Goal: Task Accomplishment & Management: Manage account settings

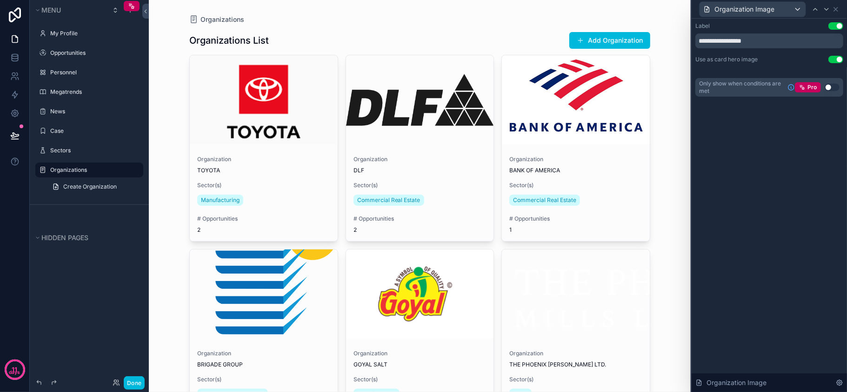
click at [658, 190] on div "Organizations Organizations List Add Organization Organization TOYOTA Sector(s)…" at bounding box center [420, 196] width 542 height 392
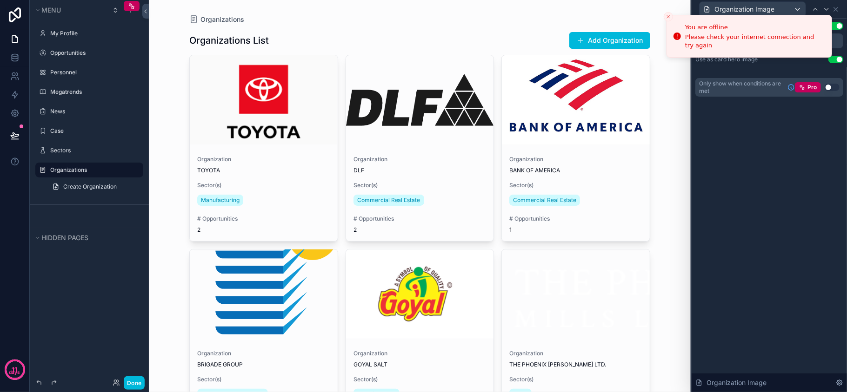
click at [580, 20] on div "Organizations" at bounding box center [419, 19] width 461 height 9
click at [670, 17] on icon "Close toast" at bounding box center [668, 17] width 6 height 6
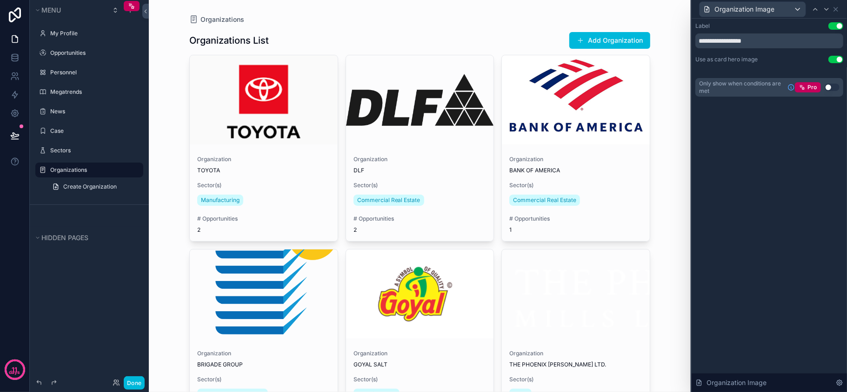
drag, startPoint x: 375, startPoint y: 30, endPoint x: 379, endPoint y: 28, distance: 5.0
drag, startPoint x: 447, startPoint y: 13, endPoint x: 469, endPoint y: 13, distance: 22.3
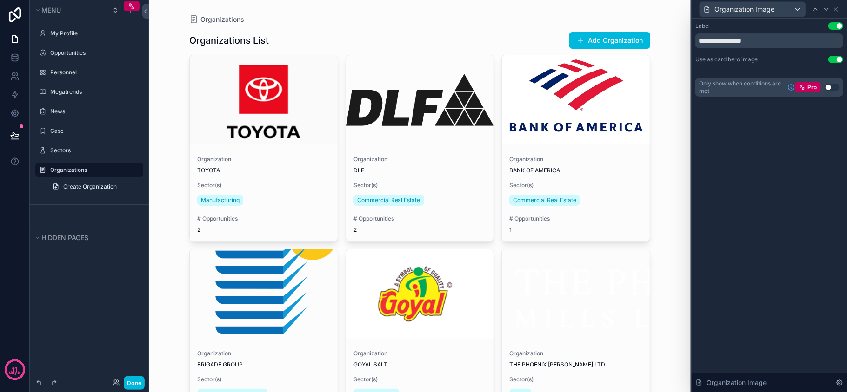
click at [837, 7] on icon at bounding box center [835, 9] width 7 height 7
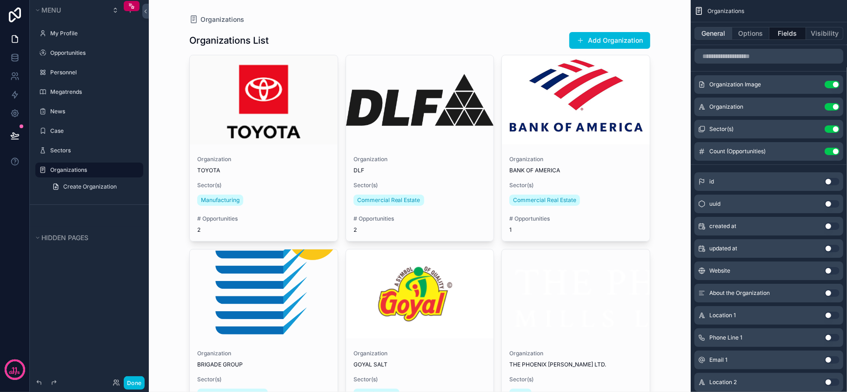
click at [719, 35] on button "General" at bounding box center [713, 33] width 38 height 13
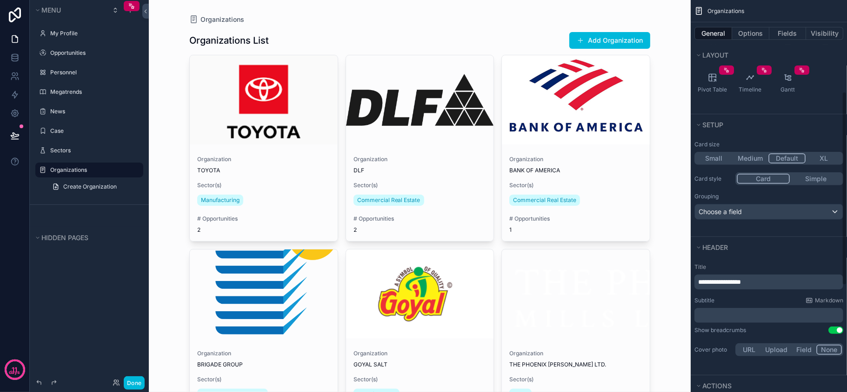
scroll to position [186, 0]
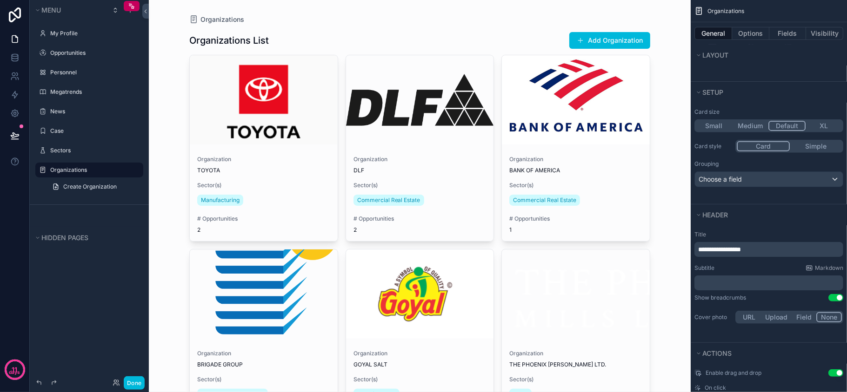
click at [803, 149] on button "Simple" at bounding box center [815, 146] width 52 height 10
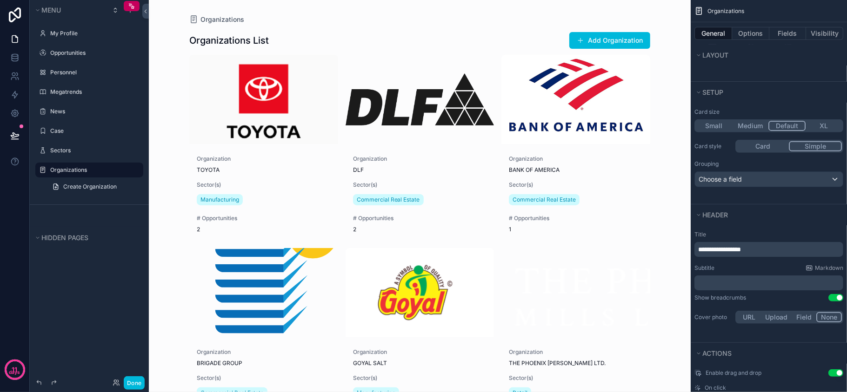
click at [776, 151] on button "Card" at bounding box center [762, 146] width 52 height 10
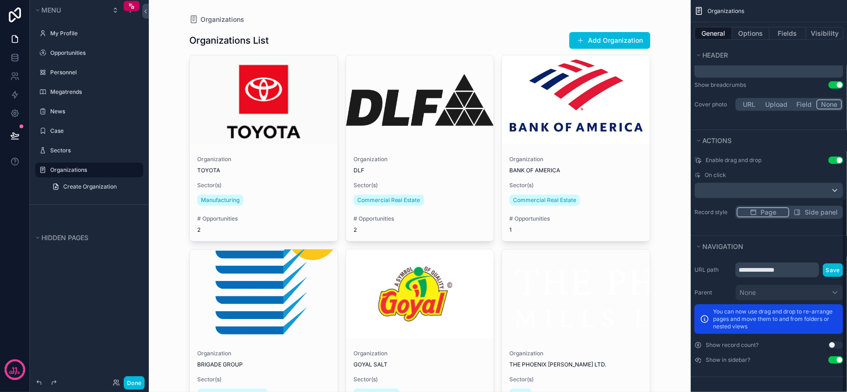
scroll to position [402, 0]
click at [788, 186] on div "scrollable content" at bounding box center [769, 190] width 148 height 15
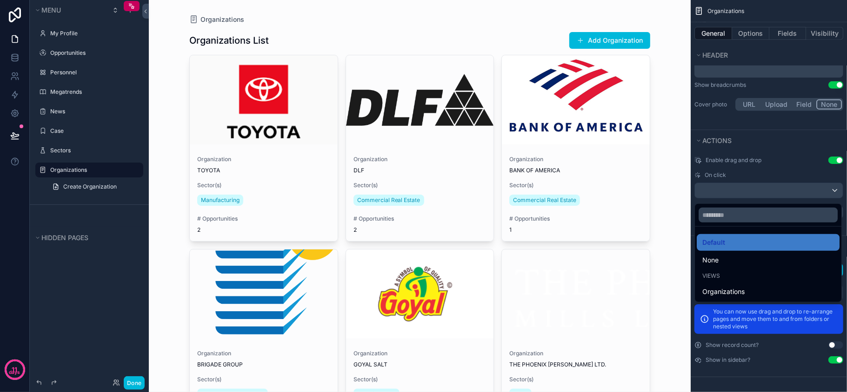
click at [823, 187] on div "scrollable content" at bounding box center [423, 196] width 847 height 392
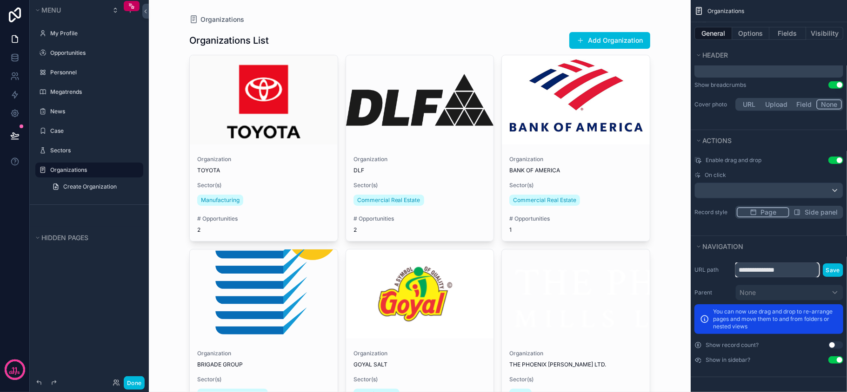
click at [791, 268] on input "**********" at bounding box center [777, 270] width 84 height 15
type input "**********"
click at [832, 268] on button "Save" at bounding box center [832, 270] width 20 height 13
click at [813, 244] on button "Navigation" at bounding box center [765, 246] width 143 height 13
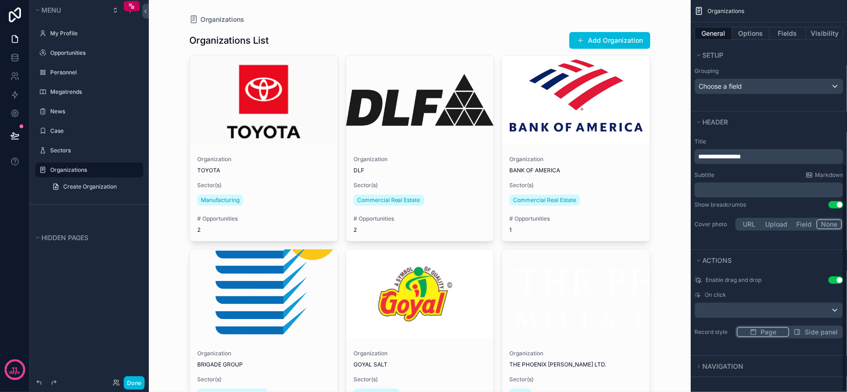
scroll to position [281, 0]
click at [500, 15] on div "Organizations" at bounding box center [419, 19] width 461 height 9
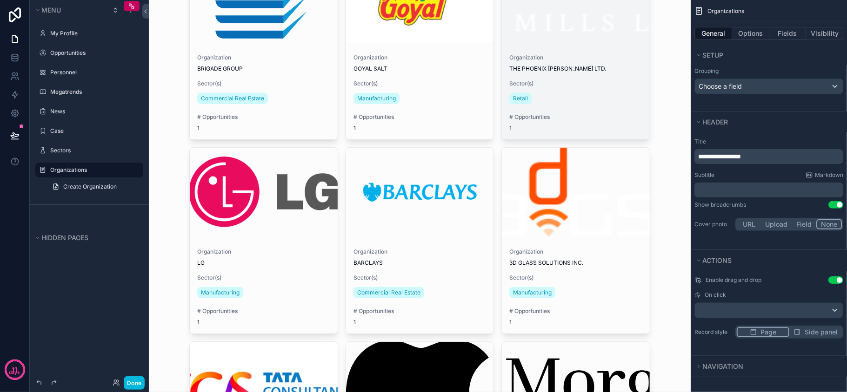
scroll to position [0, 0]
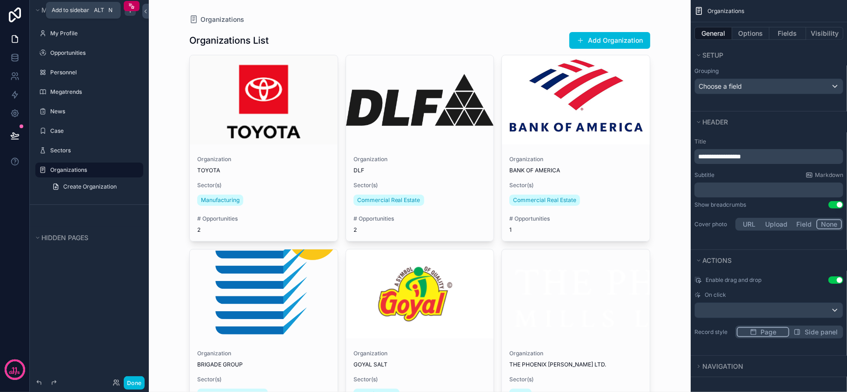
click at [129, 15] on div "scrollable content" at bounding box center [130, 10] width 11 height 11
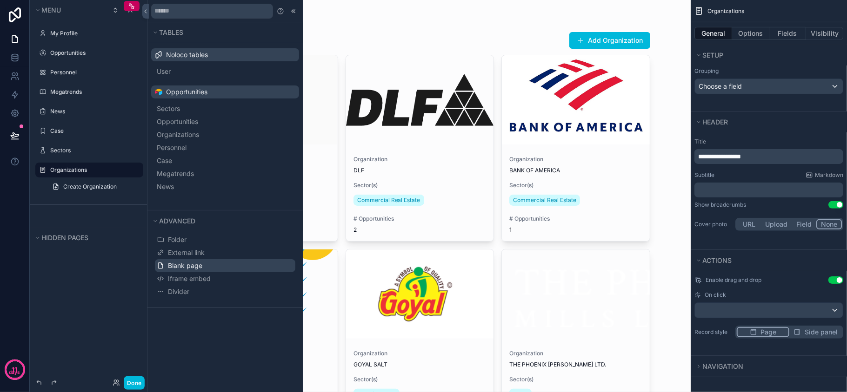
click at [201, 270] on span "Blank page" at bounding box center [185, 265] width 34 height 9
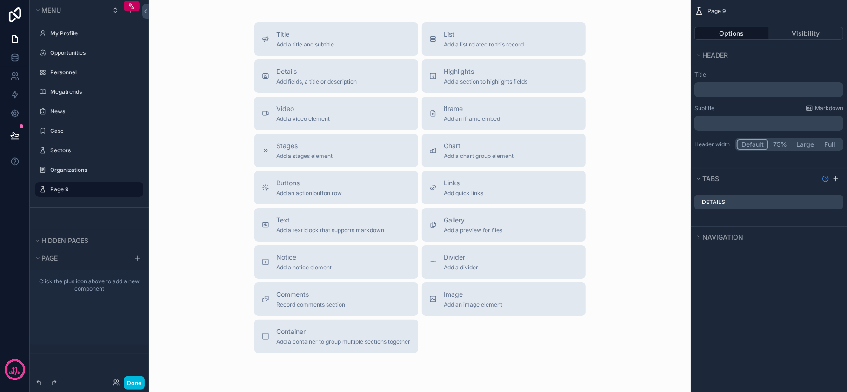
click at [738, 88] on p "﻿" at bounding box center [769, 89] width 143 height 9
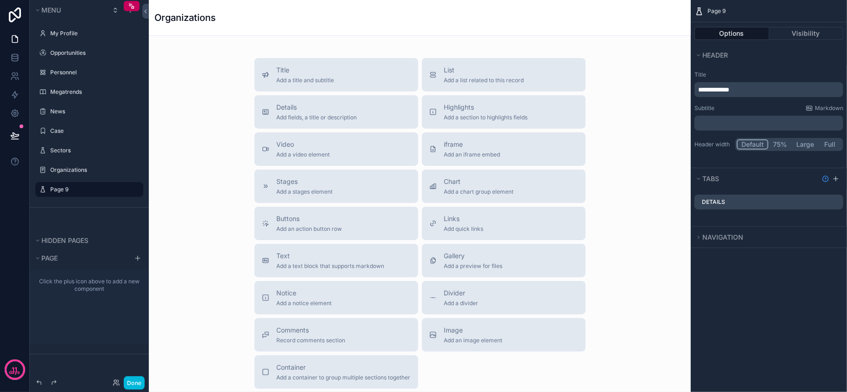
click at [768, 71] on label "Title" at bounding box center [768, 74] width 149 height 7
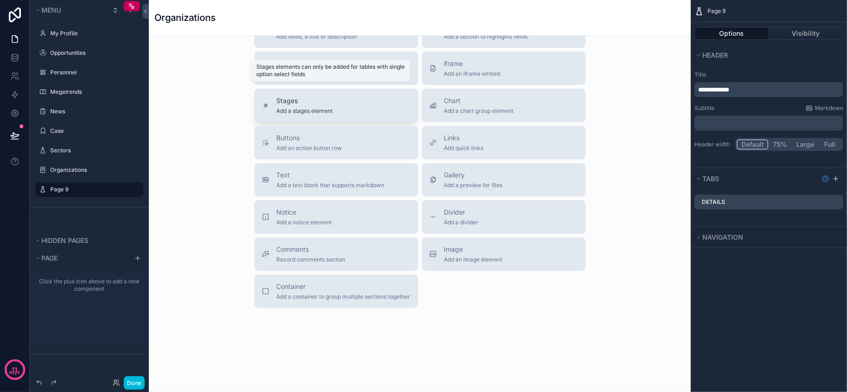
scroll to position [86, 0]
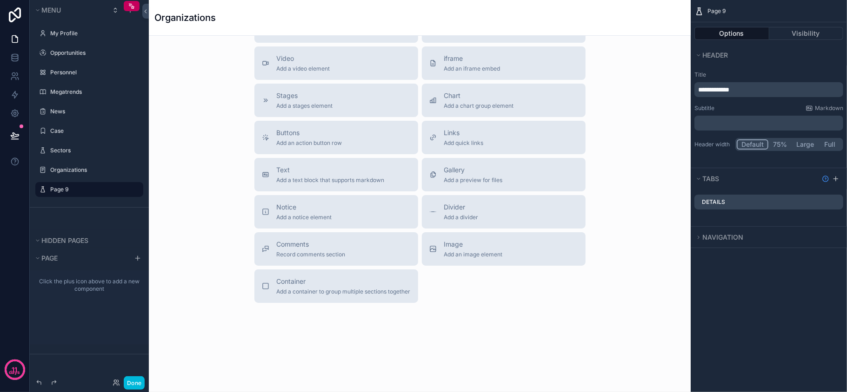
click at [753, 93] on p "**********" at bounding box center [769, 89] width 143 height 9
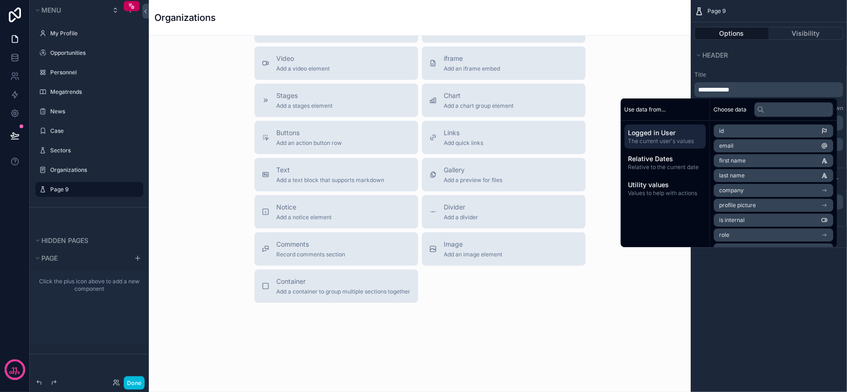
click at [653, 78] on div "Title Add a title and subtitle List Add a list related to this record Details A…" at bounding box center [419, 137] width 527 height 331
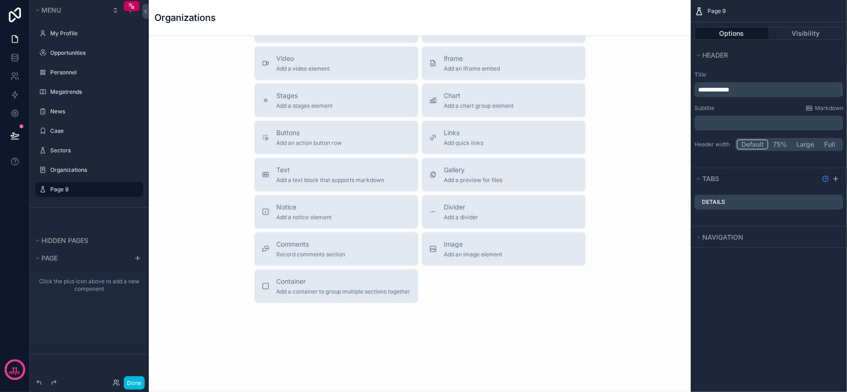
click at [607, 155] on div "Title Add a title and subtitle List Add a list related to this record Details A…" at bounding box center [419, 137] width 527 height 331
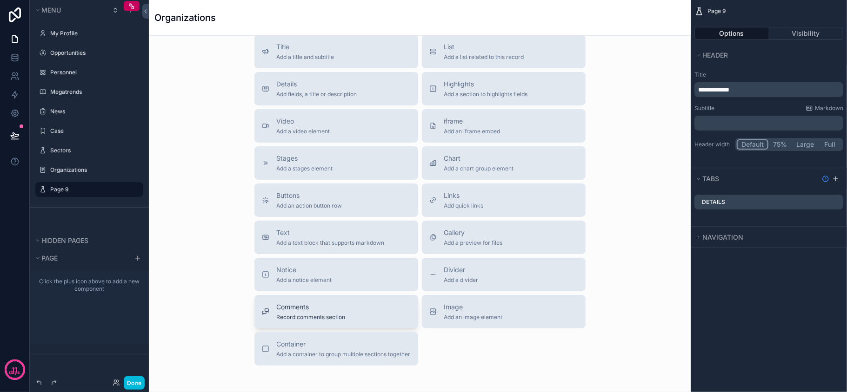
scroll to position [0, 0]
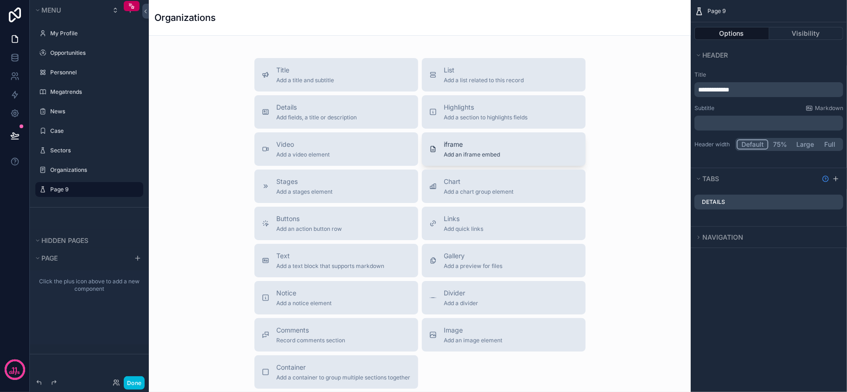
click at [479, 143] on span "iframe" at bounding box center [472, 144] width 56 height 9
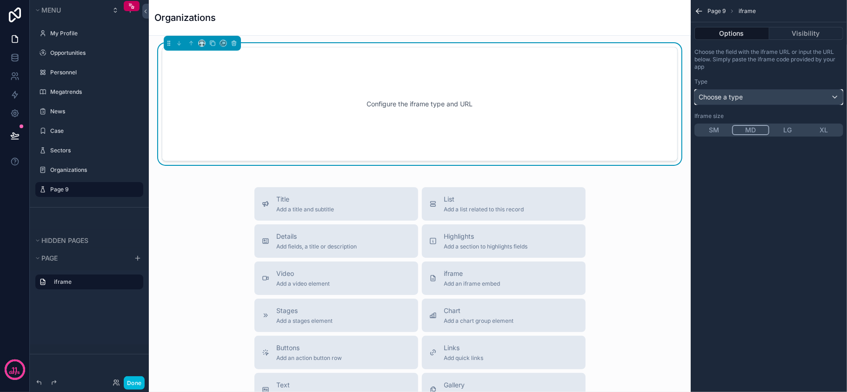
click at [750, 101] on div "Choose a type" at bounding box center [769, 97] width 148 height 15
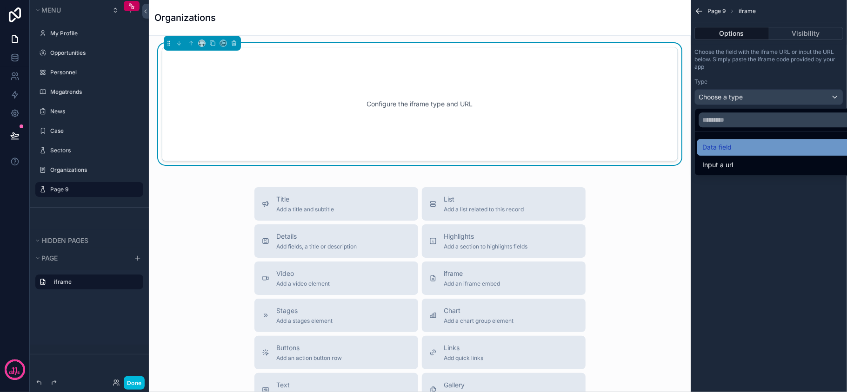
click at [722, 141] on div "Data field" at bounding box center [778, 147] width 165 height 17
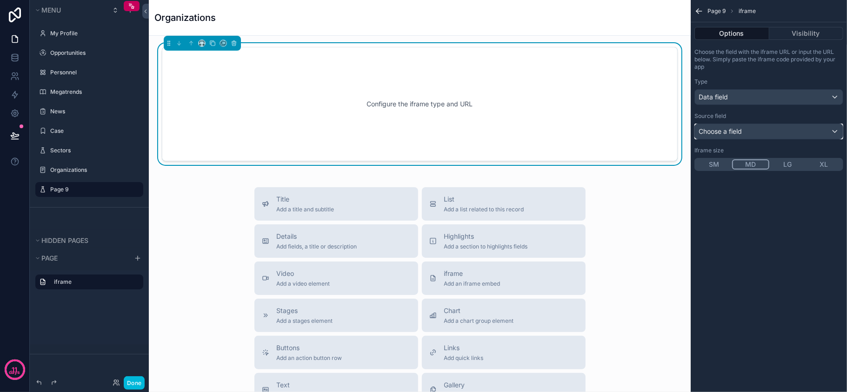
click at [736, 131] on span "Choose a field" at bounding box center [719, 131] width 43 height 8
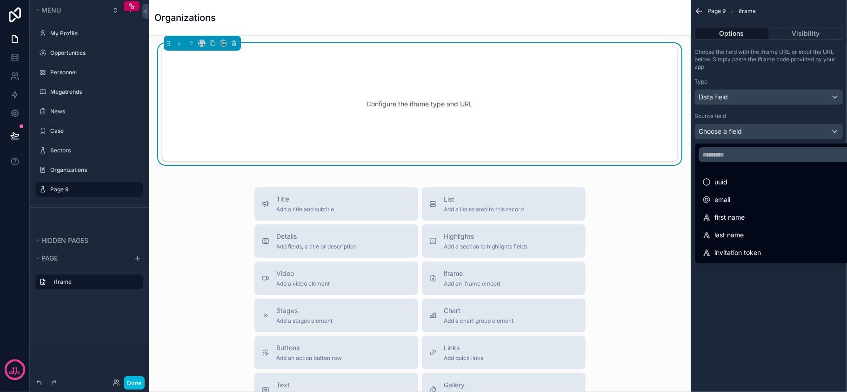
click at [738, 294] on div "scrollable content" at bounding box center [423, 196] width 847 height 392
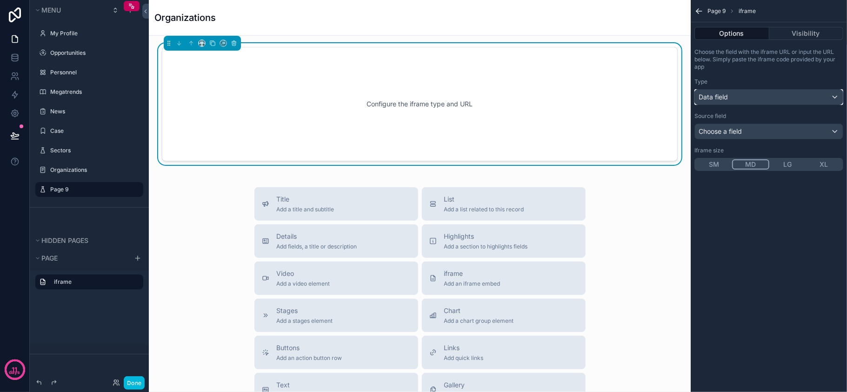
click at [758, 93] on div "Data field" at bounding box center [769, 97] width 148 height 15
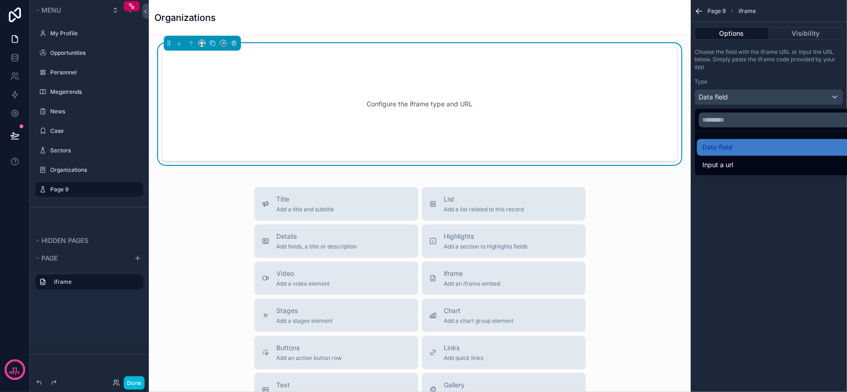
click at [758, 207] on div "scrollable content" at bounding box center [423, 196] width 847 height 392
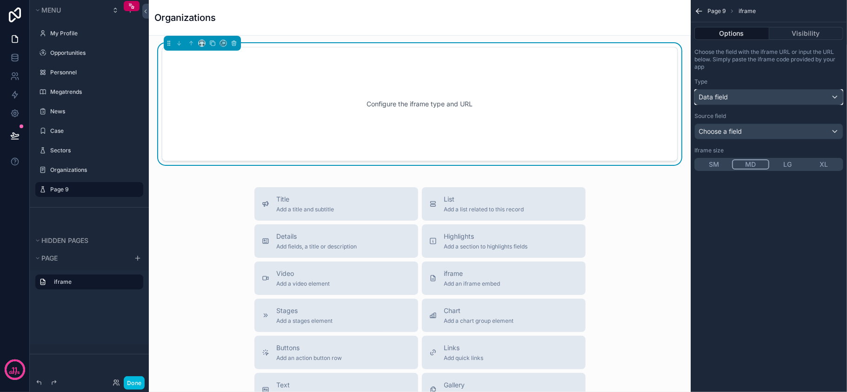
click at [756, 99] on div "Data field" at bounding box center [769, 97] width 148 height 15
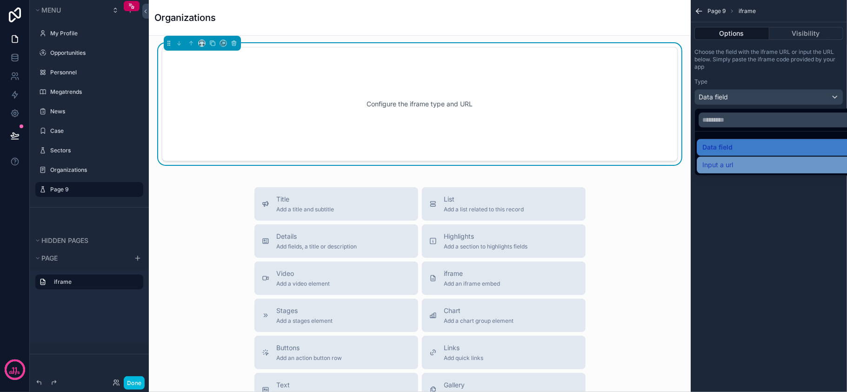
click at [720, 173] on div "Input a url" at bounding box center [778, 165] width 165 height 17
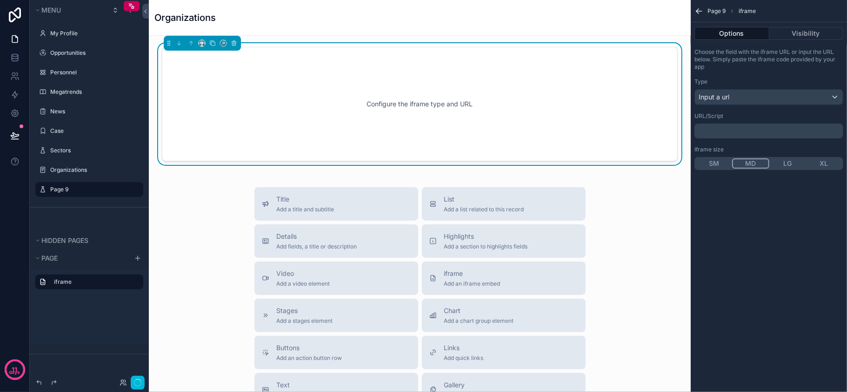
click at [739, 137] on div "﻿" at bounding box center [768, 131] width 149 height 15
click at [740, 132] on p "﻿" at bounding box center [769, 130] width 143 height 7
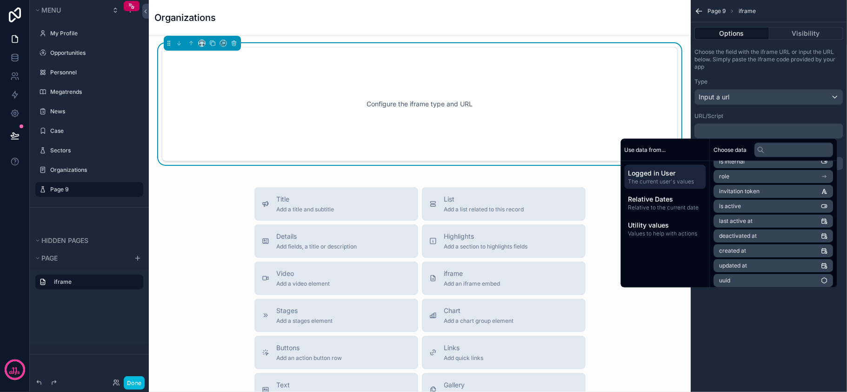
scroll to position [102, 0]
click at [727, 324] on div "Page 9 iframe Options Visibility Choose the field with the iframe URL or input …" at bounding box center [768, 196] width 156 height 392
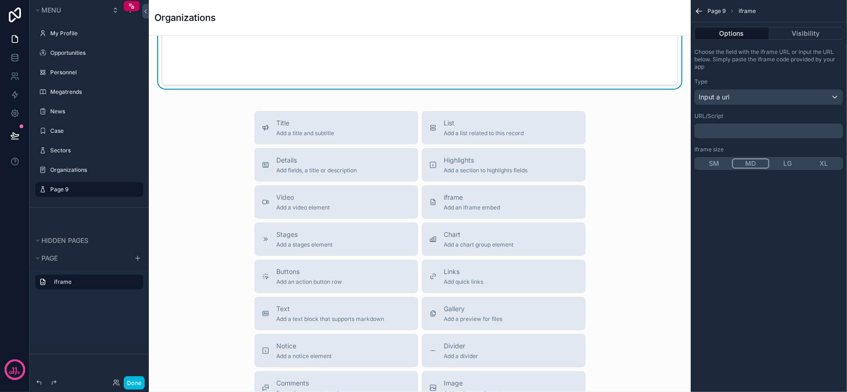
scroll to position [0, 0]
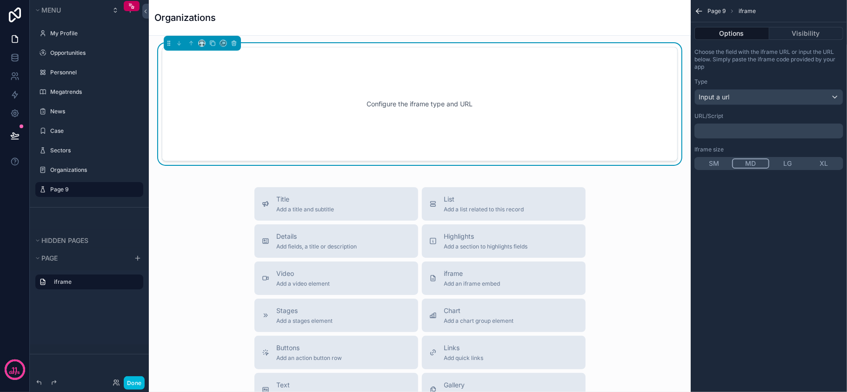
click at [544, 83] on div "Configure the iframe type and URL" at bounding box center [419, 104] width 485 height 84
click at [235, 44] on icon "scrollable content" at bounding box center [234, 43] width 7 height 7
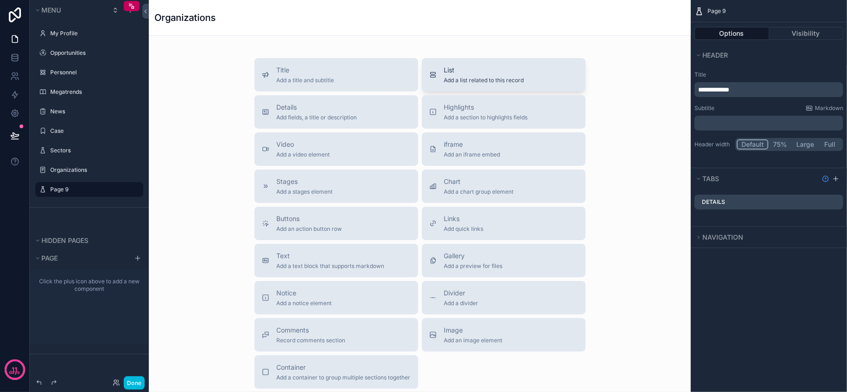
click at [531, 88] on button "List Add a list related to this record" at bounding box center [504, 74] width 164 height 33
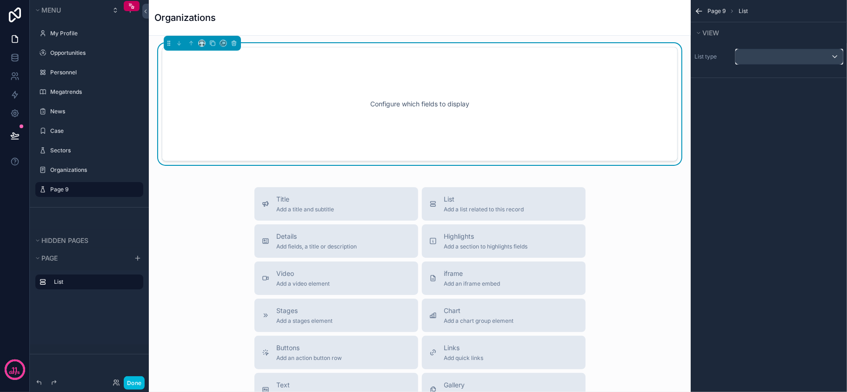
click at [739, 57] on span "scrollable content" at bounding box center [740, 57] width 2 height 8
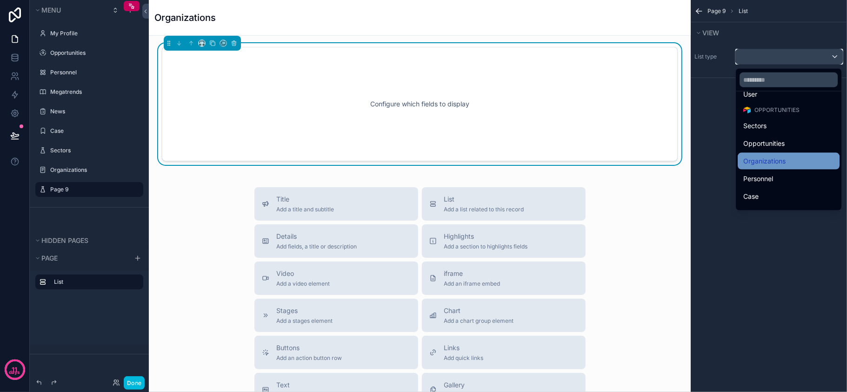
scroll to position [59, 0]
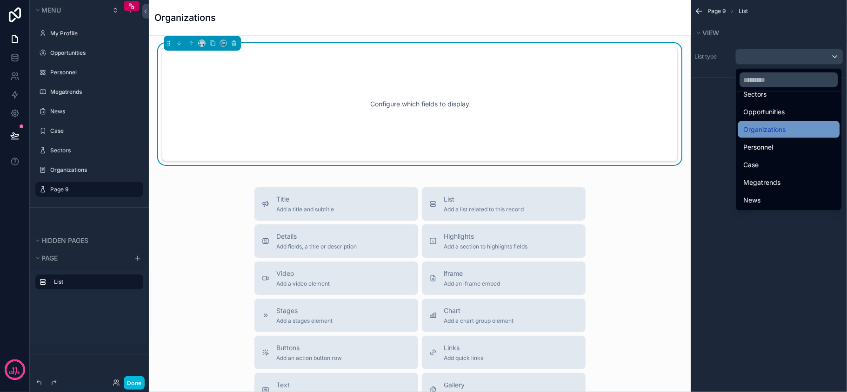
click at [761, 130] on span "Organizations" at bounding box center [764, 129] width 42 height 11
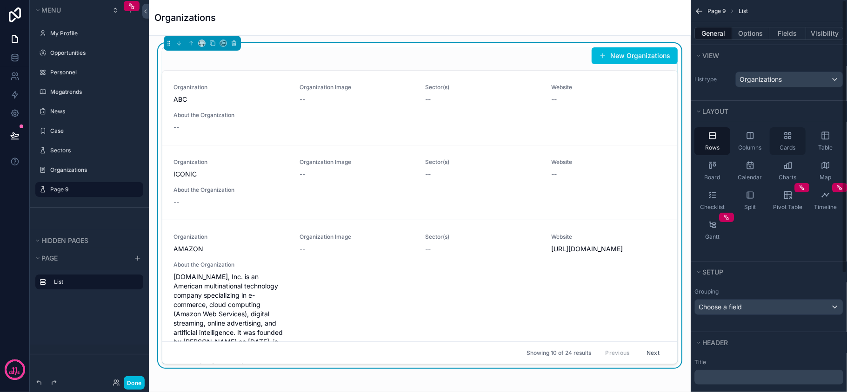
click at [779, 139] on div "Cards" at bounding box center [787, 141] width 36 height 28
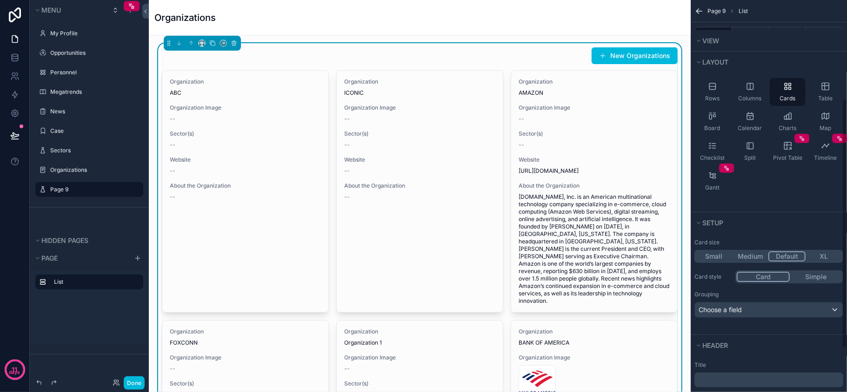
scroll to position [186, 0]
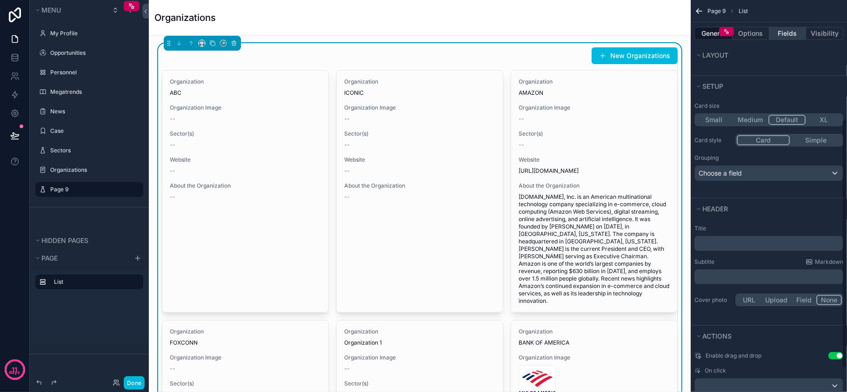
click at [782, 36] on button "Fields" at bounding box center [787, 33] width 37 height 13
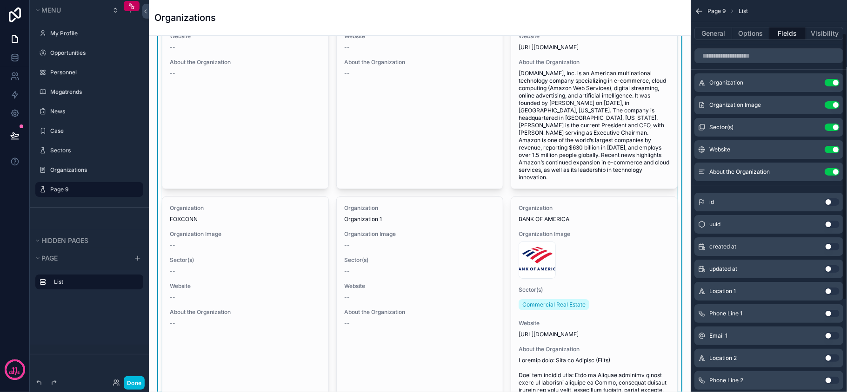
scroll to position [0, 0]
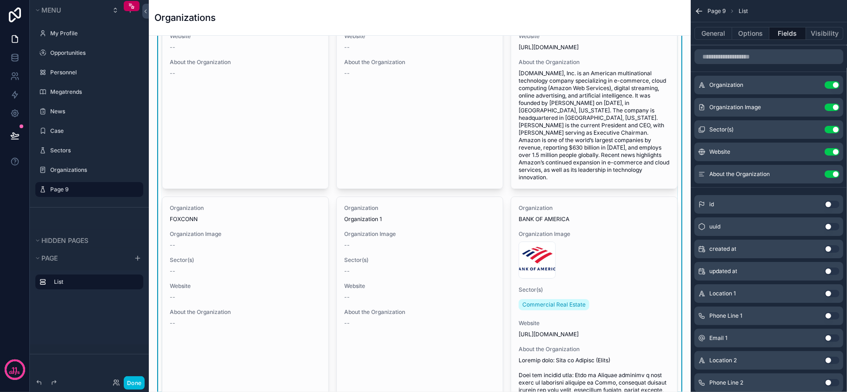
click at [834, 175] on button "Use setting" at bounding box center [831, 174] width 15 height 7
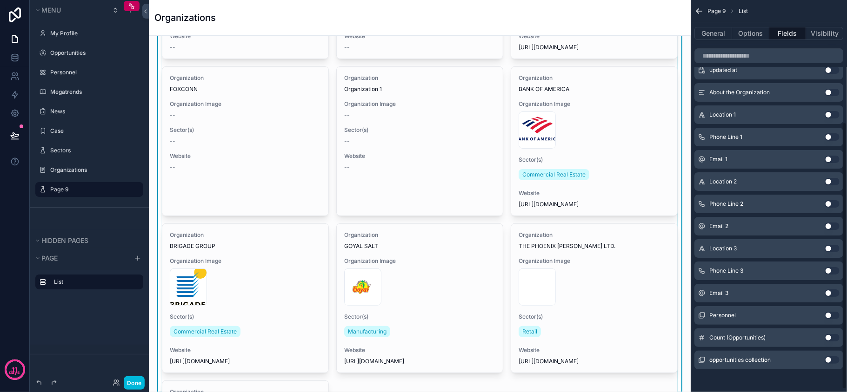
scroll to position [183, 0]
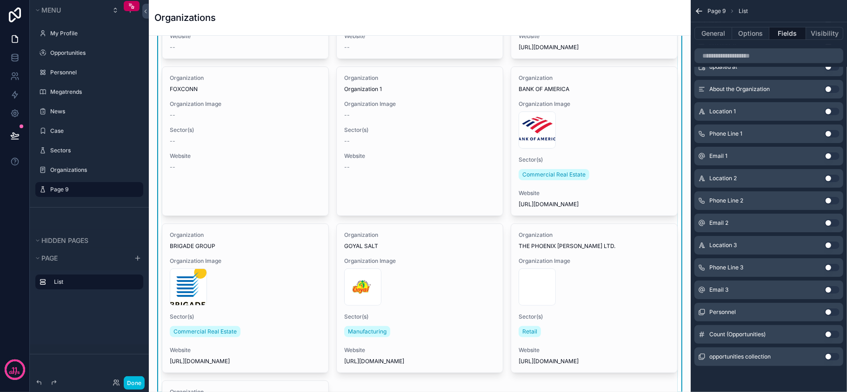
click at [828, 334] on button "Use setting" at bounding box center [831, 334] width 15 height 7
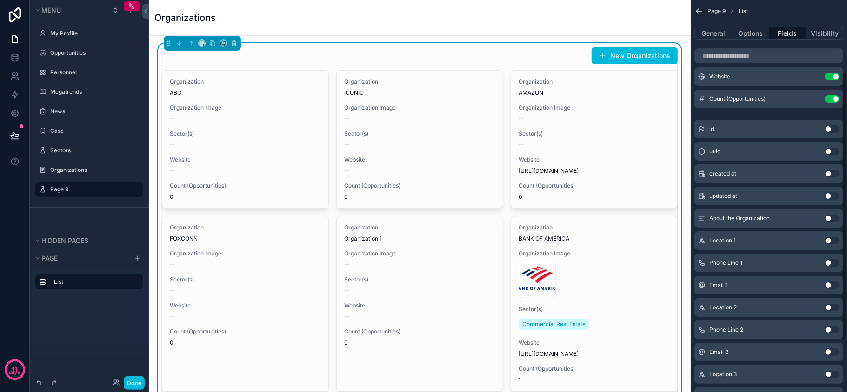
scroll to position [0, 0]
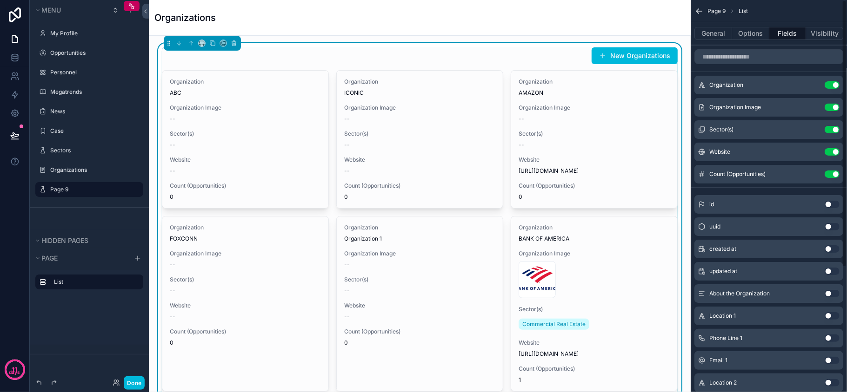
click at [832, 153] on button "Use setting" at bounding box center [831, 151] width 15 height 7
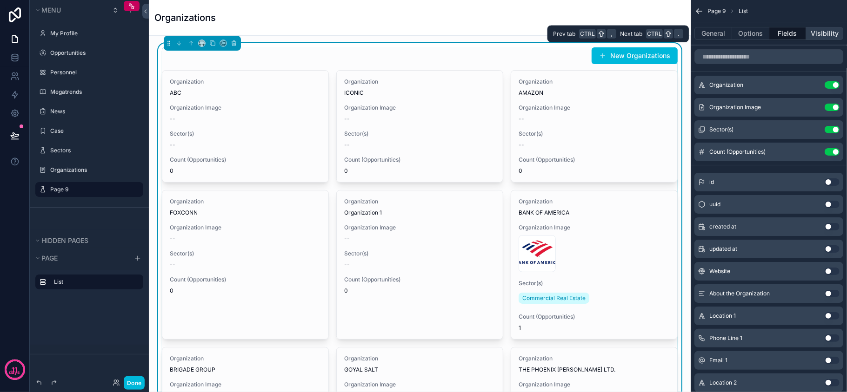
click at [819, 33] on button "Visibility" at bounding box center [824, 33] width 37 height 13
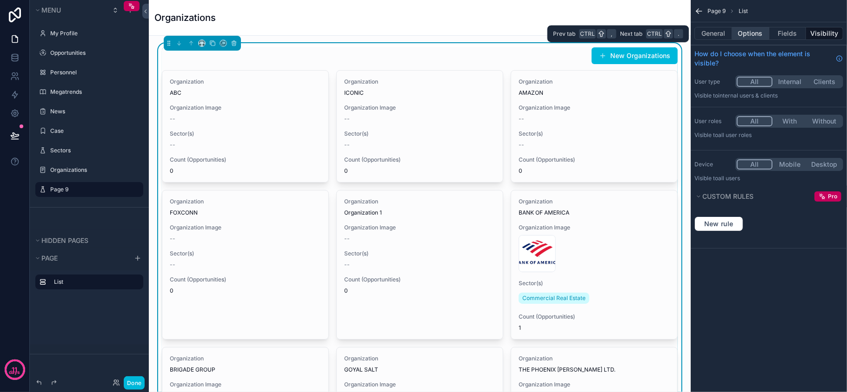
click at [753, 33] on button "Options" at bounding box center [750, 33] width 37 height 13
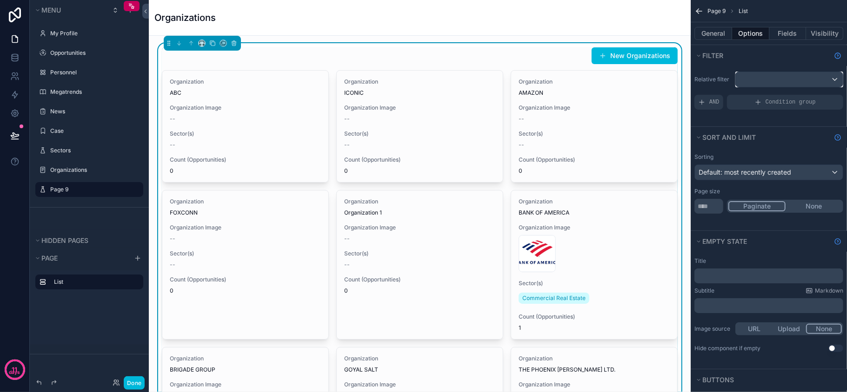
click at [783, 81] on div "scrollable content" at bounding box center [789, 79] width 107 height 15
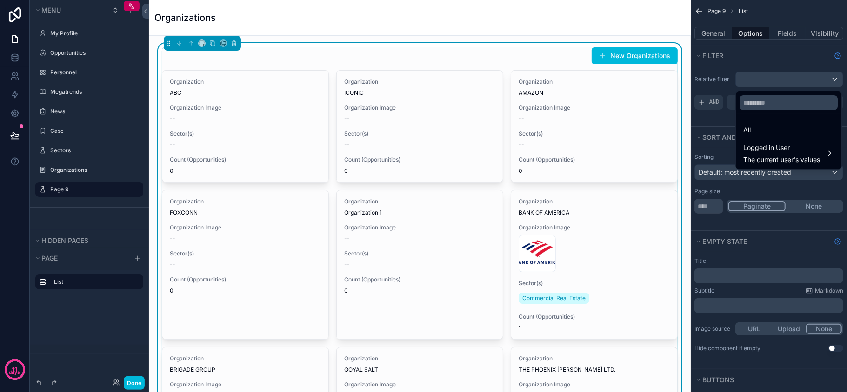
click at [783, 81] on div "scrollable content" at bounding box center [423, 196] width 847 height 392
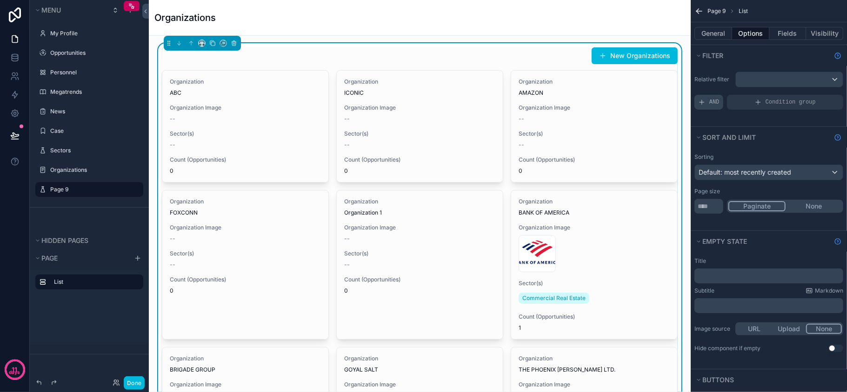
click at [710, 102] on span "AND" at bounding box center [714, 102] width 10 height 7
click at [0, 0] on icon "scrollable content" at bounding box center [0, 0] width 0 height 0
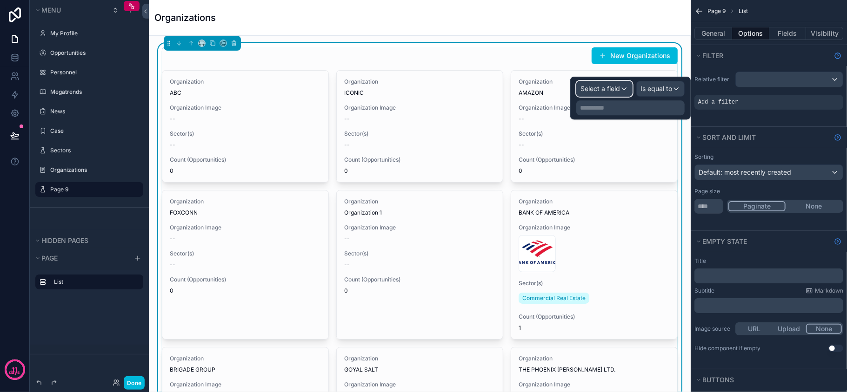
click at [610, 89] on span "Select a field" at bounding box center [600, 89] width 40 height 8
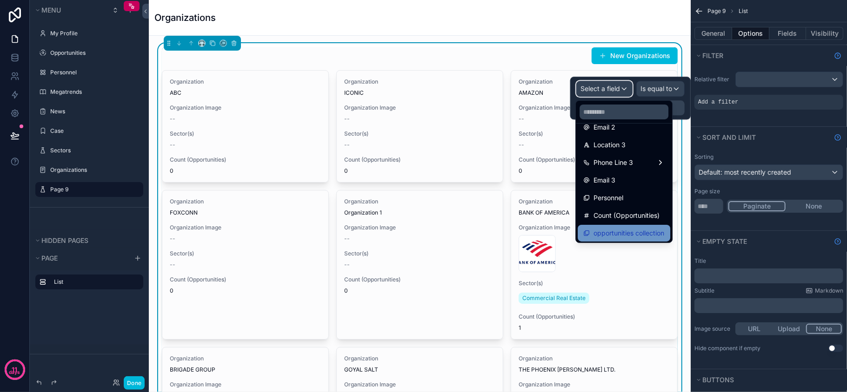
scroll to position [260, 0]
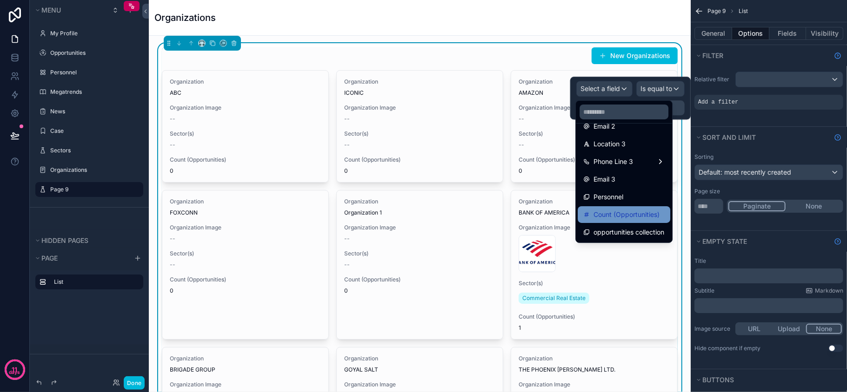
click at [623, 213] on span "Count (Opportunities)" at bounding box center [626, 214] width 66 height 11
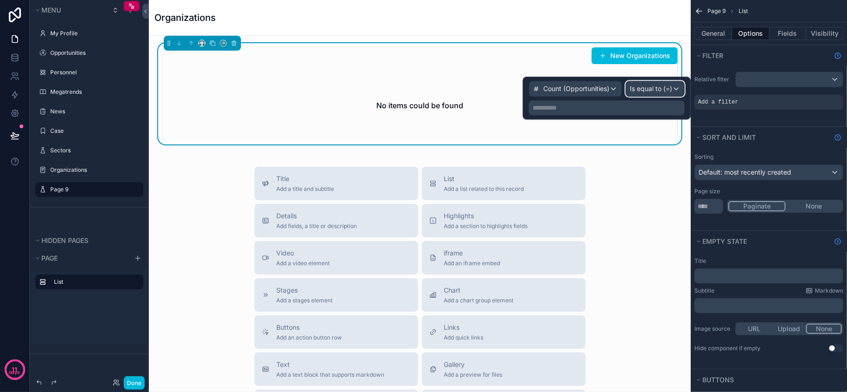
click at [650, 86] on span "Is equal to (=)" at bounding box center [651, 88] width 42 height 9
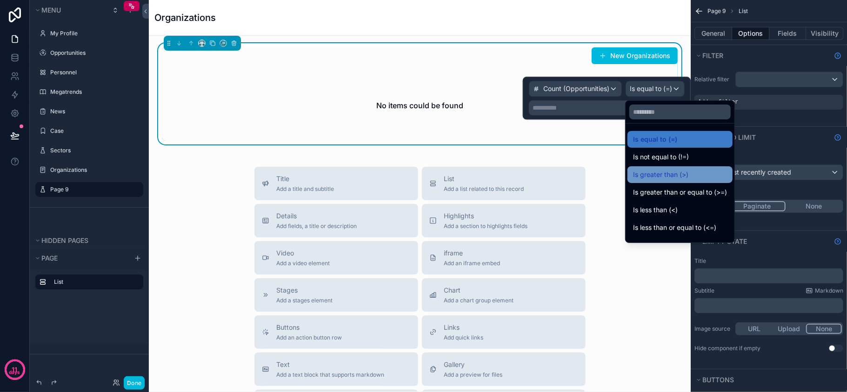
click at [664, 179] on span "Is greater than (>)" at bounding box center [660, 174] width 55 height 11
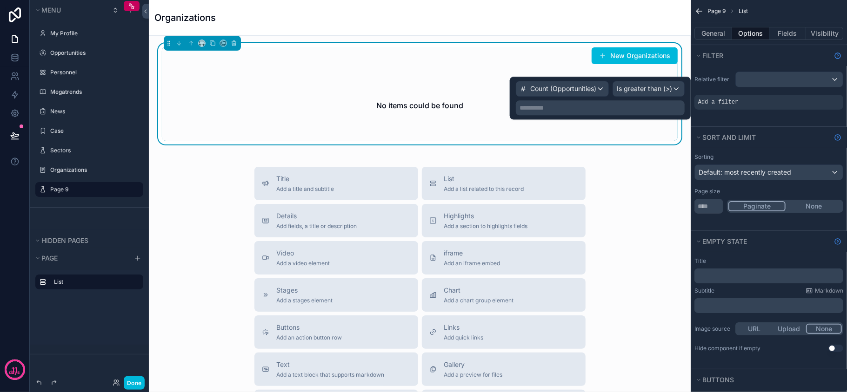
click at [608, 108] on p "**********" at bounding box center [600, 107] width 163 height 9
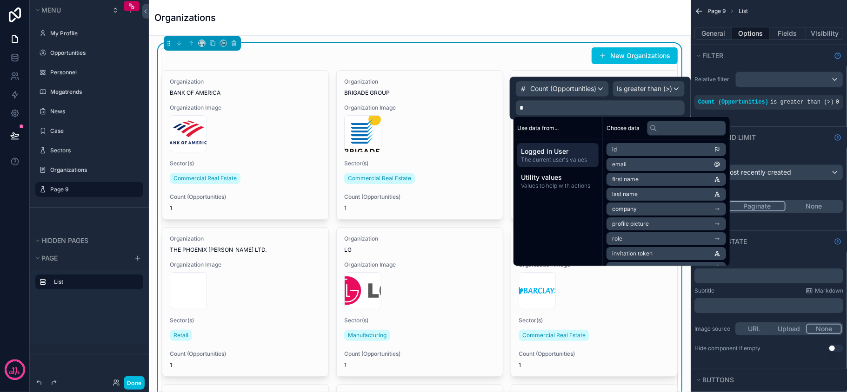
click at [710, 75] on div "Relative filter" at bounding box center [768, 80] width 149 height 16
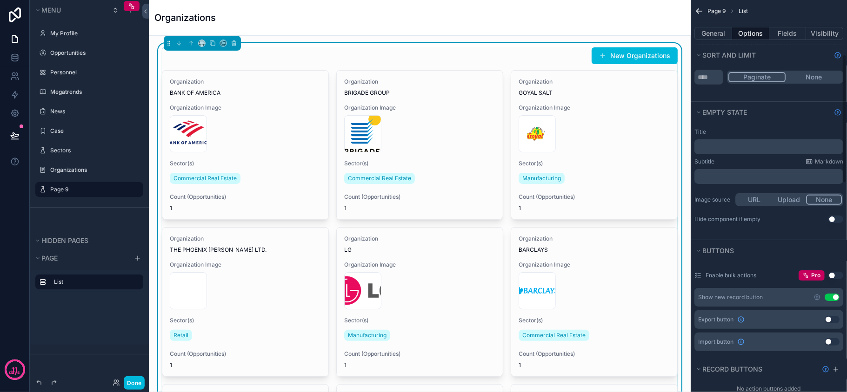
scroll to position [120, 0]
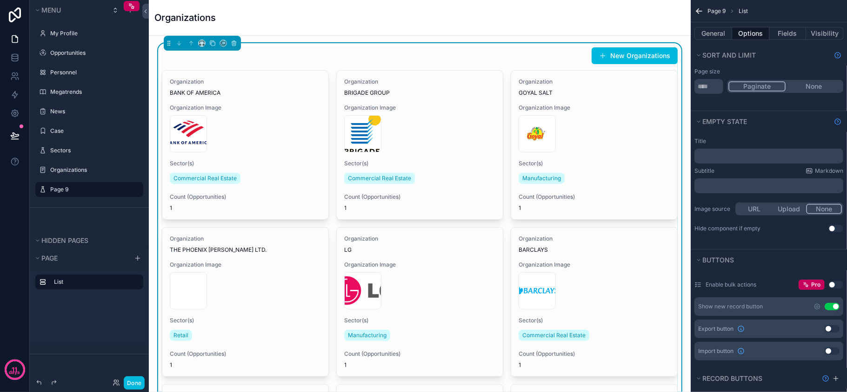
click at [754, 160] on p "﻿" at bounding box center [769, 156] width 143 height 7
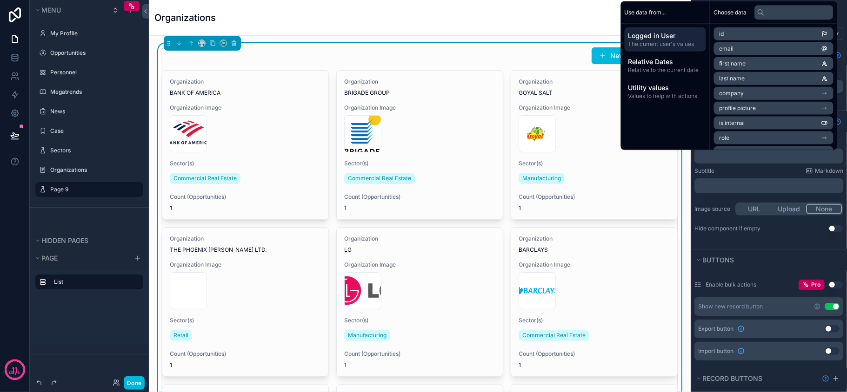
click at [730, 179] on div "Subtitle Markdown ﻿" at bounding box center [768, 180] width 149 height 26
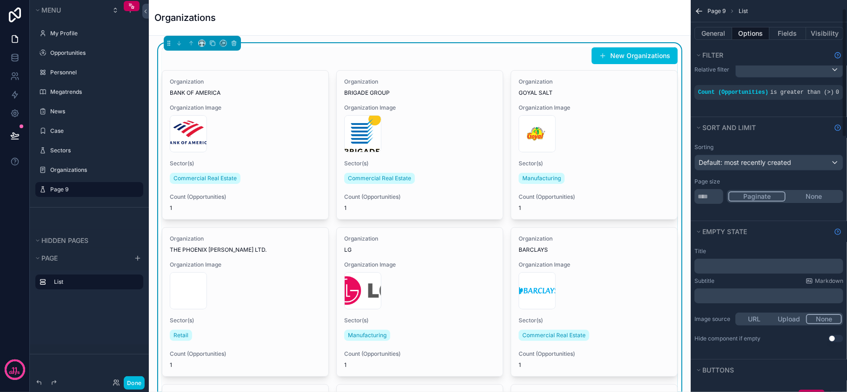
scroll to position [0, 0]
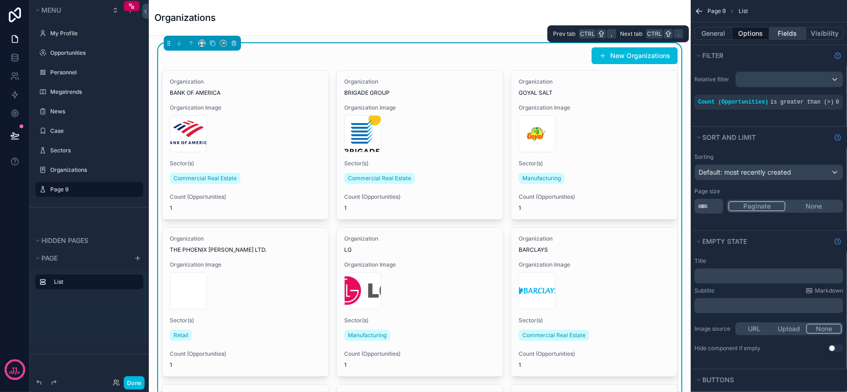
click at [777, 39] on button "Fields" at bounding box center [787, 33] width 37 height 13
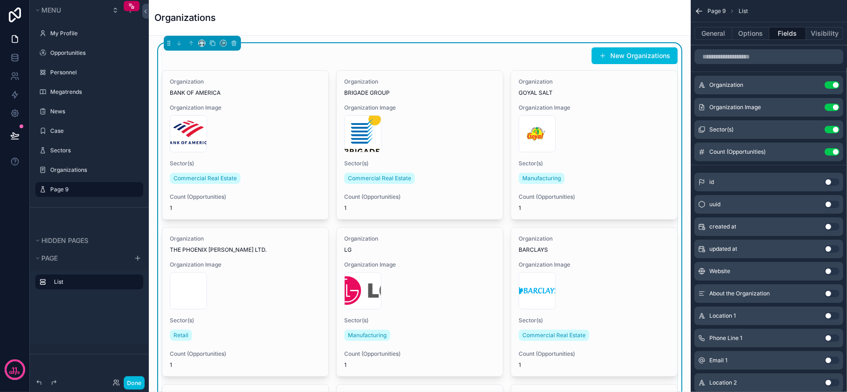
click at [717, 12] on span "Page 9" at bounding box center [716, 10] width 18 height 7
click at [827, 34] on button "Visibility" at bounding box center [824, 33] width 37 height 13
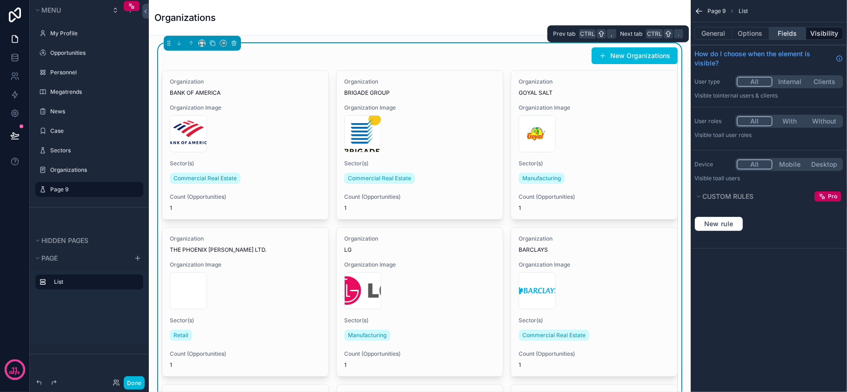
click at [783, 34] on button "Fields" at bounding box center [787, 33] width 37 height 13
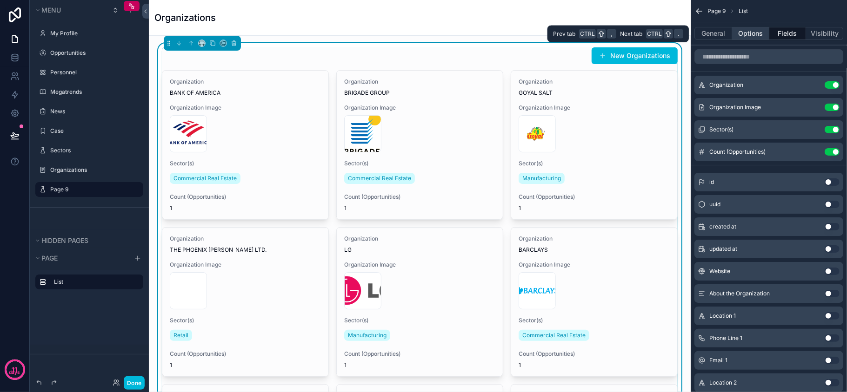
click at [751, 33] on button "Options" at bounding box center [750, 33] width 37 height 13
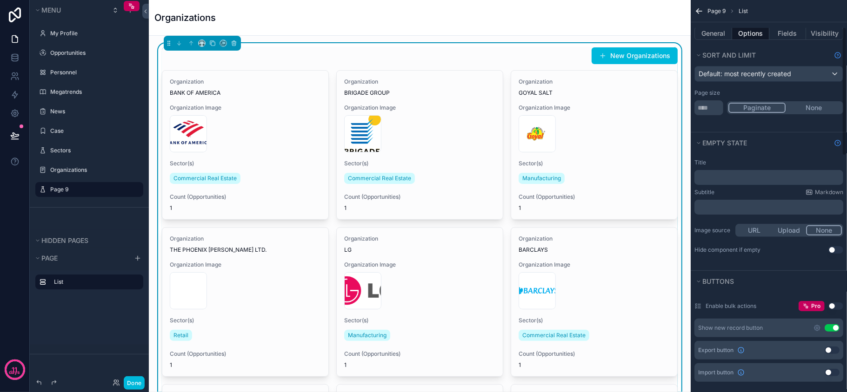
scroll to position [124, 0]
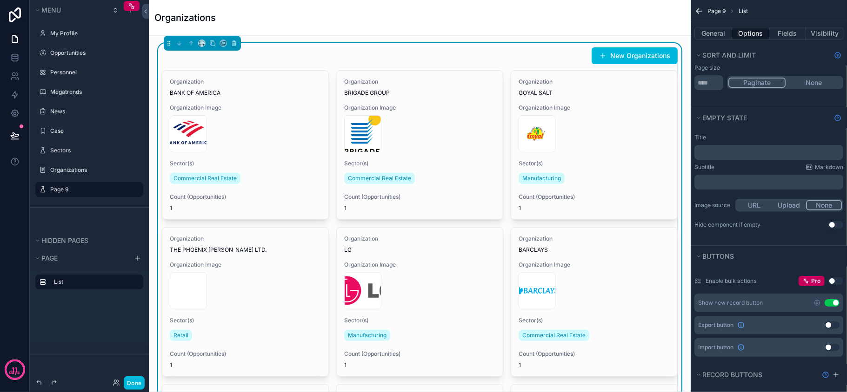
click at [759, 209] on button "URL" at bounding box center [753, 205] width 35 height 10
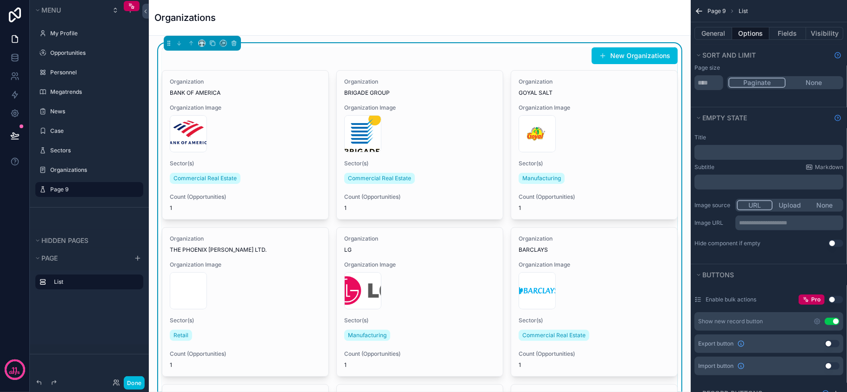
click at [822, 209] on button "None" at bounding box center [824, 205] width 35 height 10
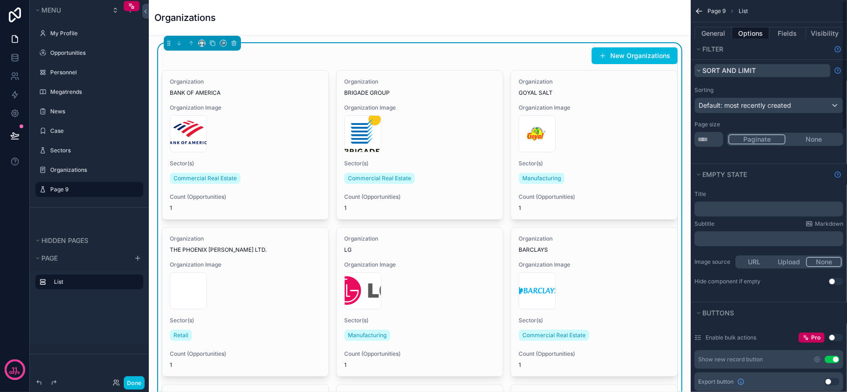
scroll to position [0, 0]
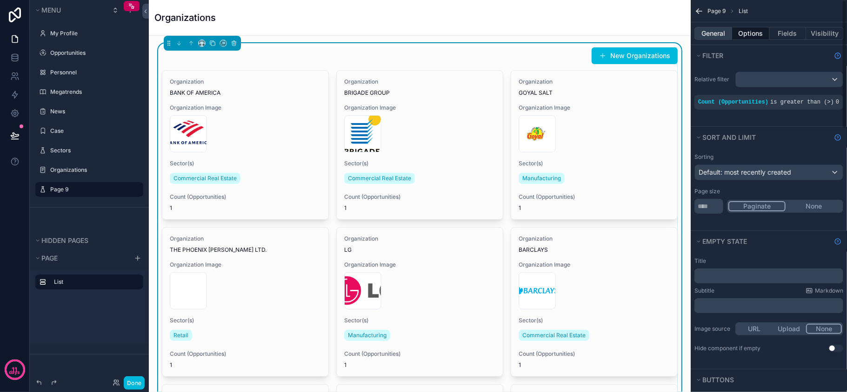
click at [716, 33] on button "General" at bounding box center [713, 33] width 38 height 13
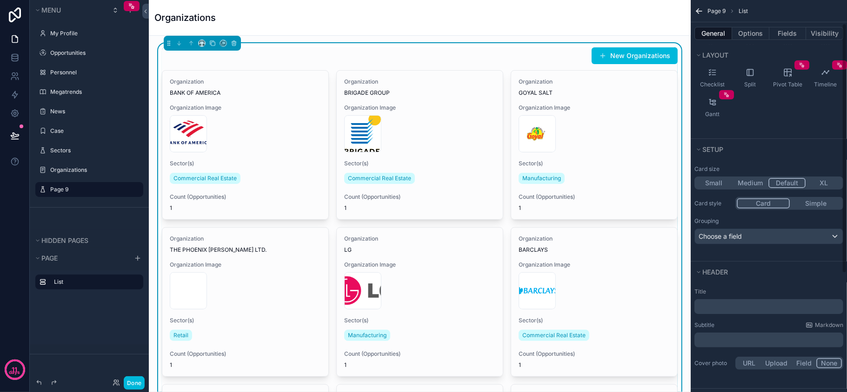
scroll to position [222, 0]
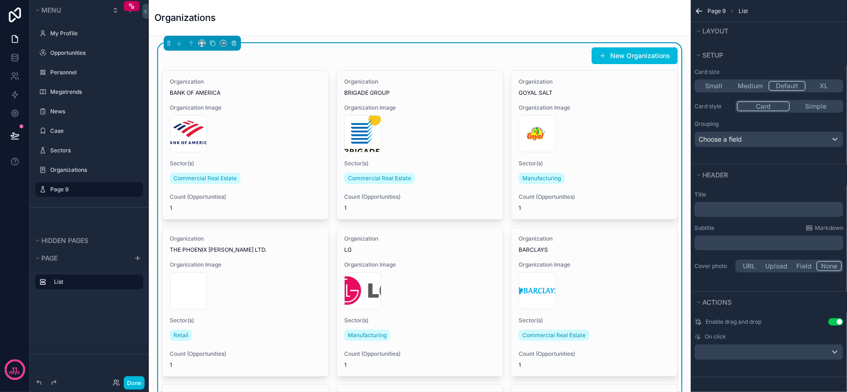
click at [736, 209] on p "﻿" at bounding box center [769, 209] width 143 height 9
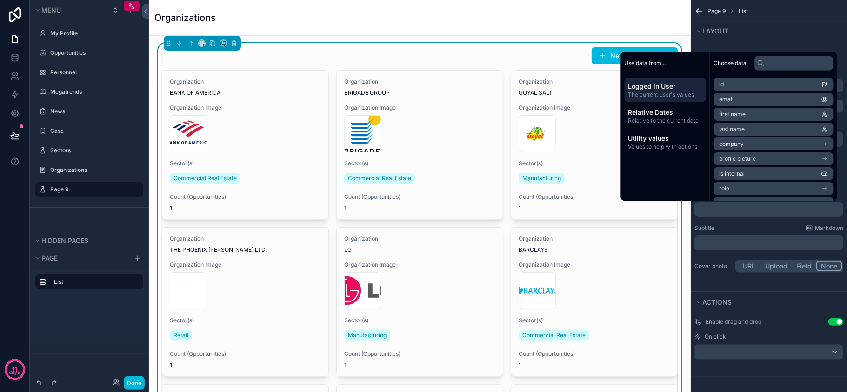
click at [737, 212] on p "﻿" at bounding box center [769, 209] width 143 height 9
click at [736, 231] on div "Subtitle Markdown ﻿" at bounding box center [768, 238] width 149 height 26
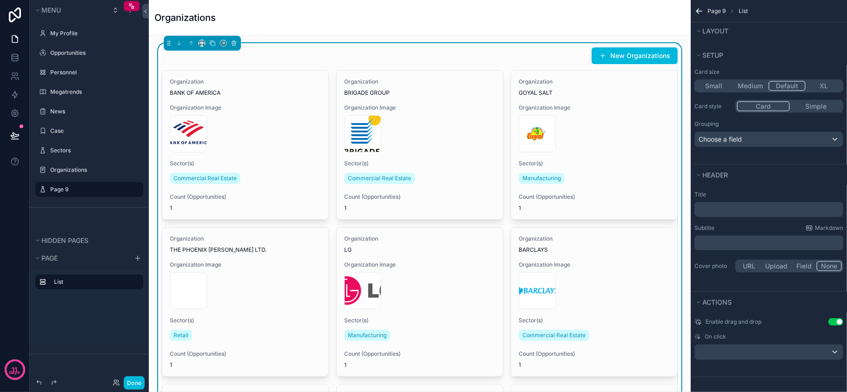
click at [736, 206] on p "﻿" at bounding box center [769, 209] width 143 height 9
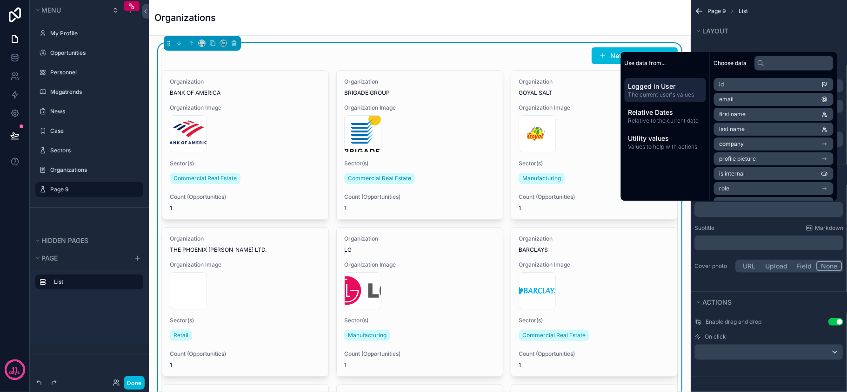
click at [737, 225] on div "Subtitle Markdown" at bounding box center [768, 228] width 149 height 7
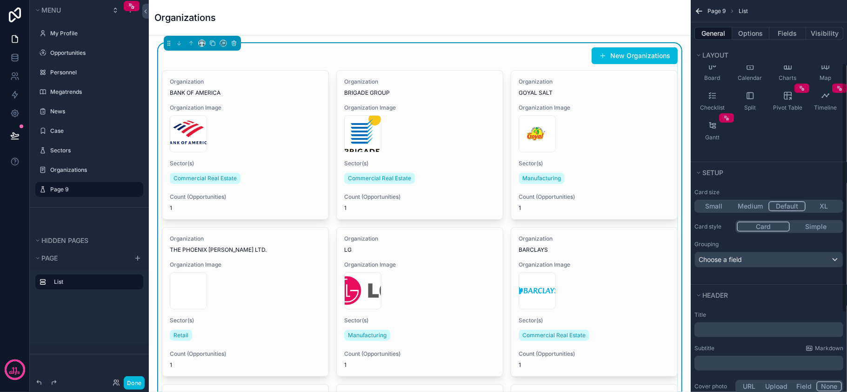
scroll to position [99, 0]
click at [785, 261] on div "Choose a field" at bounding box center [769, 260] width 148 height 15
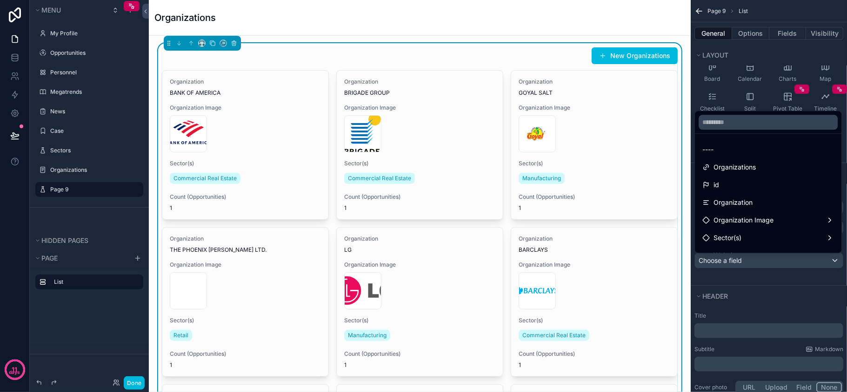
click at [785, 261] on div "scrollable content" at bounding box center [423, 196] width 847 height 392
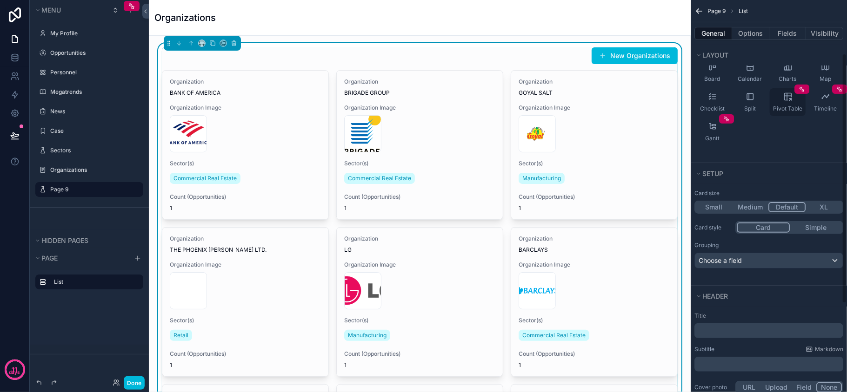
scroll to position [0, 0]
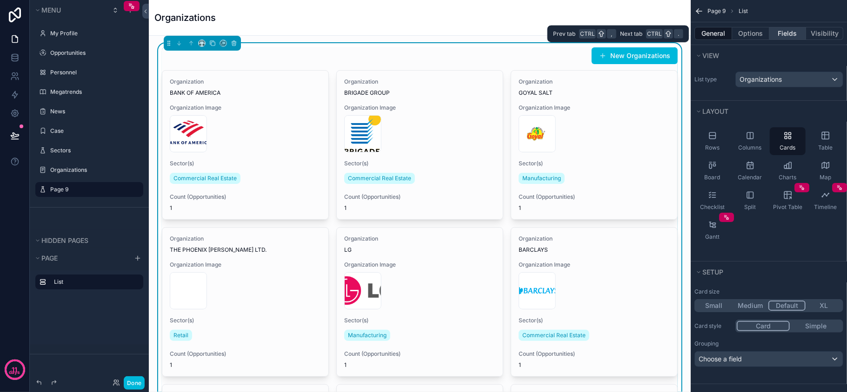
click at [799, 33] on button "Fields" at bounding box center [787, 33] width 37 height 13
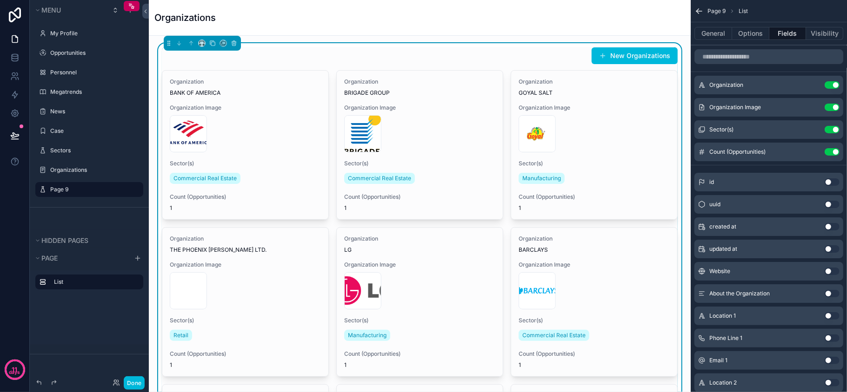
click at [0, 0] on button "scrollable content" at bounding box center [0, 0] width 0 height 0
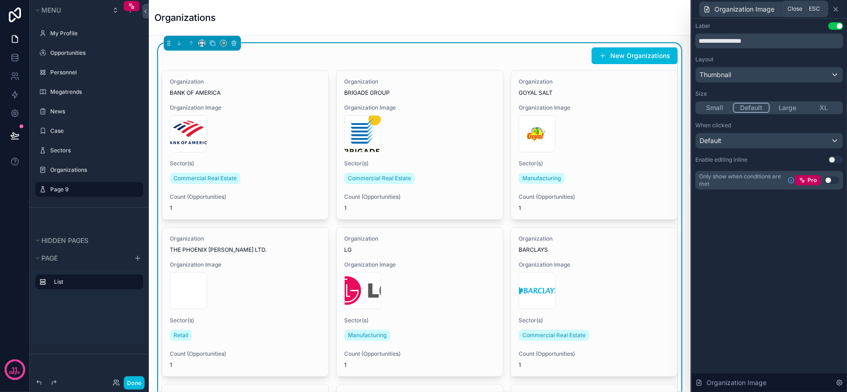
click at [838, 8] on icon at bounding box center [835, 9] width 7 height 7
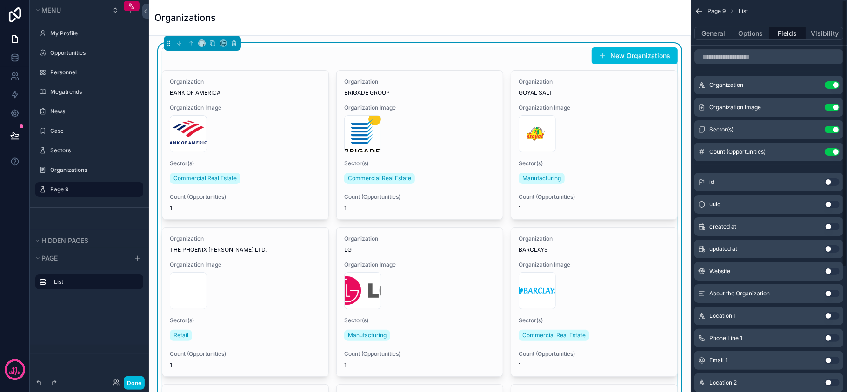
click at [0, 0] on icon "scrollable content" at bounding box center [0, 0] width 0 height 0
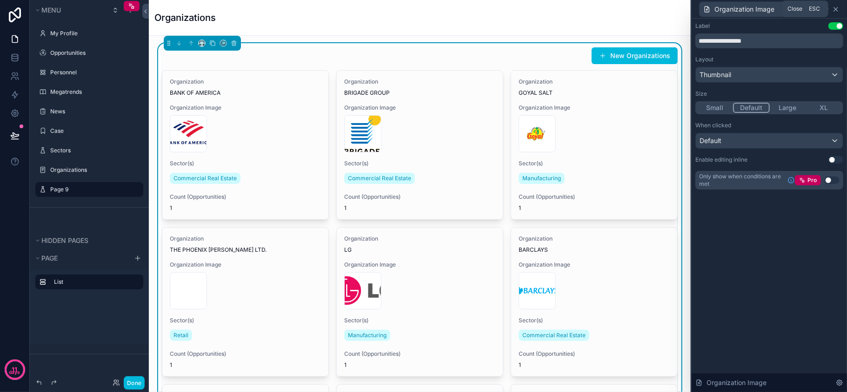
click at [836, 8] on icon at bounding box center [836, 9] width 4 height 4
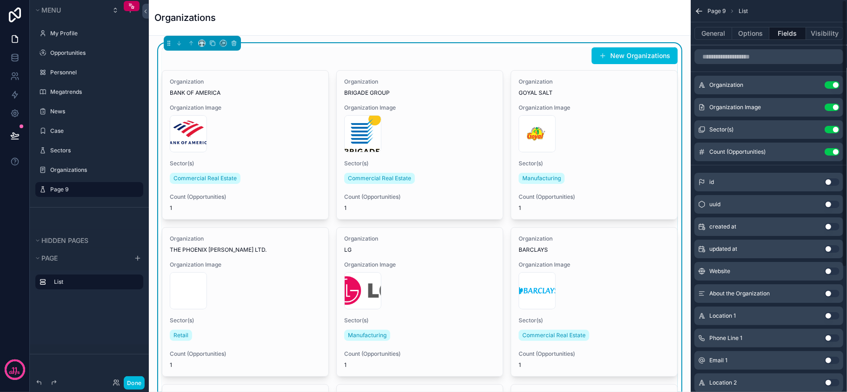
click at [0, 0] on icon "scrollable content" at bounding box center [0, 0] width 0 height 0
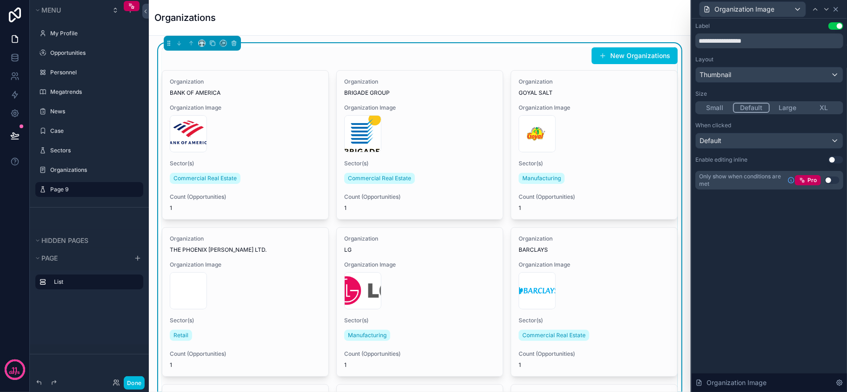
click at [839, 7] on div "Organization Image" at bounding box center [769, 9] width 148 height 18
click at [837, 7] on icon at bounding box center [836, 9] width 4 height 4
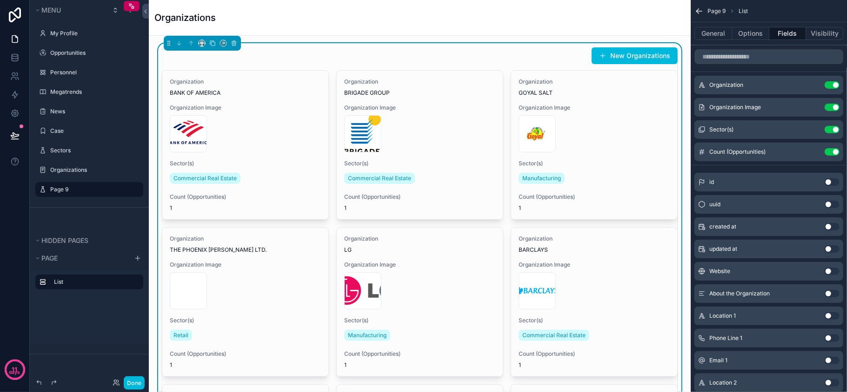
click at [0, 0] on icon "scrollable content" at bounding box center [0, 0] width 0 height 0
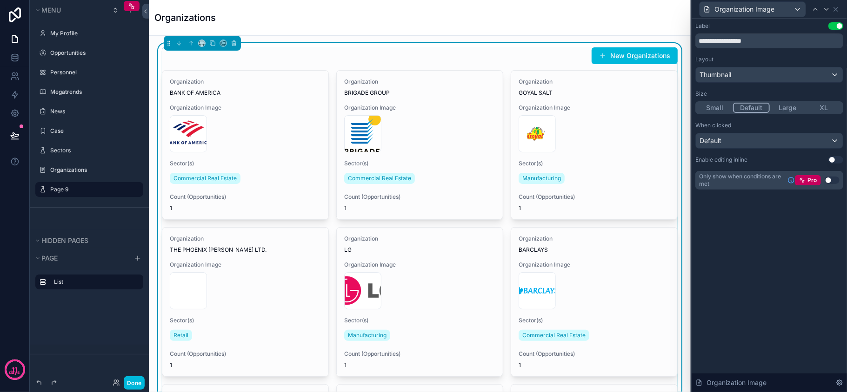
click at [832, 25] on button "Use setting" at bounding box center [835, 25] width 15 height 7
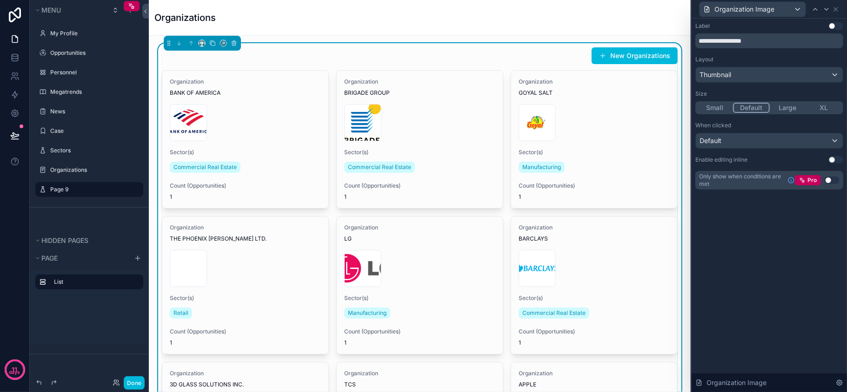
click at [723, 109] on button "Small" at bounding box center [714, 108] width 36 height 10
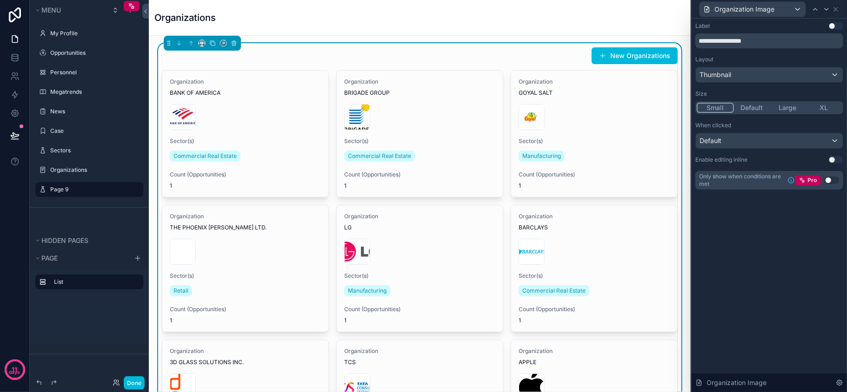
click at [746, 105] on button "Default" at bounding box center [752, 108] width 36 height 10
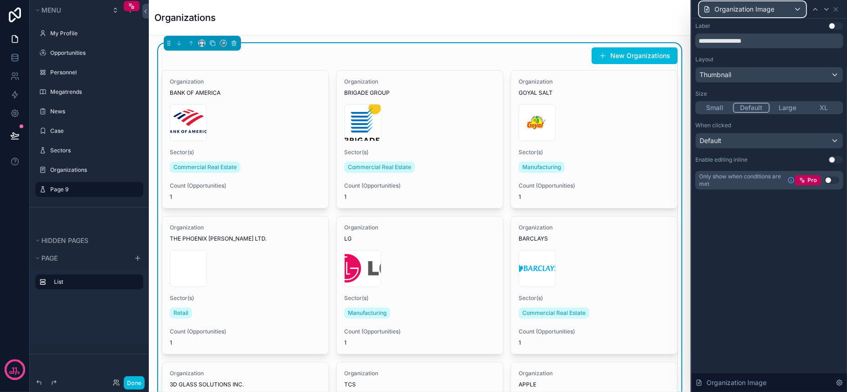
click at [761, 10] on span "Organization Image" at bounding box center [744, 9] width 60 height 9
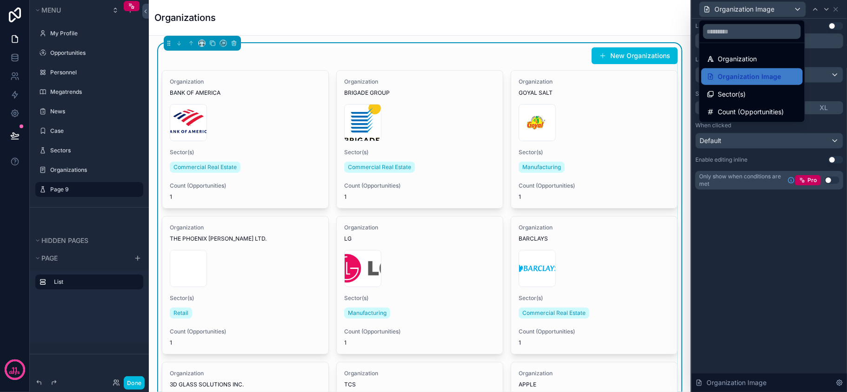
click at [815, 30] on div at bounding box center [768, 196] width 155 height 392
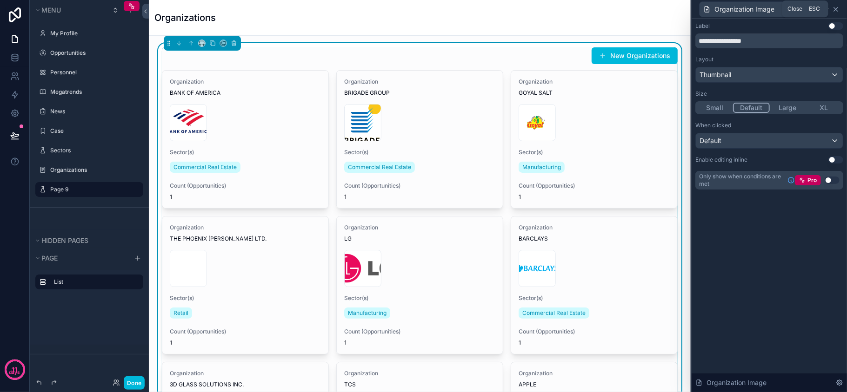
click at [835, 10] on icon at bounding box center [835, 9] width 7 height 7
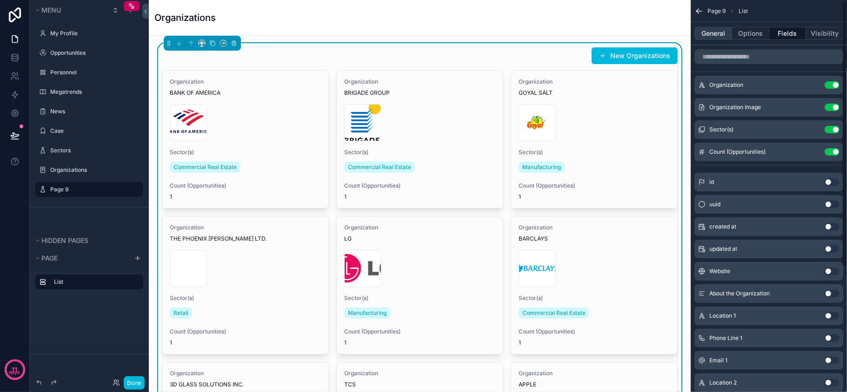
click at [719, 29] on button "General" at bounding box center [713, 33] width 38 height 13
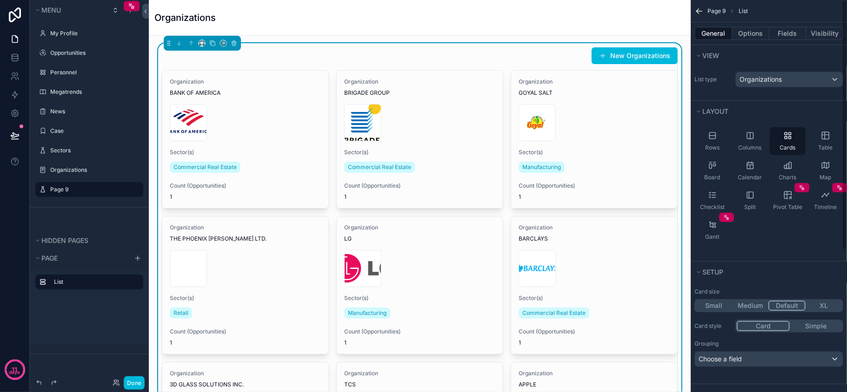
click at [709, 4] on div "Page 9 List" at bounding box center [768, 11] width 156 height 22
click at [696, 8] on icon "scrollable content" at bounding box center [698, 11] width 9 height 9
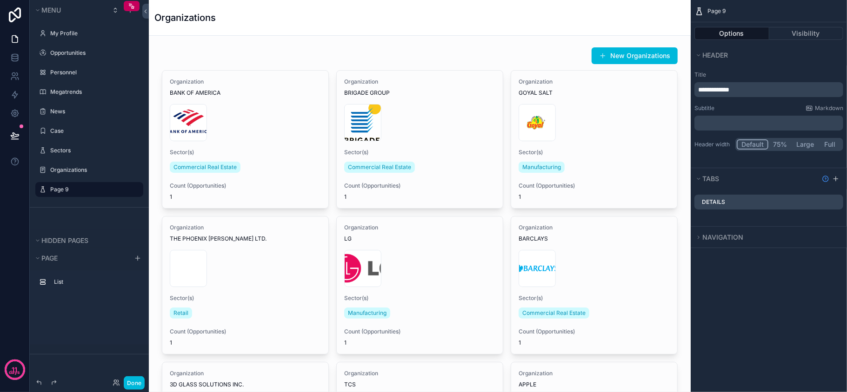
click at [751, 91] on p "**********" at bounding box center [769, 89] width 143 height 9
click at [760, 67] on div "**********" at bounding box center [768, 110] width 156 height 87
click at [746, 119] on p "﻿" at bounding box center [769, 123] width 143 height 9
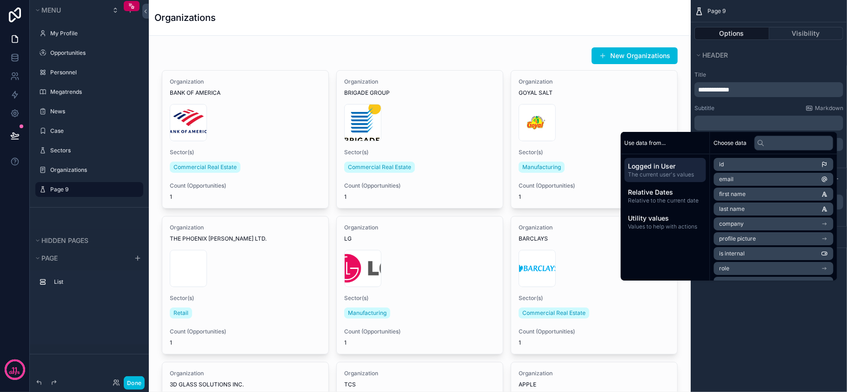
click at [754, 67] on div "**********" at bounding box center [768, 110] width 156 height 87
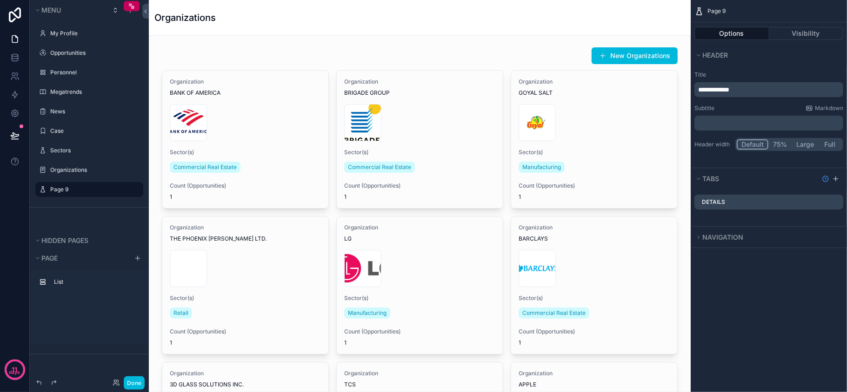
click at [713, 10] on span "Page 9" at bounding box center [716, 10] width 18 height 7
click at [724, 124] on p "﻿" at bounding box center [769, 123] width 143 height 9
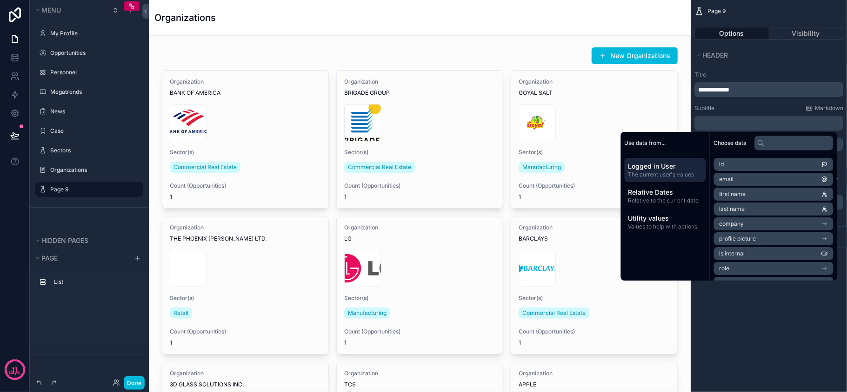
click at [769, 302] on div "**********" at bounding box center [768, 196] width 156 height 392
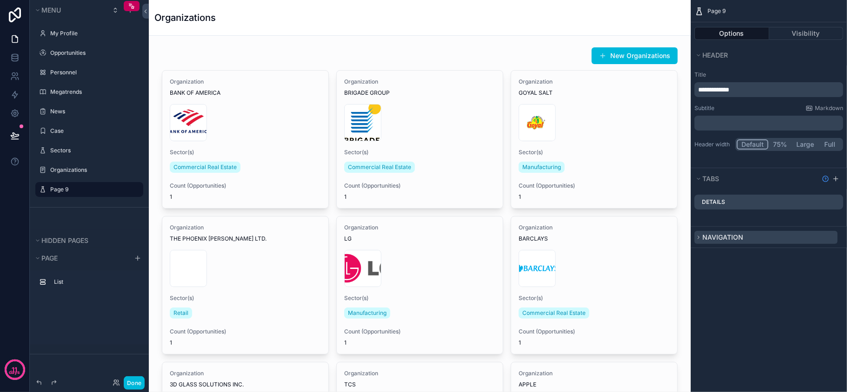
click at [731, 241] on span "Navigation" at bounding box center [722, 237] width 41 height 8
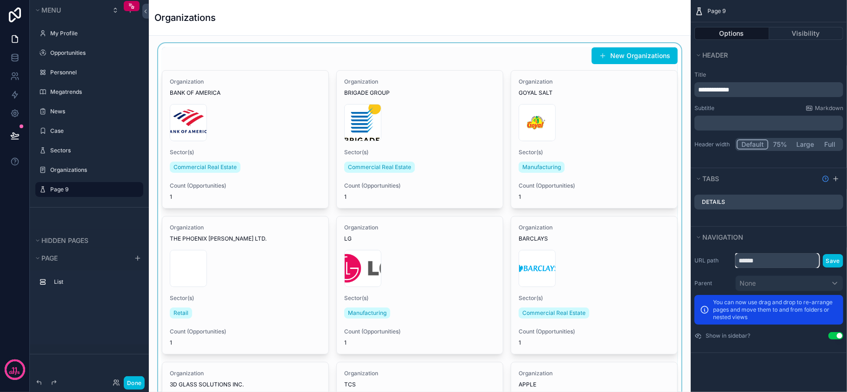
drag, startPoint x: 773, startPoint y: 262, endPoint x: 592, endPoint y: 262, distance: 180.9
click at [592, 262] on div "My Profile Opportunities 19 Personnel Megatrends News Case Sectors Organization…" at bounding box center [498, 196] width 698 height 392
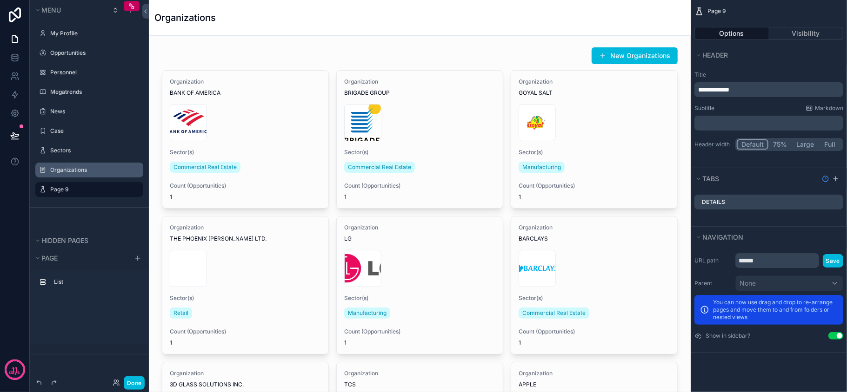
click at [77, 166] on label "Organizations" at bounding box center [93, 169] width 87 height 7
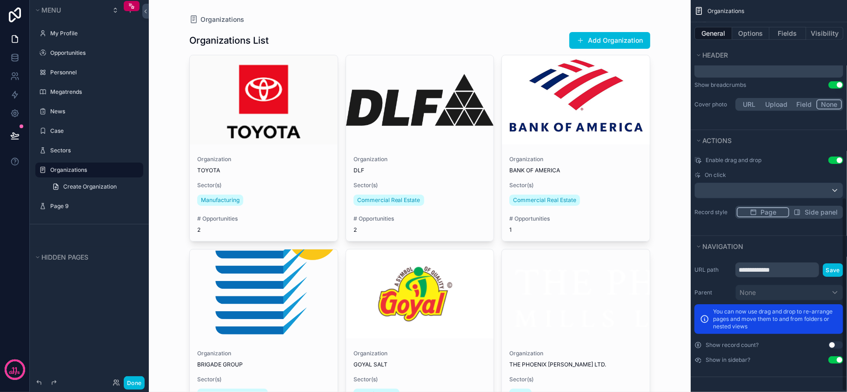
scroll to position [402, 0]
click at [92, 325] on div "Menu My Profile Opportunities Personnel Megatrends News Case Sectors Organizati…" at bounding box center [89, 190] width 119 height 381
click at [47, 207] on div "scrollable content" at bounding box center [42, 206] width 11 height 11
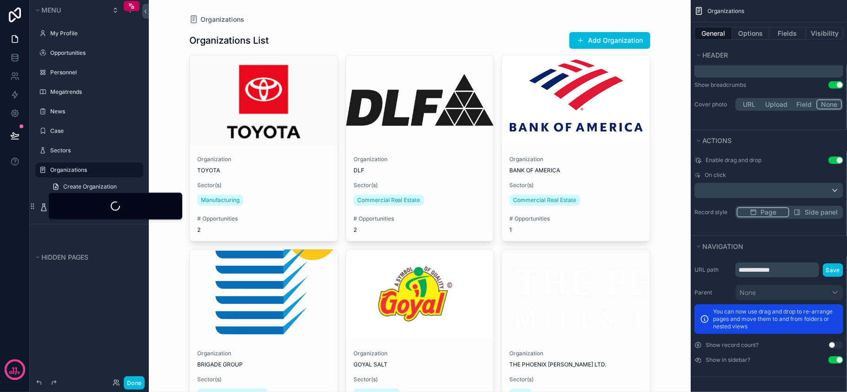
click at [62, 207] on div at bounding box center [115, 206] width 118 height 11
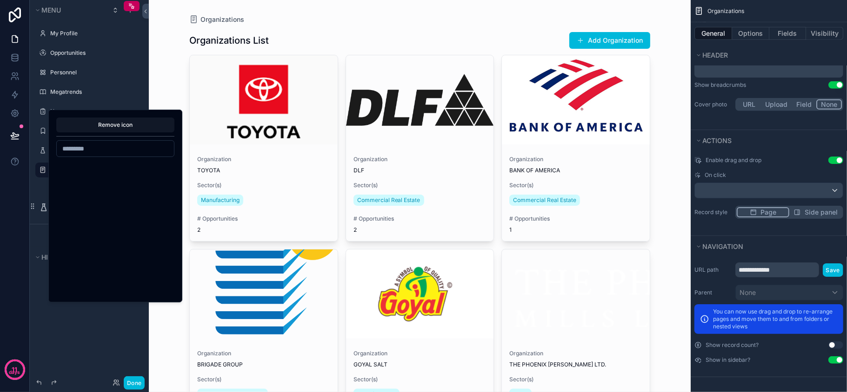
click at [79, 161] on div at bounding box center [115, 161] width 118 height 0
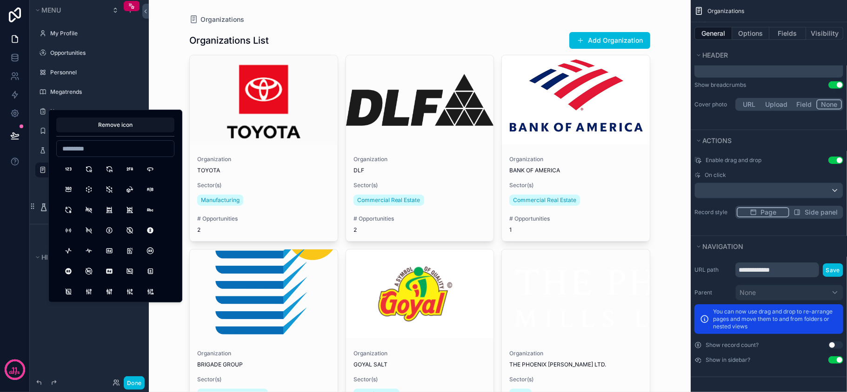
click at [60, 320] on div "Menu My Profile Opportunities Personnel Megatrends News Case Sectors Organizati…" at bounding box center [89, 190] width 119 height 381
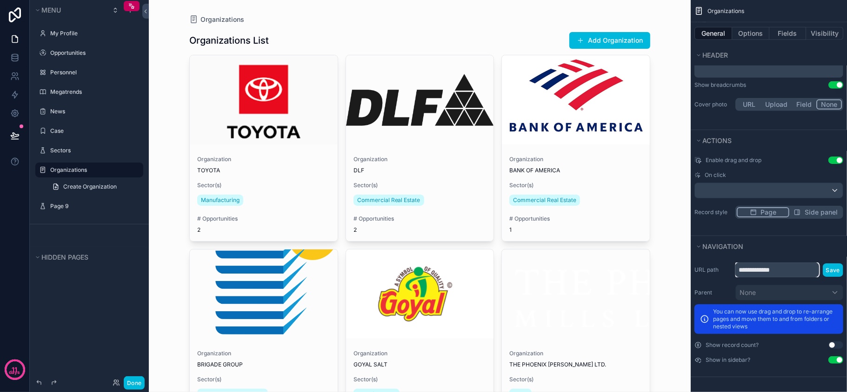
click at [802, 272] on input "**********" at bounding box center [777, 270] width 84 height 15
click at [114, 317] on div "Menu My Profile Opportunities Personnel Megatrends News Case Sectors Organizati…" at bounding box center [89, 190] width 119 height 381
click at [66, 207] on label "Page 9" at bounding box center [93, 206] width 87 height 7
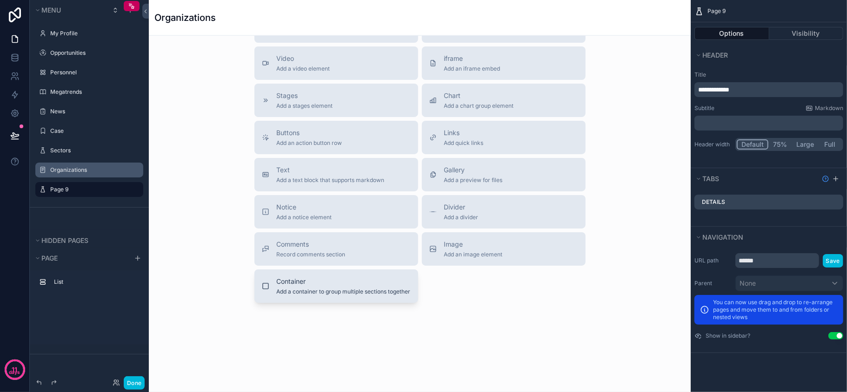
scroll to position [607, 0]
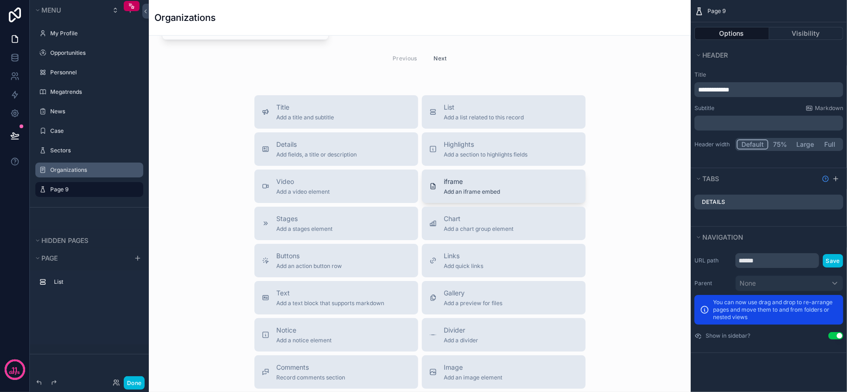
click at [465, 186] on span "iframe" at bounding box center [472, 181] width 56 height 9
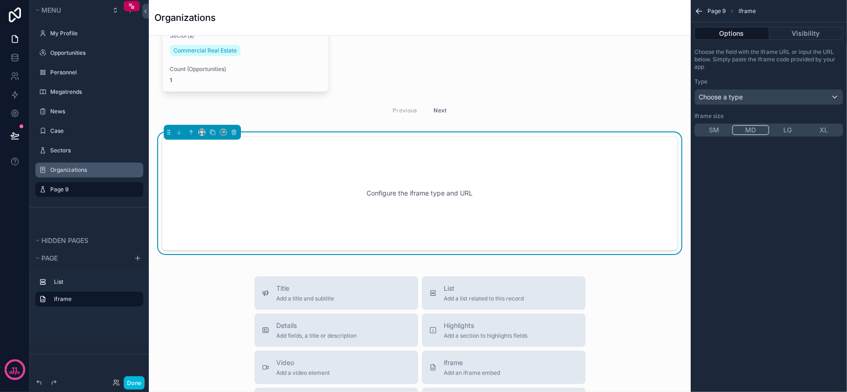
scroll to position [553, 0]
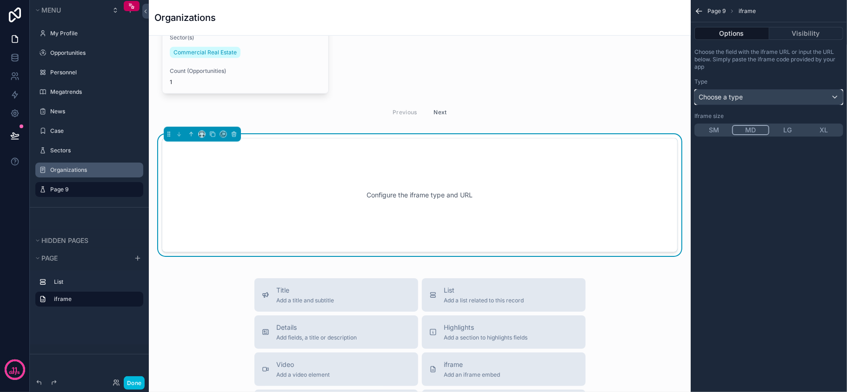
click at [752, 98] on div "Choose a type" at bounding box center [769, 97] width 148 height 15
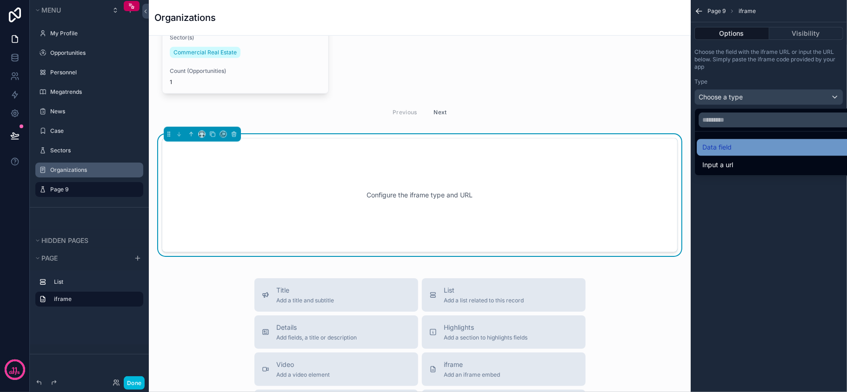
click at [745, 151] on div "Data field" at bounding box center [779, 147] width 154 height 11
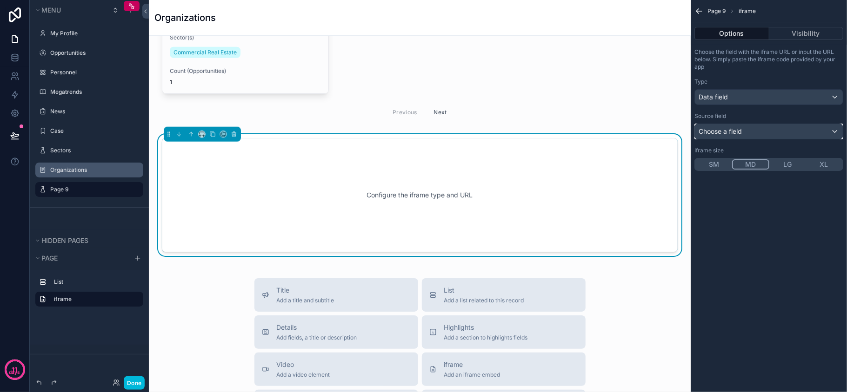
click at [745, 135] on div "Choose a field" at bounding box center [769, 131] width 148 height 15
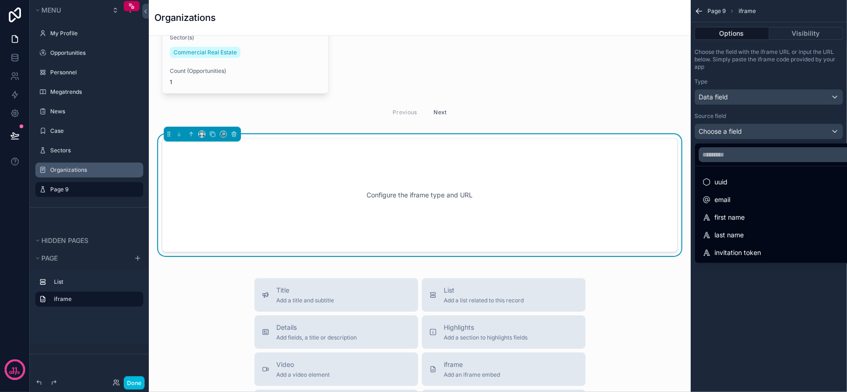
click at [806, 313] on div "scrollable content" at bounding box center [423, 196] width 847 height 392
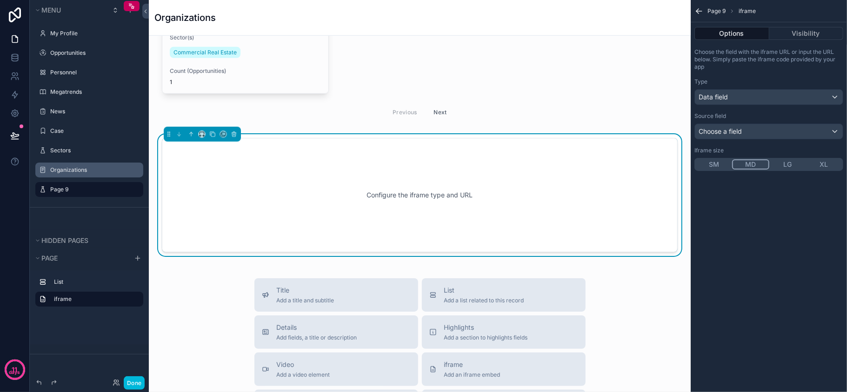
click at [803, 283] on div "Page 9 iframe Options Visibility Choose the field with the iframe URL or input …" at bounding box center [768, 196] width 156 height 392
click at [801, 255] on div "Page 9 iframe Options Visibility Choose the field with the iframe URL or input …" at bounding box center [768, 196] width 156 height 392
click at [792, 233] on div "Page 9 iframe Options Visibility Choose the field with the iframe URL or input …" at bounding box center [768, 196] width 156 height 392
click at [762, 99] on div "Data field" at bounding box center [769, 97] width 148 height 15
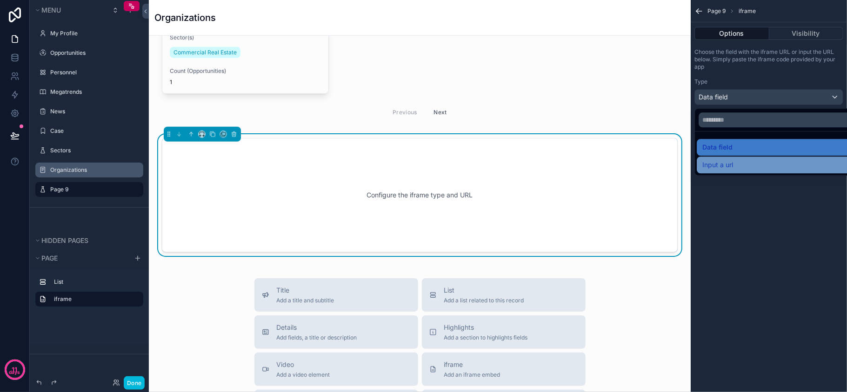
click at [751, 164] on div "Input a url" at bounding box center [779, 164] width 154 height 11
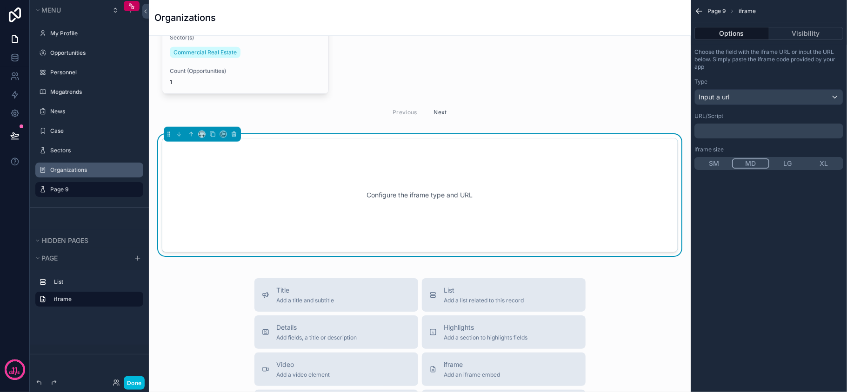
click at [735, 131] on p "﻿" at bounding box center [769, 130] width 143 height 7
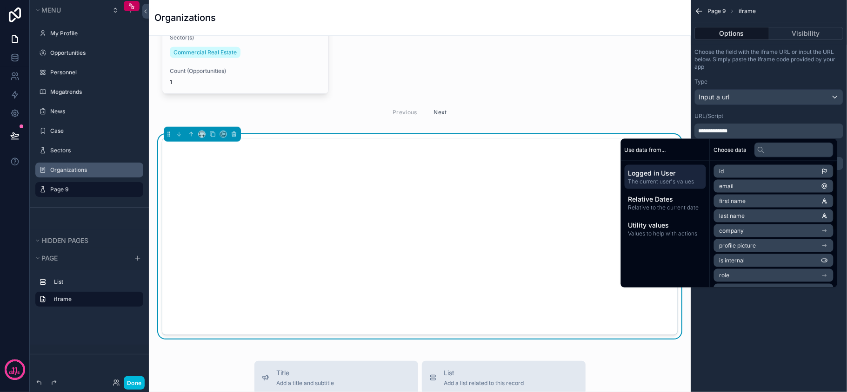
click at [774, 326] on div "**********" at bounding box center [768, 196] width 156 height 392
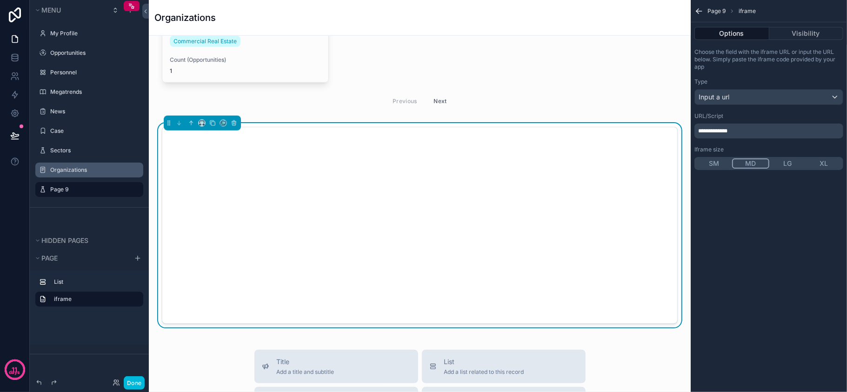
scroll to position [558, 0]
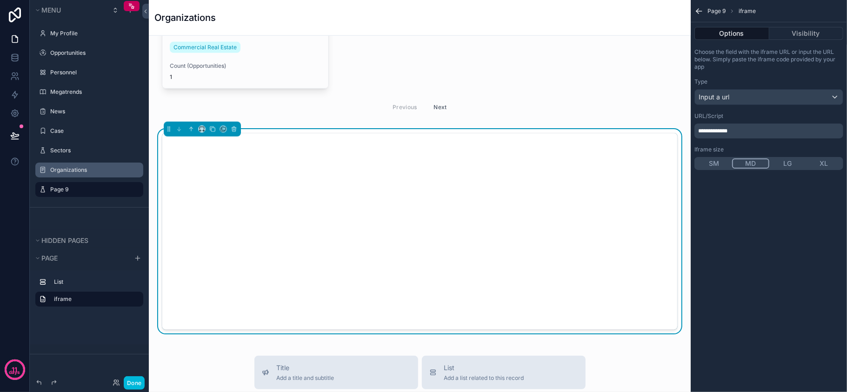
click at [780, 162] on button "LG" at bounding box center [787, 164] width 36 height 10
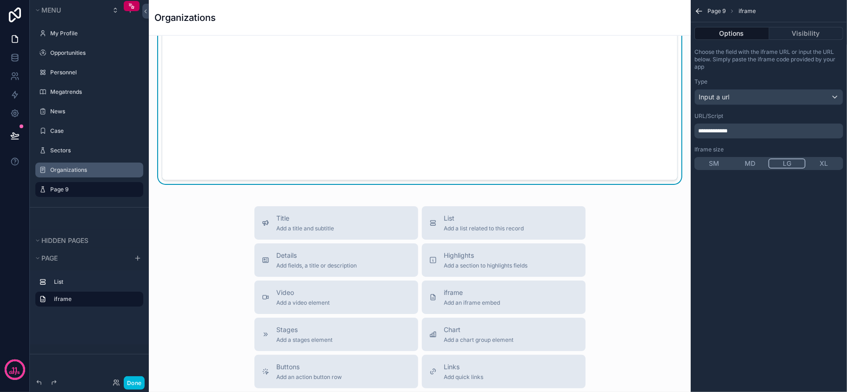
scroll to position [620, 0]
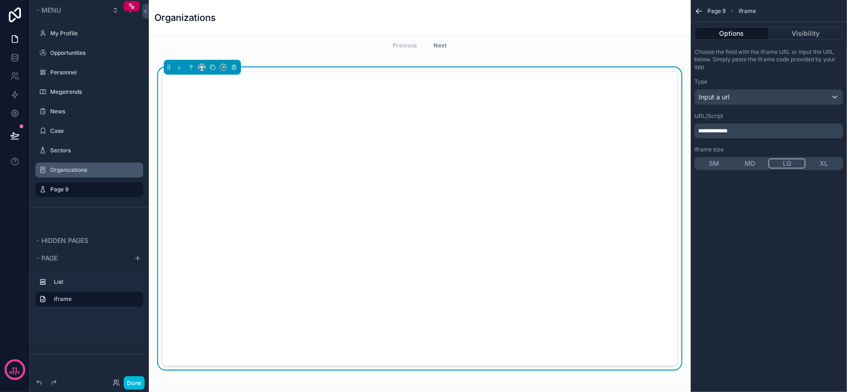
click at [659, 70] on div "scrollable content" at bounding box center [419, 218] width 527 height 303
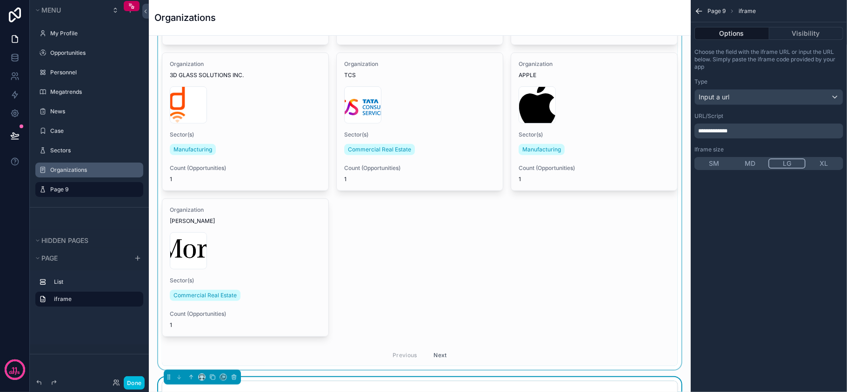
scroll to position [558, 0]
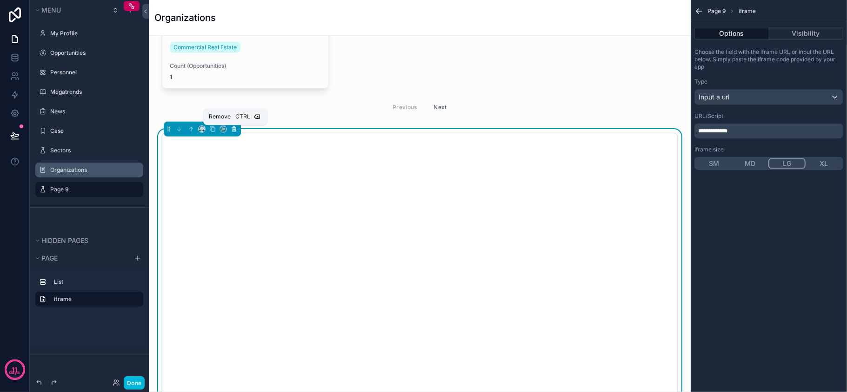
click at [232, 128] on icon "scrollable content" at bounding box center [234, 129] width 7 height 7
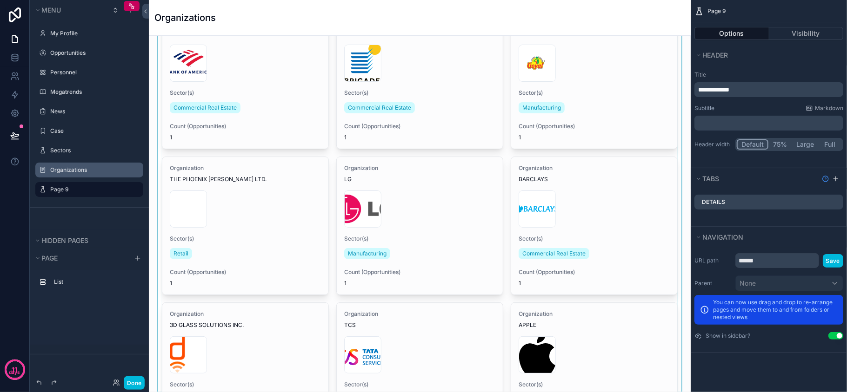
scroll to position [0, 0]
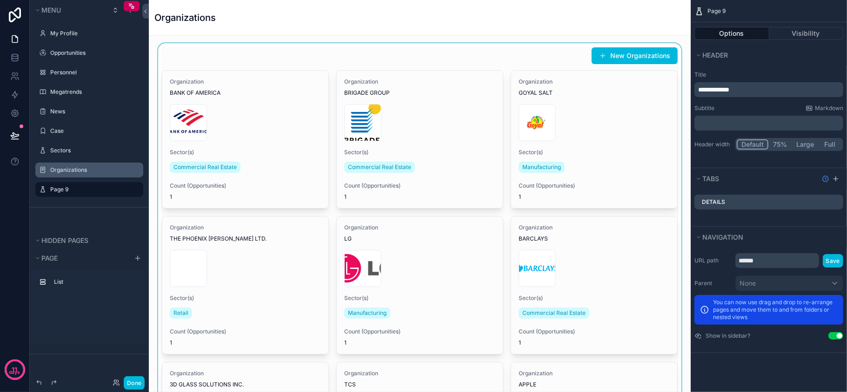
click at [423, 76] on div "scrollable content" at bounding box center [419, 361] width 527 height 637
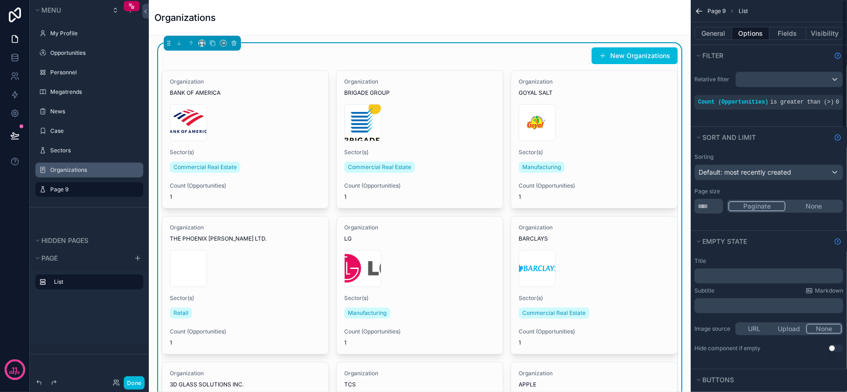
click at [743, 106] on div "Count (Opportunities) is greater than (>) 0" at bounding box center [768, 102] width 141 height 7
click at [770, 103] on span "is greater than (>)" at bounding box center [802, 102] width 64 height 7
click at [401, 54] on div "New Organizations" at bounding box center [420, 56] width 516 height 18
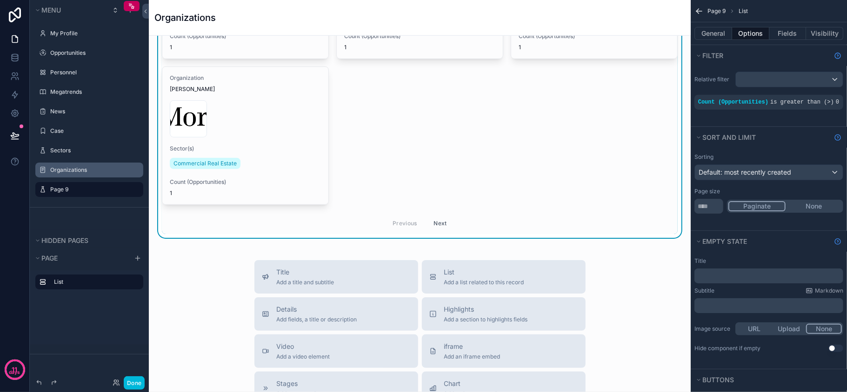
scroll to position [434, 0]
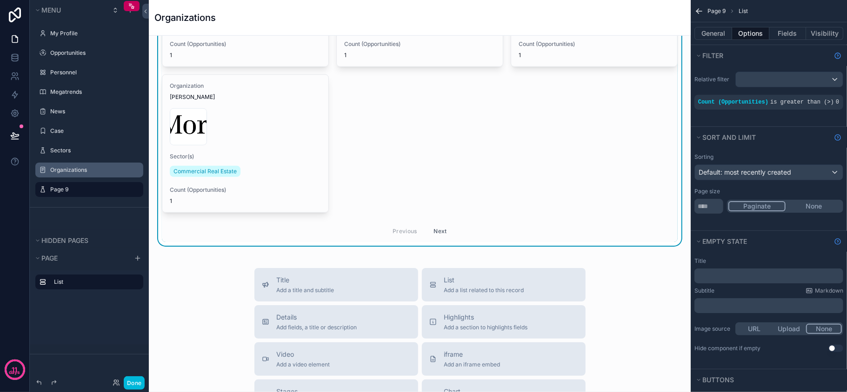
click at [436, 233] on button "Next" at bounding box center [440, 231] width 26 height 14
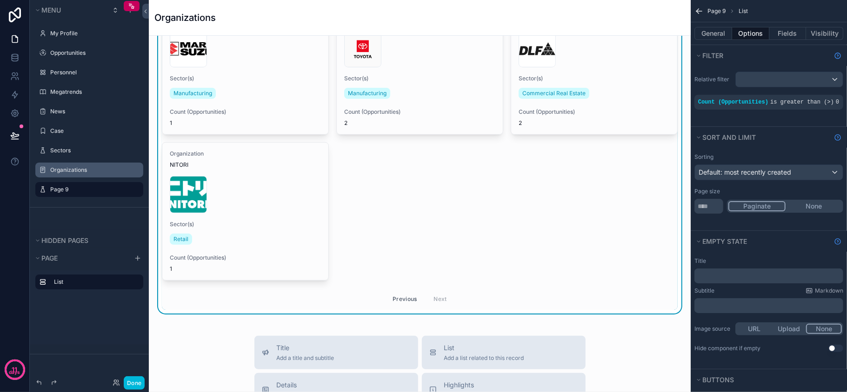
scroll to position [248, 0]
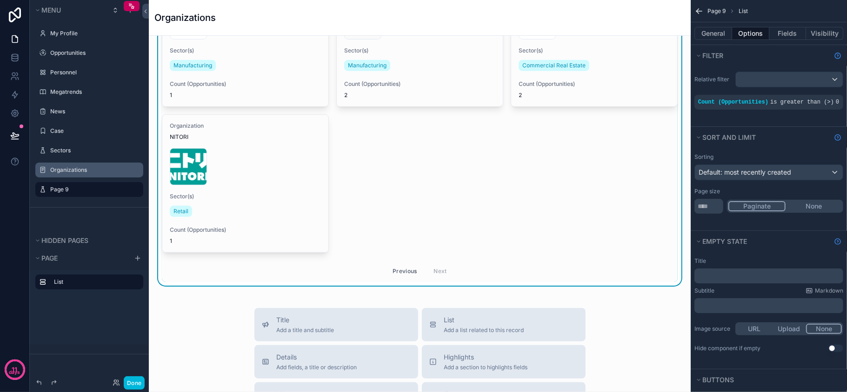
click at [430, 274] on div "Previous Next" at bounding box center [419, 271] width 67 height 14
click at [406, 274] on button "Previous" at bounding box center [404, 271] width 37 height 14
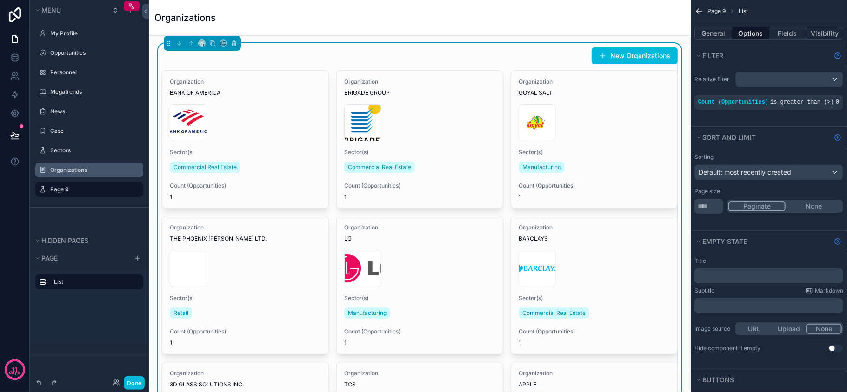
click at [517, 58] on div "New Organizations" at bounding box center [420, 56] width 516 height 18
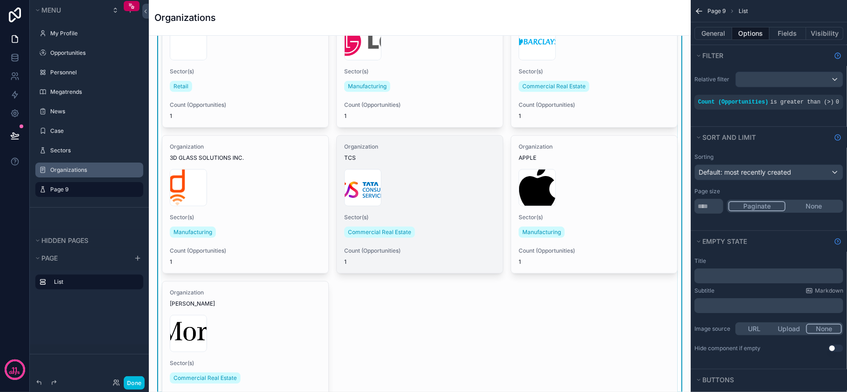
scroll to position [372, 0]
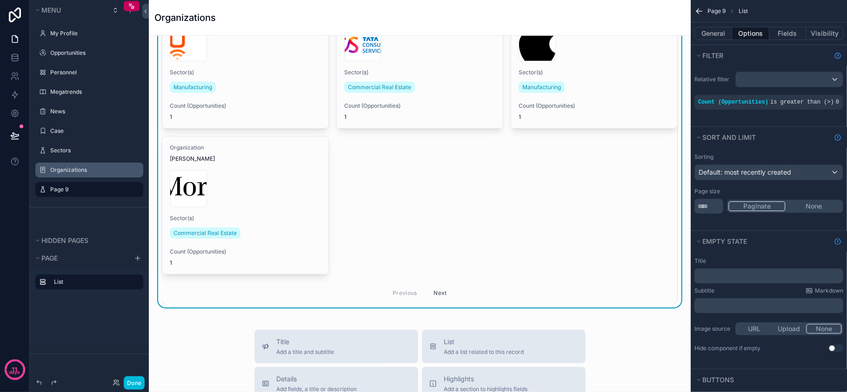
click at [443, 291] on button "Next" at bounding box center [440, 293] width 26 height 14
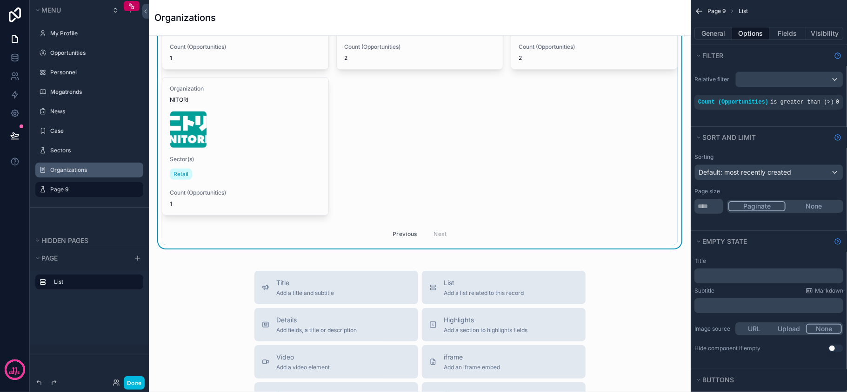
scroll to position [287, 0]
drag, startPoint x: 402, startPoint y: 234, endPoint x: 451, endPoint y: 215, distance: 52.1
click at [404, 234] on button "Previous" at bounding box center [404, 232] width 37 height 14
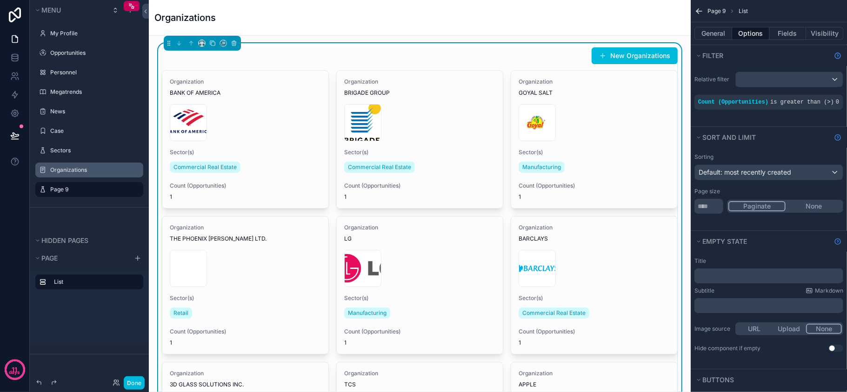
click at [620, 21] on div "Organizations" at bounding box center [419, 17] width 531 height 13
click at [469, 59] on div "New Organizations" at bounding box center [420, 56] width 516 height 18
click at [659, 34] on div "Organizations" at bounding box center [419, 17] width 531 height 35
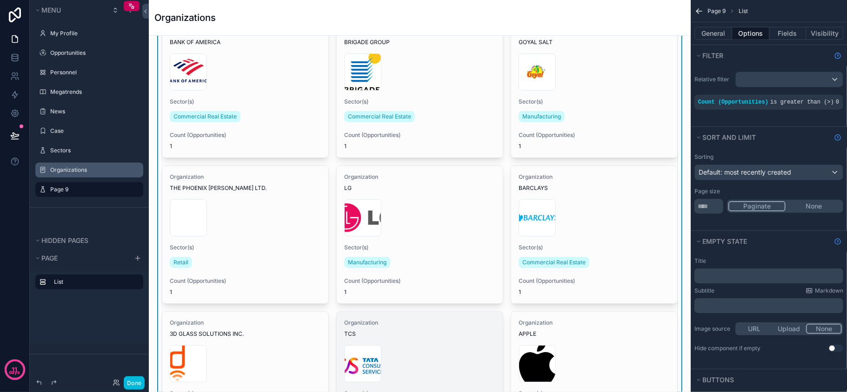
scroll to position [372, 0]
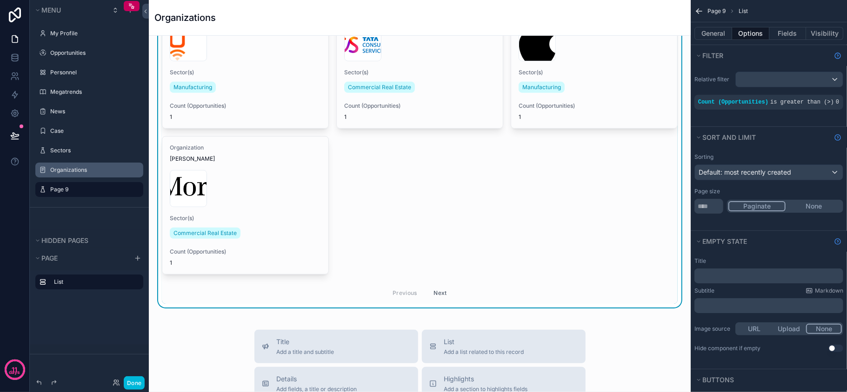
click at [636, 232] on div "Organization BANK OF AMERICA new-bank-of-america-logo*1200xx3000-2250-0-75 .jpg…" at bounding box center [420, 1] width 516 height 606
drag, startPoint x: 717, startPoint y: 205, endPoint x: 676, endPoint y: 205, distance: 41.4
click at [676, 205] on div "My Profile Opportunities 19 Personnel Megatrends News Case Sectors Organization…" at bounding box center [498, 196] width 698 height 392
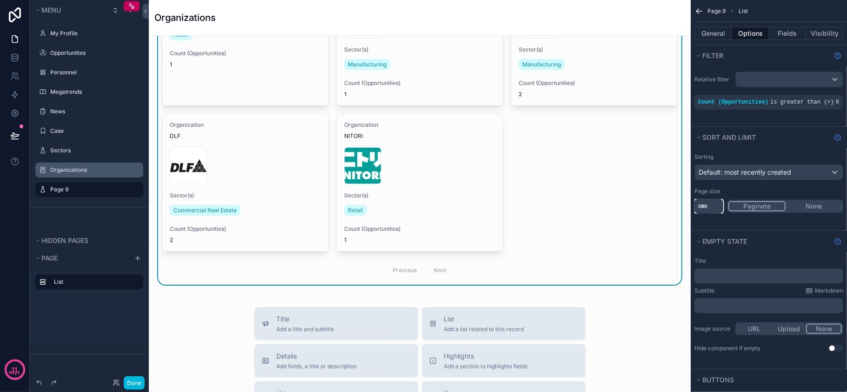
scroll to position [682, 0]
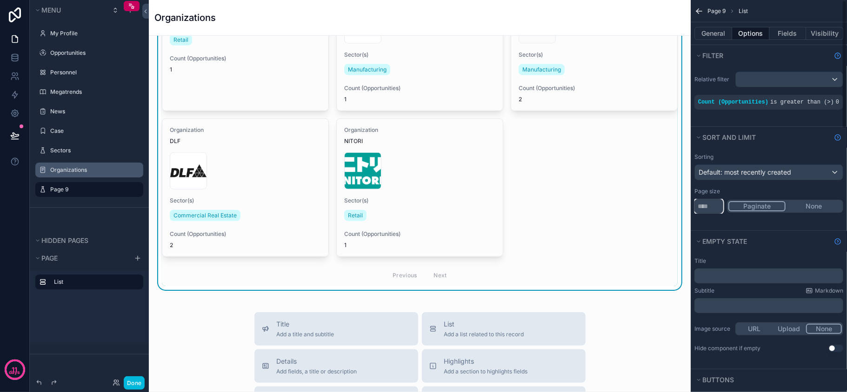
drag, startPoint x: 711, startPoint y: 211, endPoint x: 663, endPoint y: 215, distance: 48.5
click at [663, 215] on div "My Profile Opportunities 19 Personnel Megatrends News Case Sectors Organization…" at bounding box center [498, 196] width 698 height 392
type input "**"
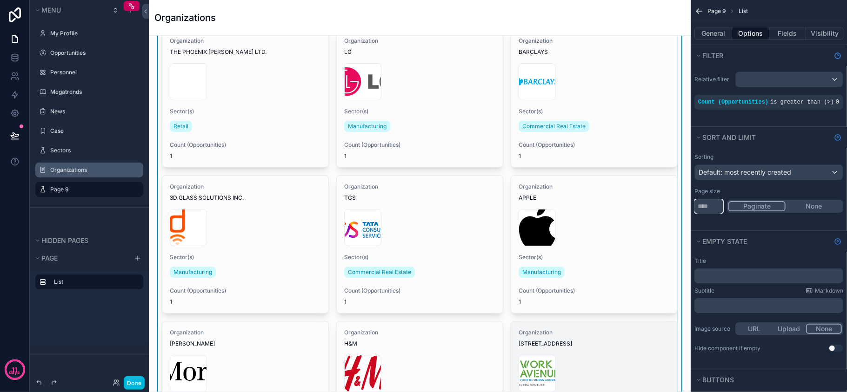
scroll to position [0, 0]
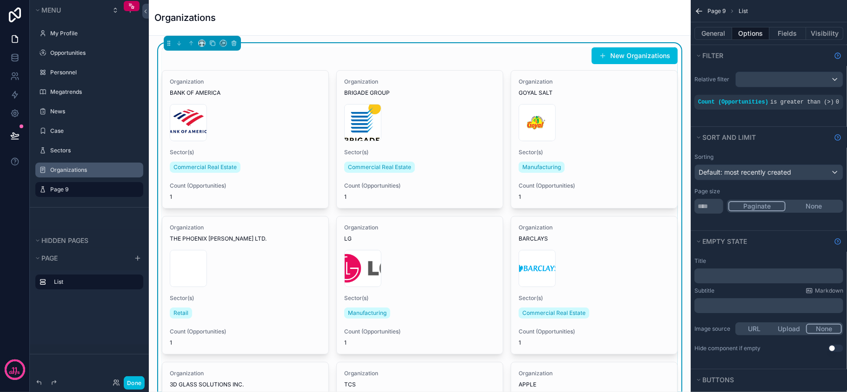
click at [551, 58] on div "New Organizations" at bounding box center [420, 56] width 516 height 18
click at [776, 32] on button "Fields" at bounding box center [787, 33] width 37 height 13
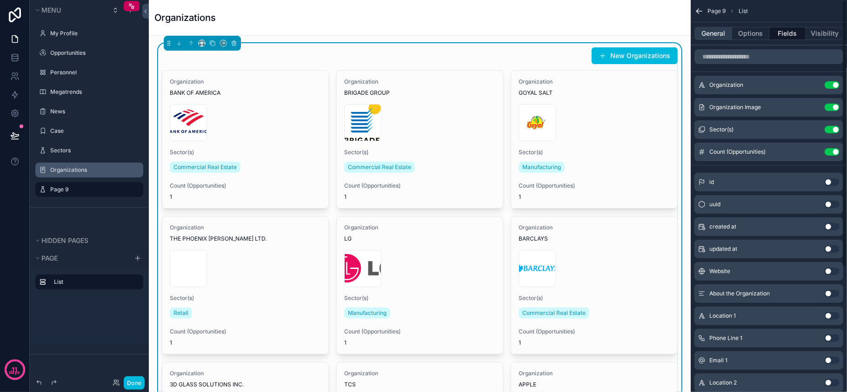
click at [719, 37] on button "General" at bounding box center [713, 33] width 38 height 13
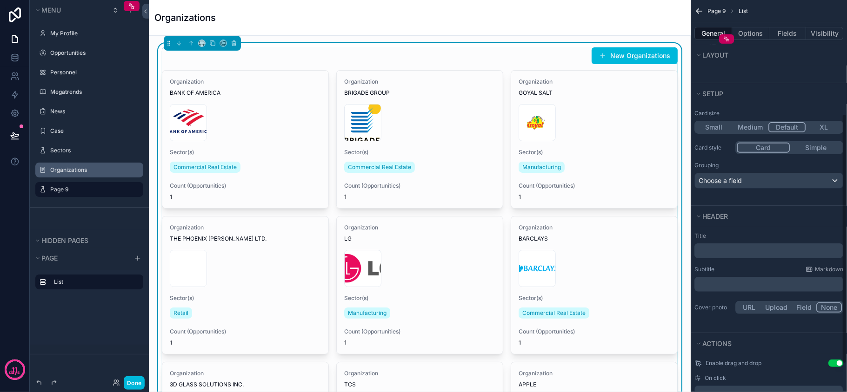
scroll to position [186, 0]
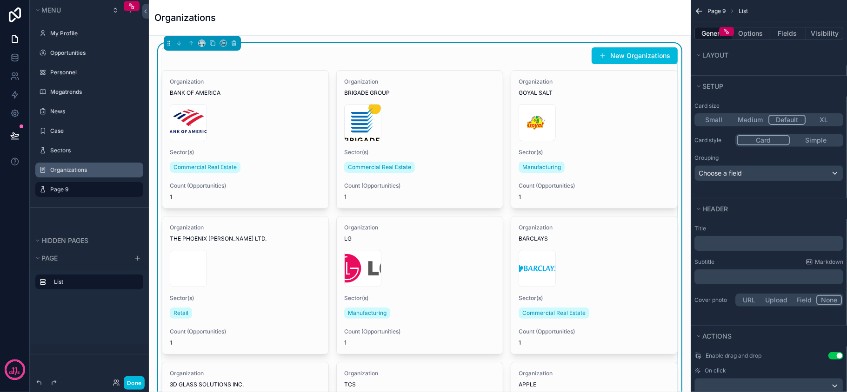
click at [760, 120] on button "Medium" at bounding box center [750, 120] width 36 height 10
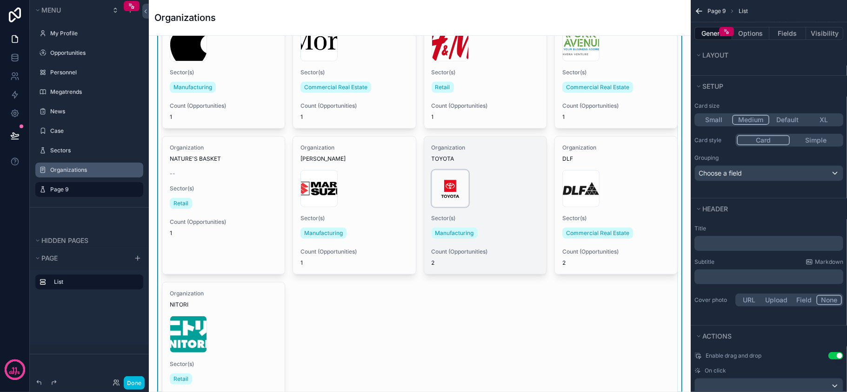
scroll to position [0, 0]
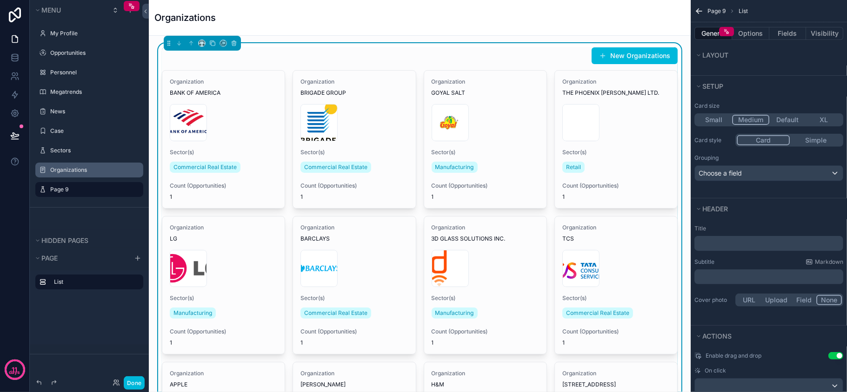
click at [584, 29] on div "Organizations" at bounding box center [419, 17] width 531 height 35
click at [484, 55] on div "New Organizations" at bounding box center [420, 56] width 516 height 18
click at [531, 28] on div "Organizations" at bounding box center [419, 17] width 531 height 35
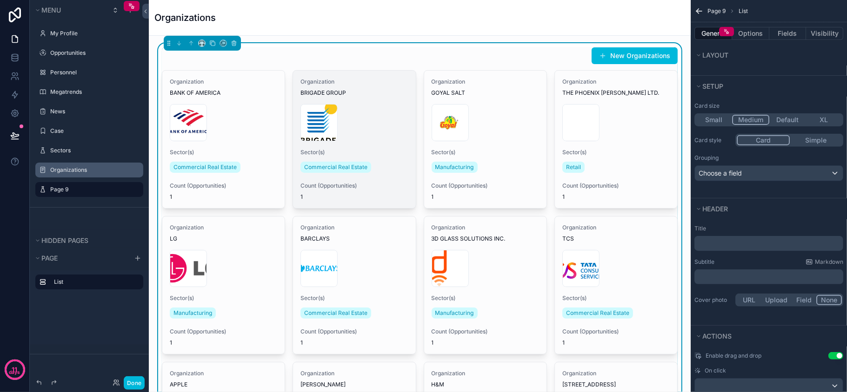
click at [356, 114] on div "Brigade_Group.svg .png" at bounding box center [353, 122] width 107 height 37
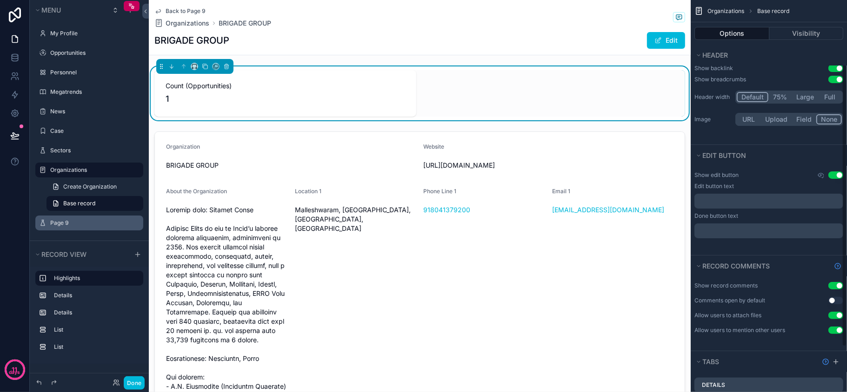
scroll to position [153, 0]
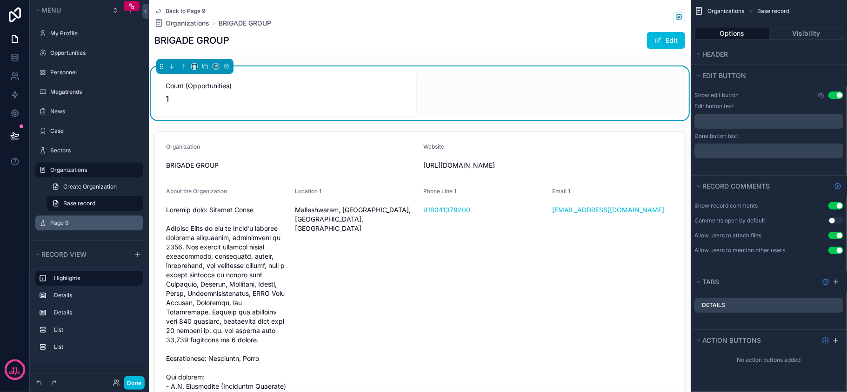
click at [64, 224] on label "Page 9" at bounding box center [93, 222] width 87 height 7
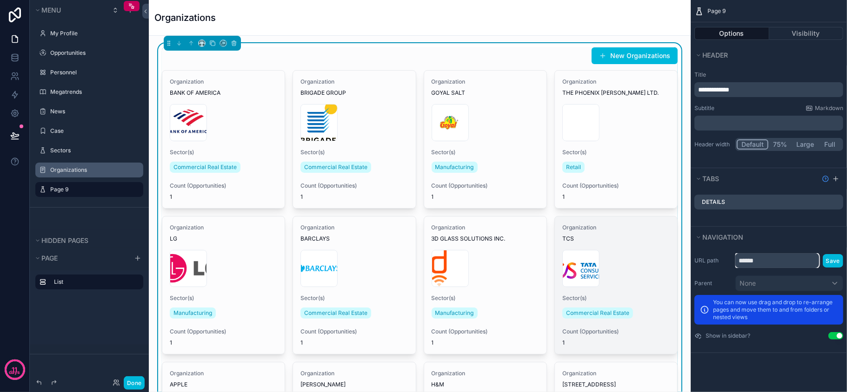
drag, startPoint x: 770, startPoint y: 261, endPoint x: 633, endPoint y: 266, distance: 137.3
click at [633, 266] on div "My Profile Opportunities 19 Personnel Megatrends News Case Sectors Organization…" at bounding box center [498, 196] width 698 height 392
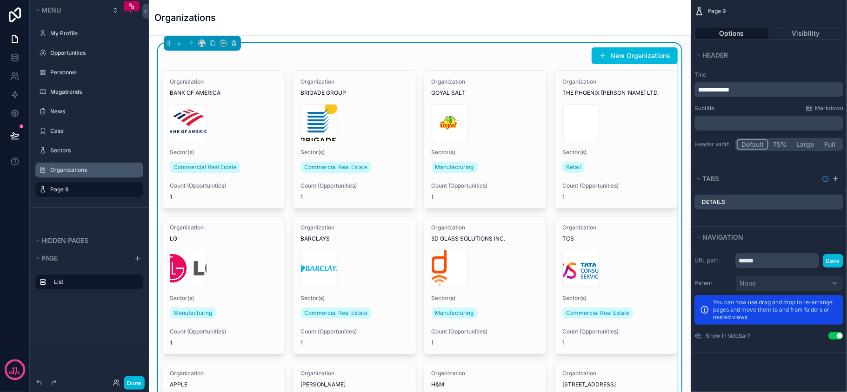
click at [88, 173] on label "Organizations" at bounding box center [93, 169] width 87 height 7
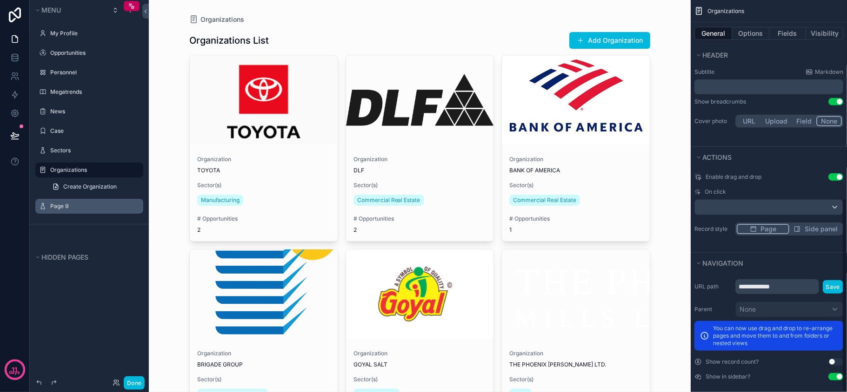
scroll to position [402, 0]
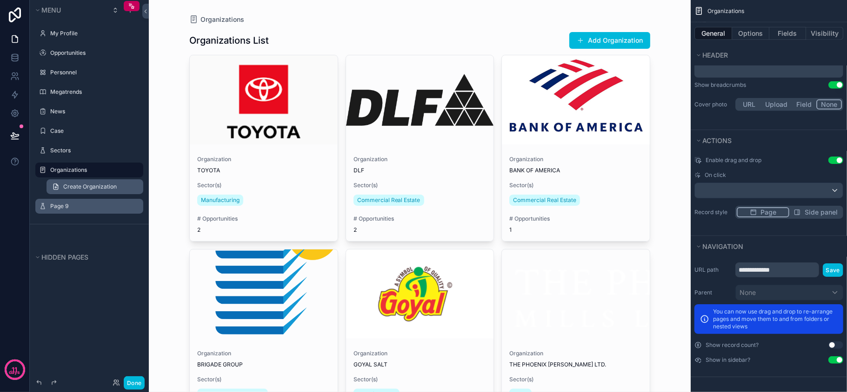
click at [77, 192] on link "Create Organization" at bounding box center [94, 186] width 97 height 15
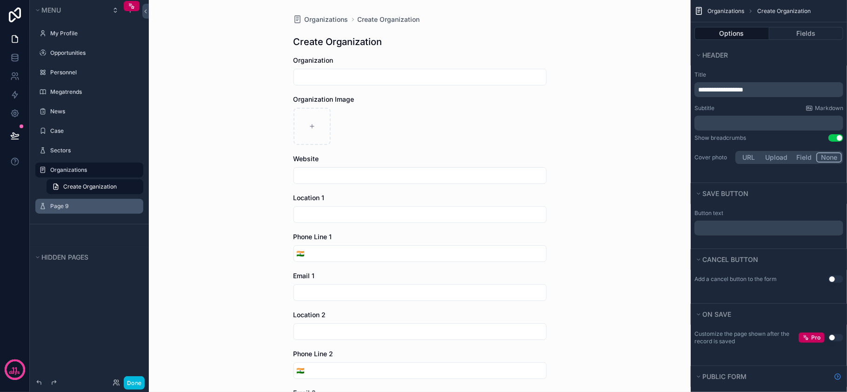
click at [64, 205] on label "Page 9" at bounding box center [93, 206] width 87 height 7
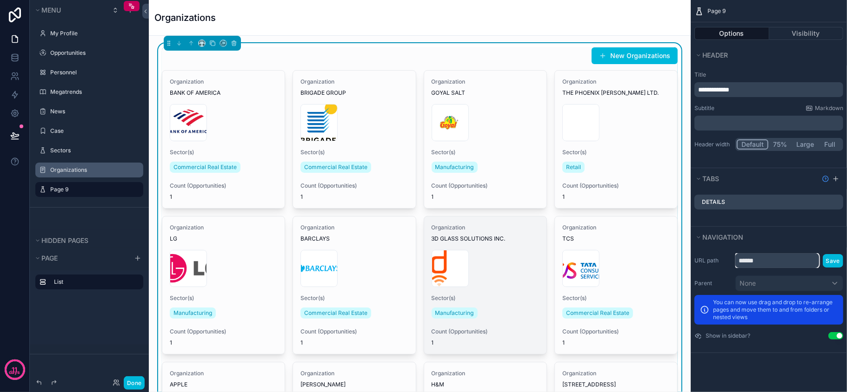
drag, startPoint x: 775, startPoint y: 261, endPoint x: 480, endPoint y: 233, distance: 296.1
click at [478, 233] on div "My Profile Opportunities 19 Personnel Megatrends News Case Sectors Organization…" at bounding box center [498, 196] width 698 height 392
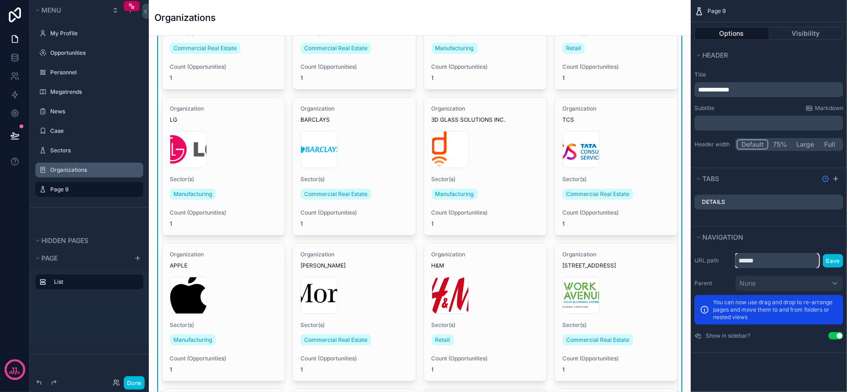
scroll to position [372, 0]
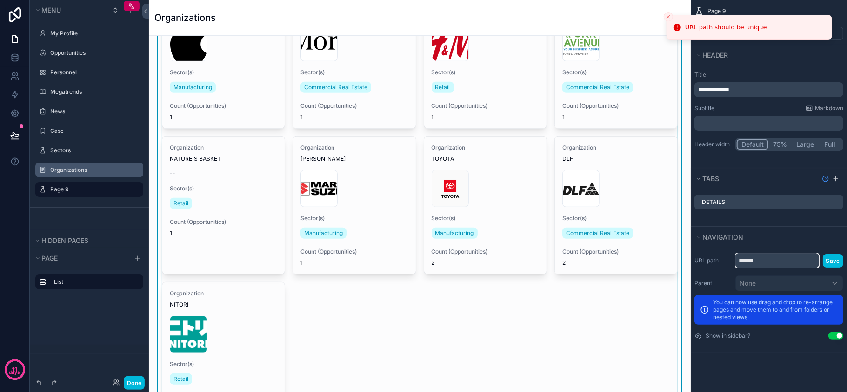
type input "******"
click at [670, 18] on line "Close toast" at bounding box center [668, 16] width 3 height 3
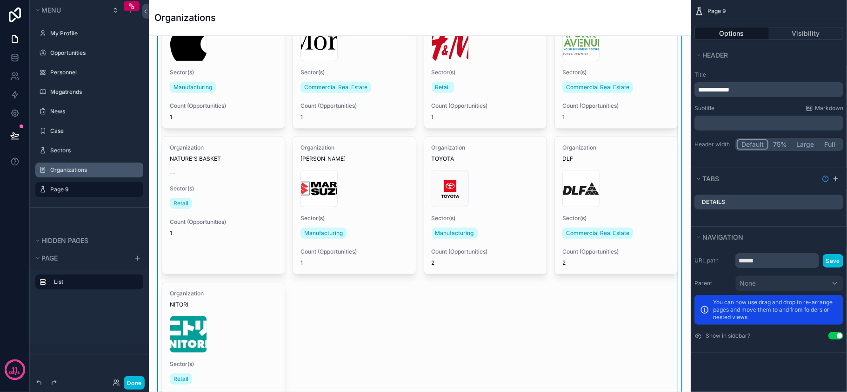
drag, startPoint x: 830, startPoint y: 262, endPoint x: 801, endPoint y: 304, distance: 51.0
click at [830, 261] on button "Save" at bounding box center [832, 260] width 20 height 13
click at [0, 0] on icon "scrollable content" at bounding box center [0, 0] width 0 height 0
type input "*"
type input "**********"
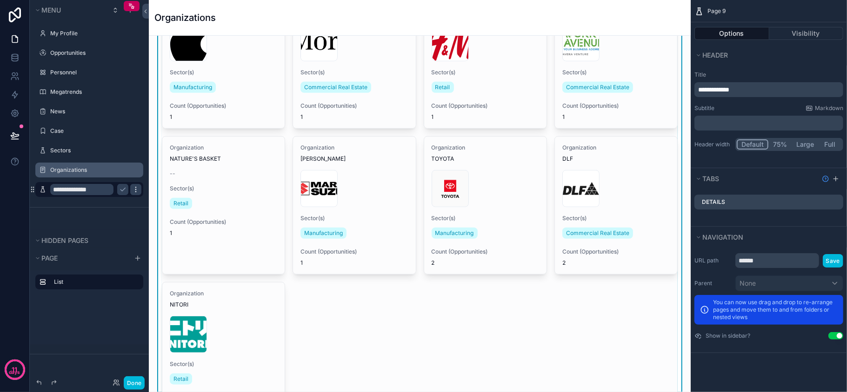
drag, startPoint x: 126, startPoint y: 190, endPoint x: 133, endPoint y: 190, distance: 7.4
click at [126, 190] on icon "scrollable content" at bounding box center [122, 189] width 7 height 7
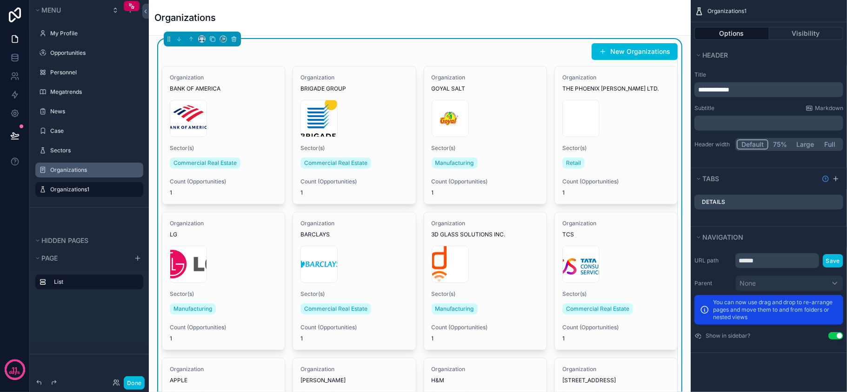
scroll to position [0, 0]
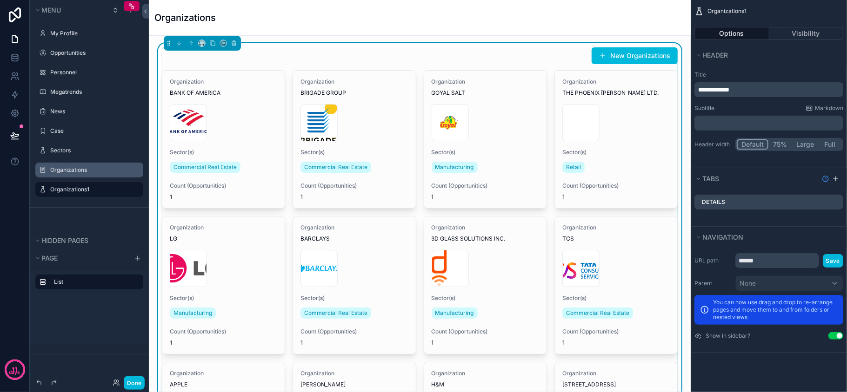
click at [783, 144] on button "75%" at bounding box center [780, 144] width 24 height 10
click at [800, 146] on button "Large" at bounding box center [805, 144] width 26 height 10
click at [838, 144] on button "Full" at bounding box center [830, 144] width 24 height 10
click at [830, 144] on button "Full" at bounding box center [829, 144] width 25 height 10
click at [266, 19] on div "Organizations" at bounding box center [419, 17] width 531 height 13
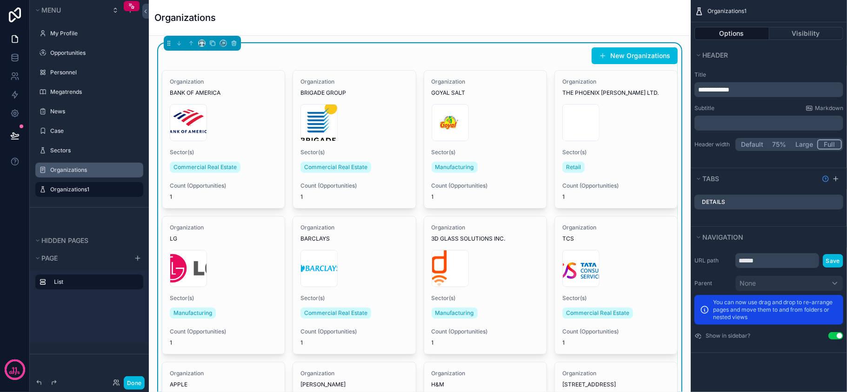
click at [79, 169] on label "Organizations" at bounding box center [93, 169] width 87 height 7
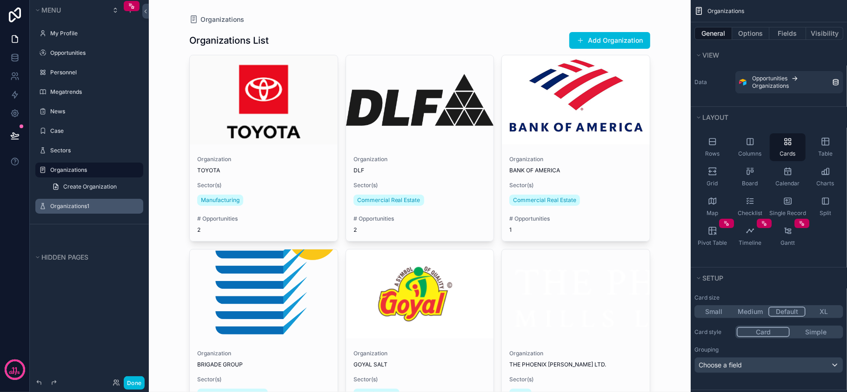
click at [79, 205] on label "Organizations1" at bounding box center [93, 206] width 87 height 7
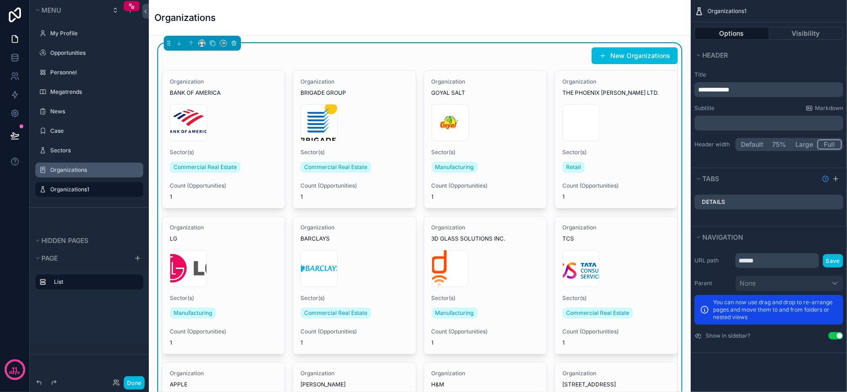
drag, startPoint x: 205, startPoint y: 18, endPoint x: 234, endPoint y: 17, distance: 29.8
click at [205, 18] on h1 "Organizations" at bounding box center [184, 17] width 61 height 13
click at [343, 15] on div "Organizations" at bounding box center [419, 17] width 531 height 13
click at [381, 14] on div "Organizations" at bounding box center [419, 17] width 531 height 13
click at [389, 14] on div "Organizations" at bounding box center [419, 17] width 531 height 13
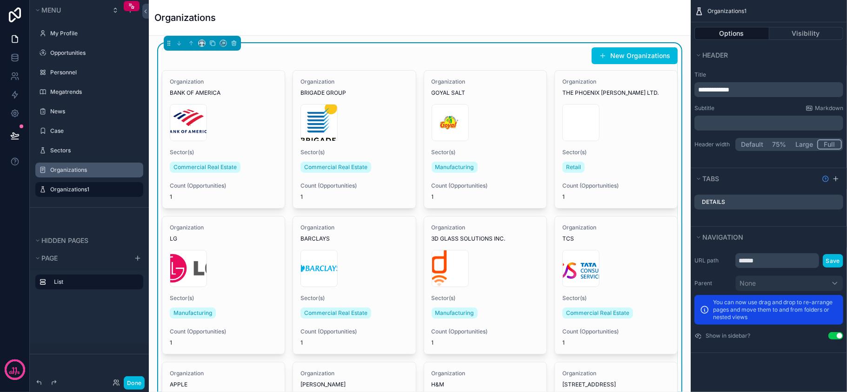
click at [401, 15] on div "Organizations" at bounding box center [419, 17] width 531 height 13
click at [406, 15] on div "Organizations" at bounding box center [419, 17] width 531 height 13
click at [730, 201] on div "Details" at bounding box center [768, 202] width 149 height 15
click at [744, 203] on div "Details" at bounding box center [768, 202] width 149 height 15
click at [780, 71] on label "Title" at bounding box center [768, 74] width 149 height 7
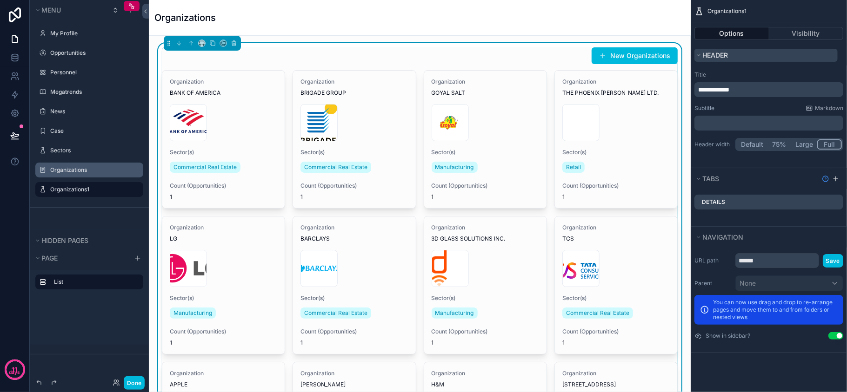
drag, startPoint x: 780, startPoint y: 70, endPoint x: 769, endPoint y: 56, distance: 17.9
click at [769, 56] on button "Header" at bounding box center [765, 55] width 143 height 13
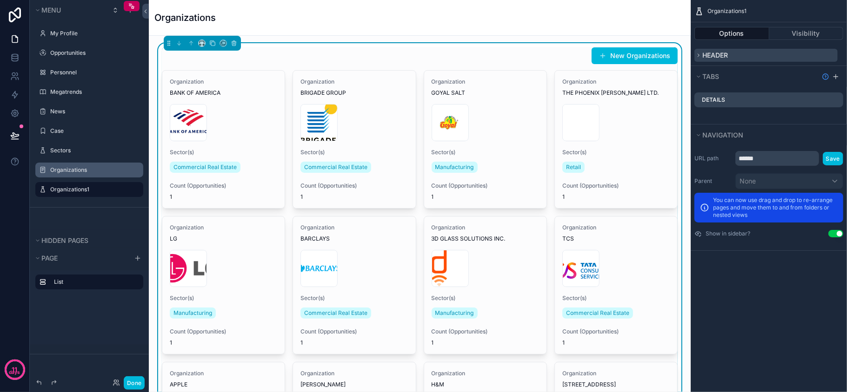
click at [773, 53] on button "Header" at bounding box center [765, 55] width 143 height 13
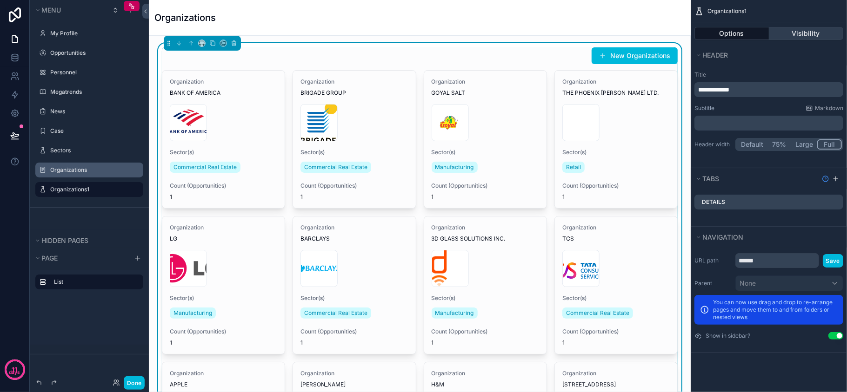
click at [789, 31] on button "Visibility" at bounding box center [806, 33] width 74 height 13
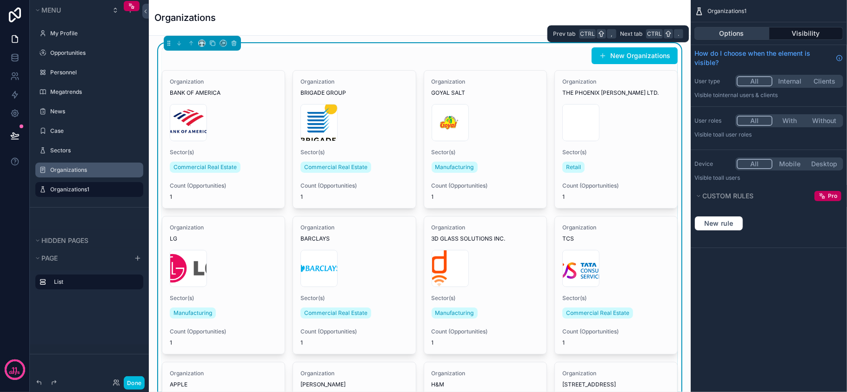
click at [723, 33] on button "Options" at bounding box center [731, 33] width 75 height 13
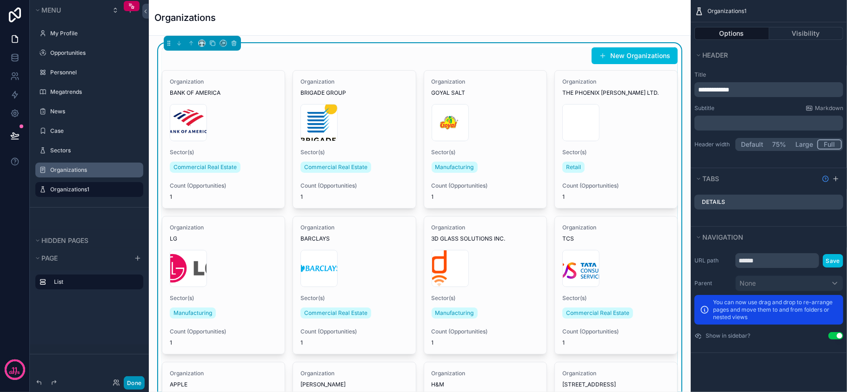
click at [136, 384] on button "Done" at bounding box center [134, 383] width 21 height 13
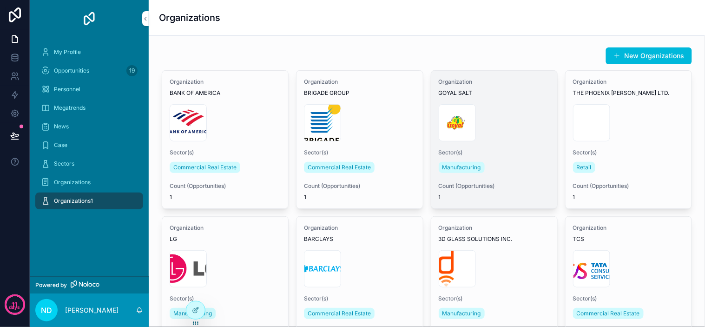
click at [490, 99] on div "Organization GOYAL SALT 1706791_profilepicture .png Sector(s) Manufacturing Cou…" at bounding box center [494, 140] width 126 height 138
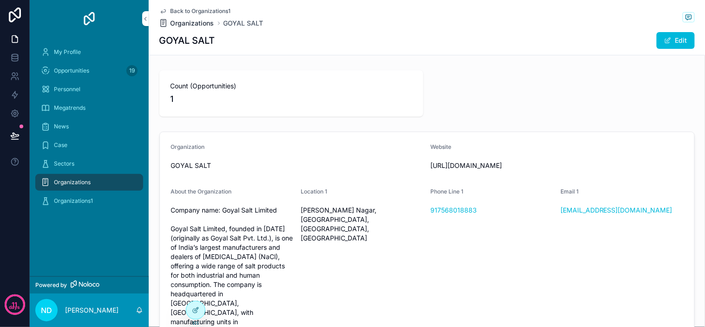
click at [180, 23] on span "Organizations" at bounding box center [193, 23] width 44 height 9
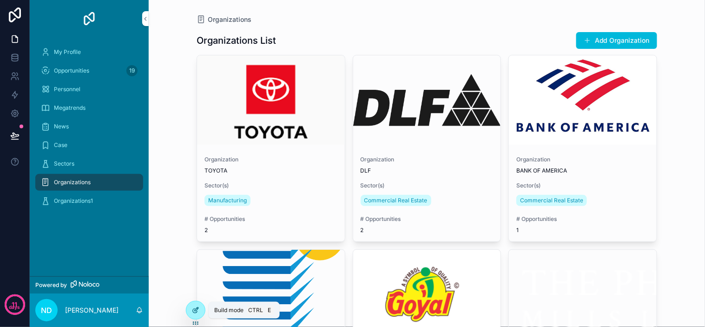
click at [195, 310] on icon at bounding box center [197, 309] width 4 height 4
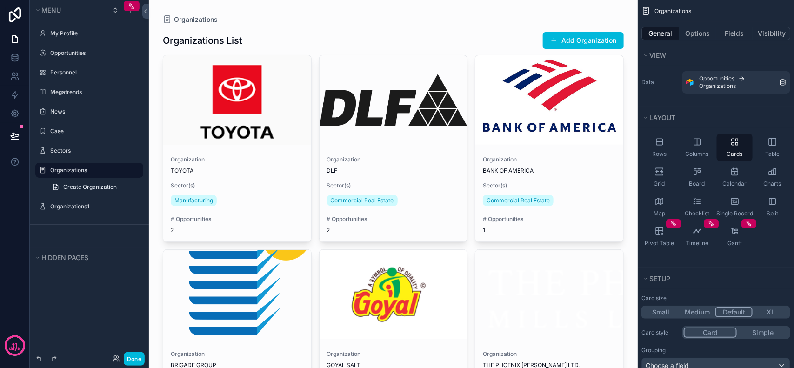
click at [0, 0] on icon "scrollable content" at bounding box center [0, 0] width 0 height 0
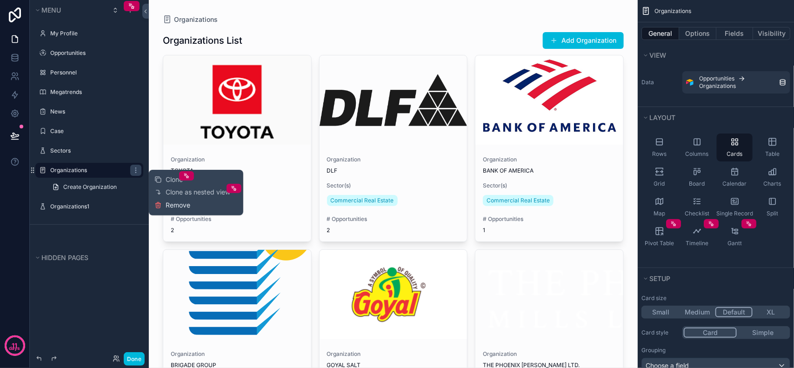
click at [184, 206] on span "Remove" at bounding box center [178, 204] width 25 height 9
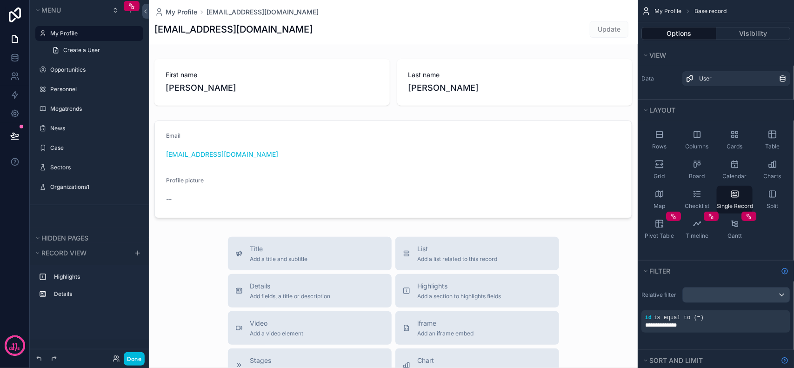
click at [400, 7] on div "My Profile [PERSON_NAME][EMAIL_ADDRESS][DOMAIN_NAME]" at bounding box center [393, 11] width 478 height 9
click at [83, 185] on label "Organizations1" at bounding box center [93, 186] width 87 height 7
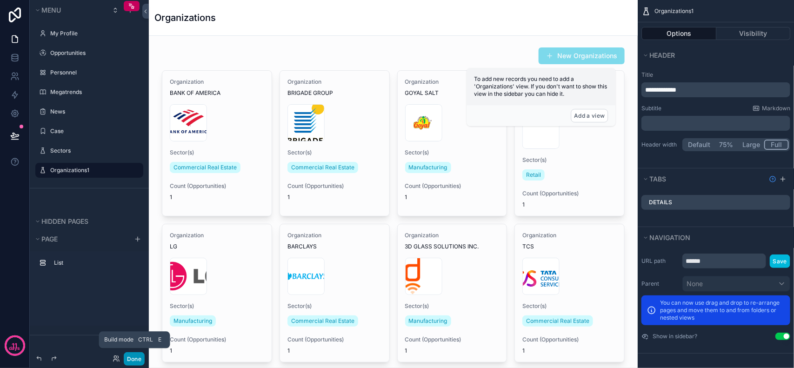
click at [135, 355] on button "Done" at bounding box center [134, 358] width 21 height 13
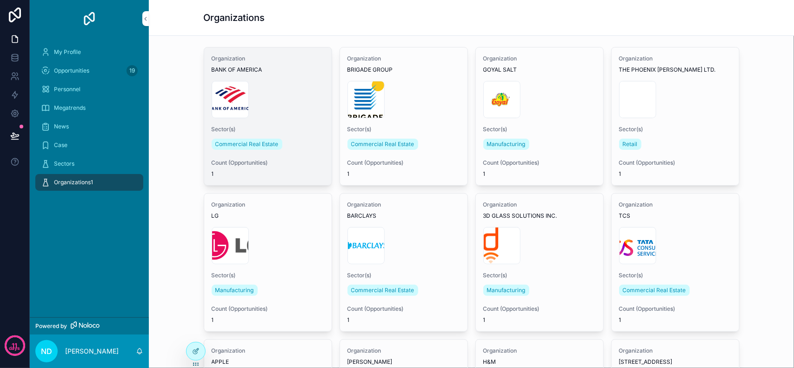
click at [275, 92] on div "new-bank-of-america-logo*1200xx3000-2250-0-75 .jpg" at bounding box center [268, 99] width 113 height 37
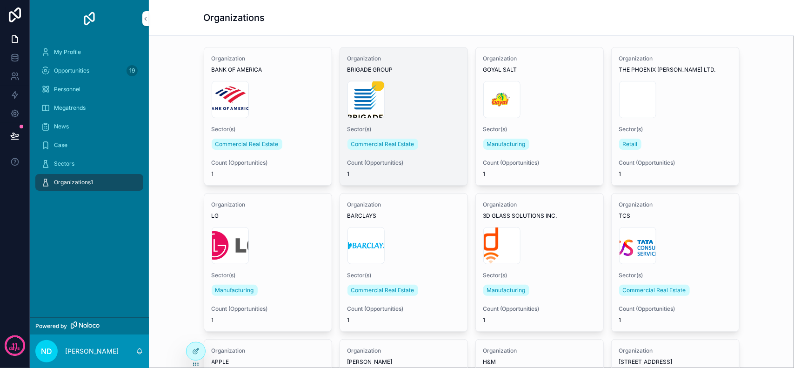
click at [426, 88] on div "Brigade_Group.svg .png" at bounding box center [403, 99] width 113 height 37
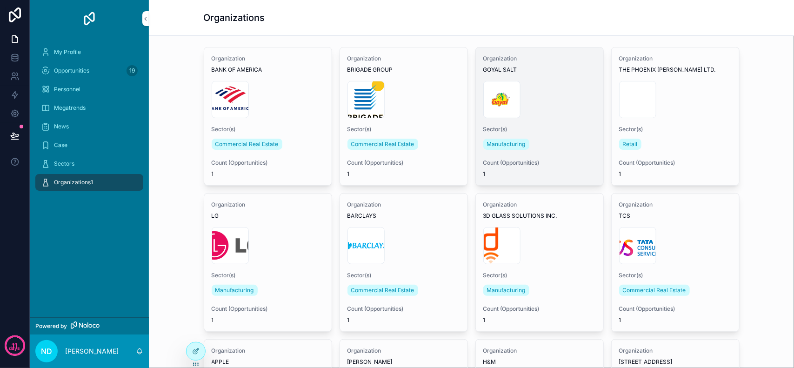
click at [554, 110] on div "1706791_profilepicture .png" at bounding box center [539, 99] width 113 height 37
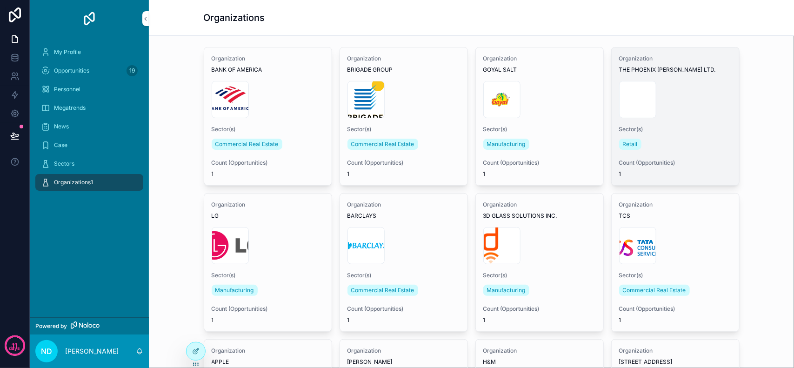
click at [700, 100] on div "logoWhite .png" at bounding box center [675, 99] width 113 height 37
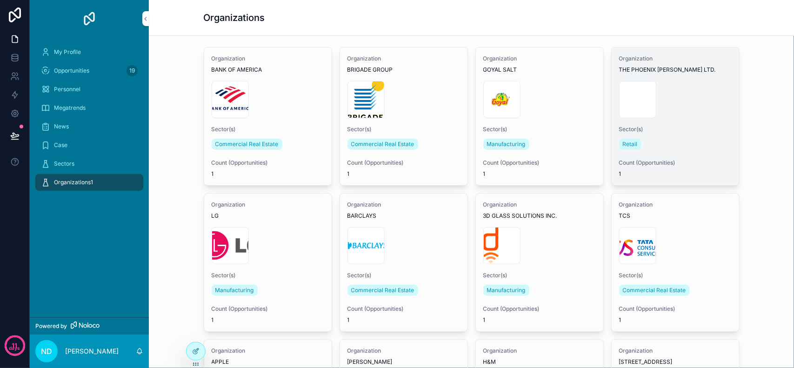
click at [721, 122] on div "Organization THE PHOENIX [PERSON_NAME] LTD. logoWhite .png Sector(s) Retail Cou…" at bounding box center [674, 116] width 127 height 138
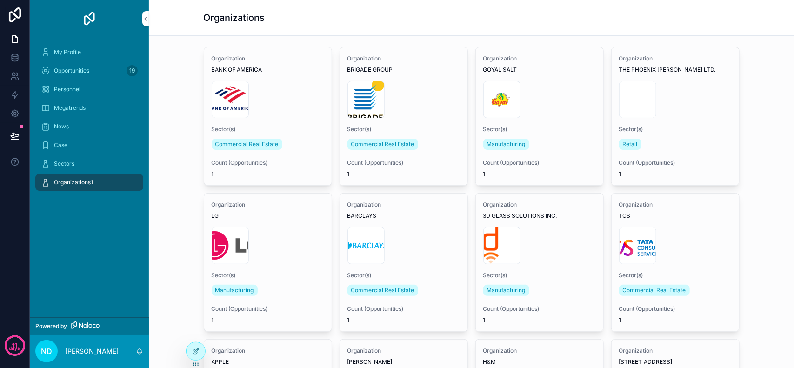
click at [197, 350] on icon at bounding box center [197, 350] width 4 height 4
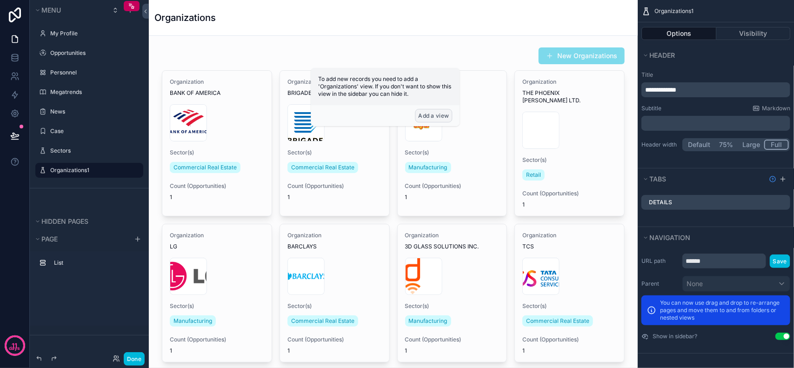
click at [431, 112] on button "Add a view" at bounding box center [433, 115] width 37 height 13
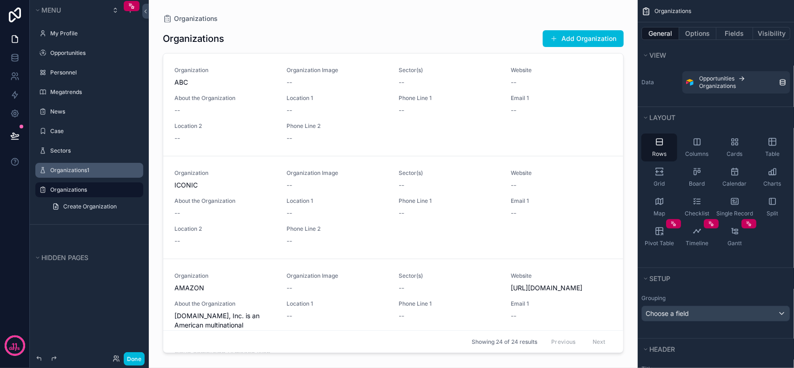
click at [84, 172] on label "Organizations1" at bounding box center [93, 169] width 87 height 7
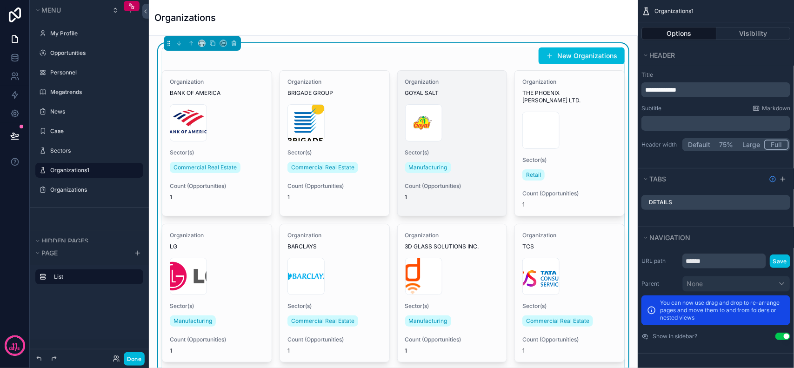
click at [451, 113] on div "1706791_profilepicture .png" at bounding box center [452, 122] width 94 height 37
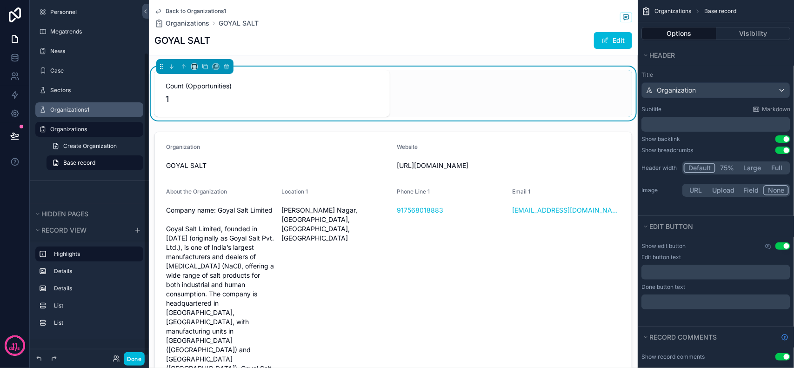
scroll to position [61, 0]
click at [0, 0] on icon "scrollable content" at bounding box center [0, 0] width 0 height 0
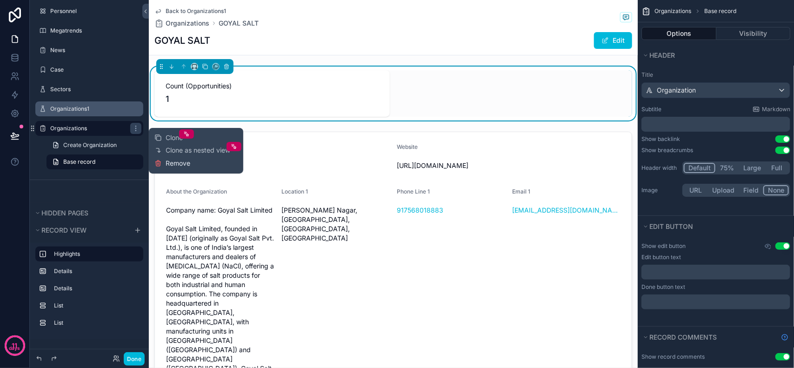
click at [179, 163] on span "Remove" at bounding box center [178, 163] width 25 height 9
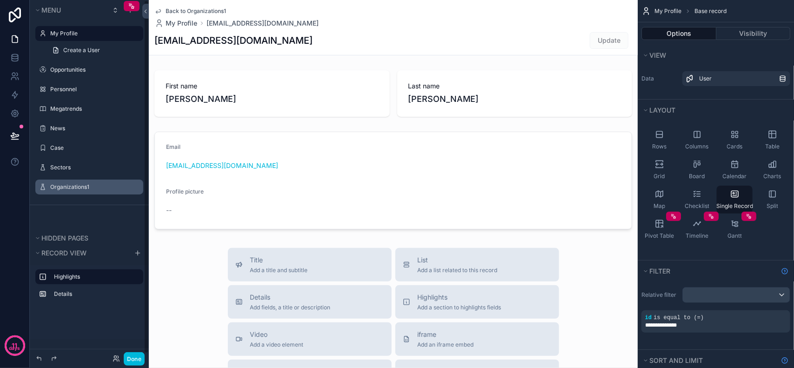
click at [66, 186] on label "Organizations1" at bounding box center [93, 186] width 87 height 7
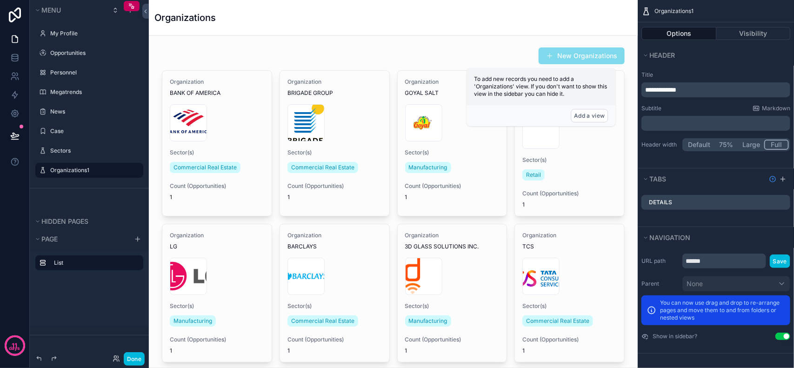
click at [0, 0] on icon "scrollable content" at bounding box center [0, 0] width 0 height 0
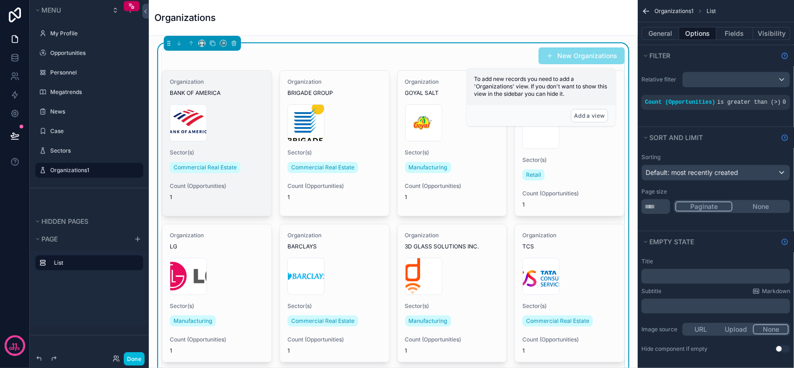
click at [240, 150] on span "Sector(s)" at bounding box center [217, 152] width 94 height 7
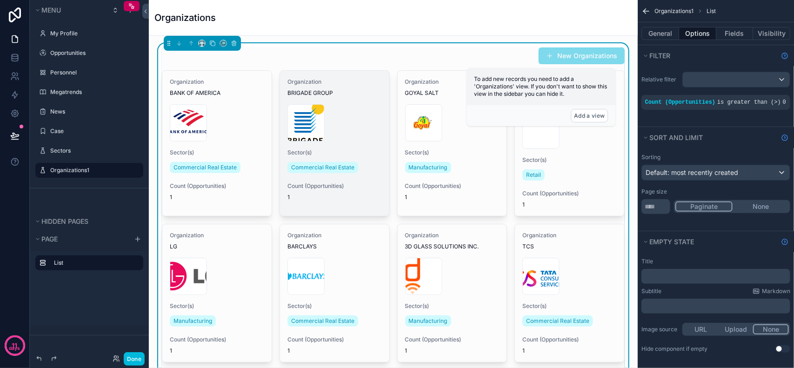
click at [347, 108] on div "Brigade_Group.svg .png" at bounding box center [334, 122] width 94 height 37
click at [345, 112] on div "Brigade_Group.svg .png" at bounding box center [334, 122] width 94 height 37
click at [352, 131] on div "Brigade_Group.svg .png" at bounding box center [334, 122] width 94 height 37
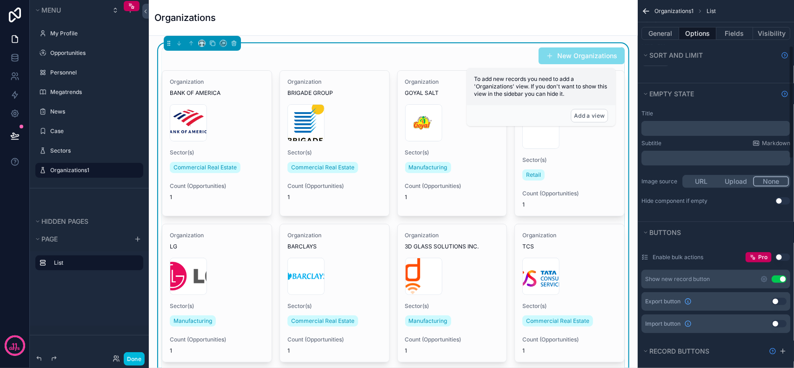
scroll to position [70, 0]
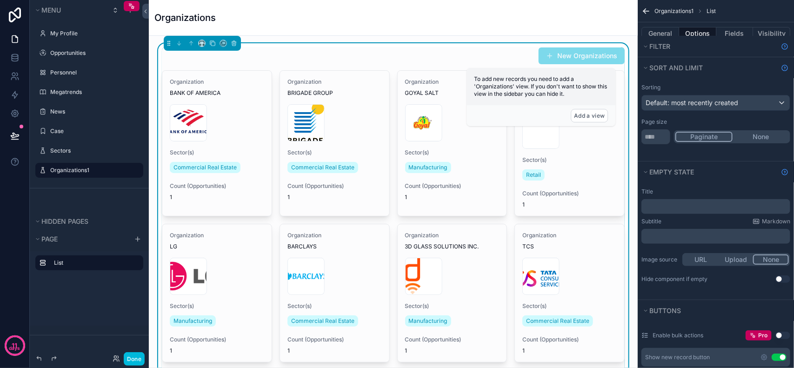
click at [672, 213] on div "﻿" at bounding box center [715, 206] width 149 height 15
click at [666, 208] on p "﻿" at bounding box center [716, 206] width 143 height 7
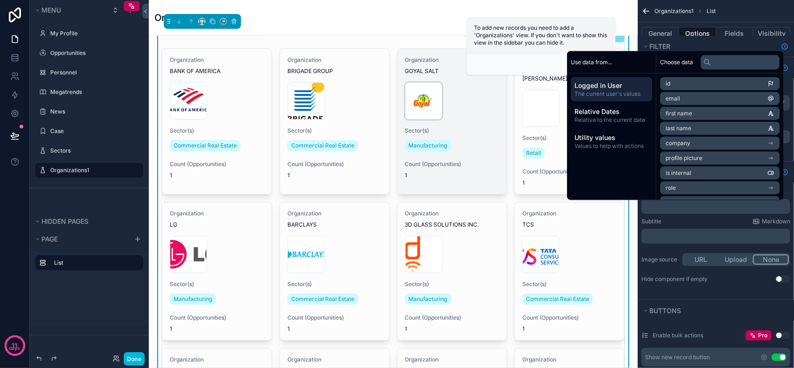
scroll to position [0, 0]
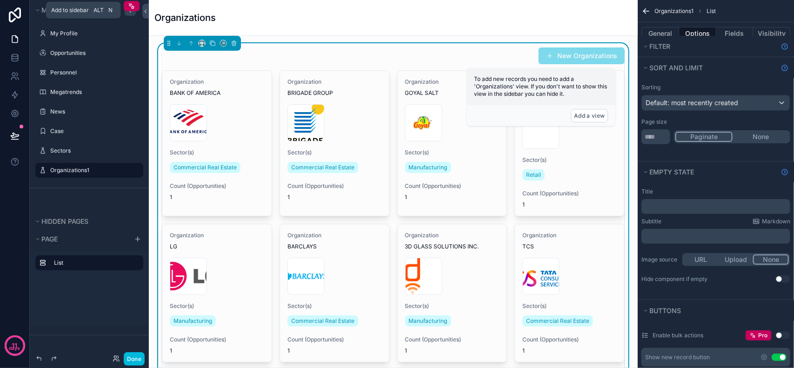
click at [128, 14] on div "scrollable content" at bounding box center [130, 10] width 11 height 11
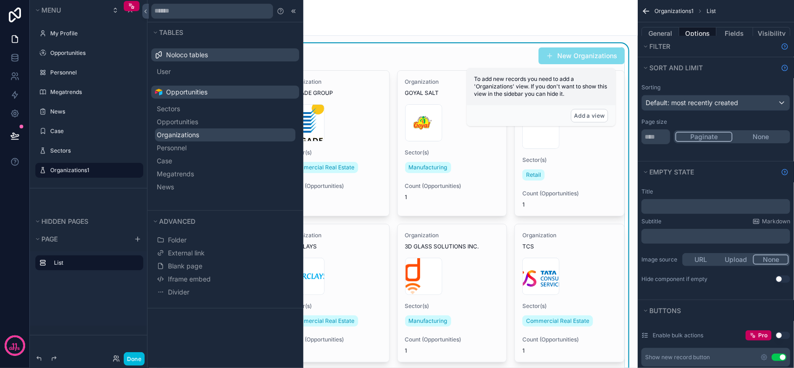
click at [186, 133] on span "Organizations" at bounding box center [178, 134] width 42 height 9
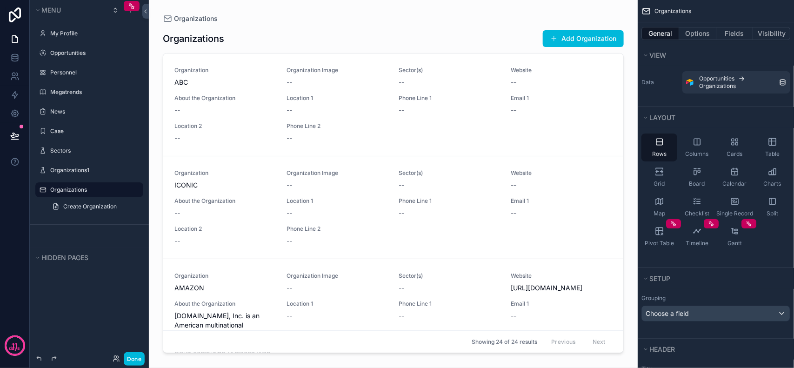
click at [0, 0] on icon "scrollable content" at bounding box center [0, 0] width 0 height 0
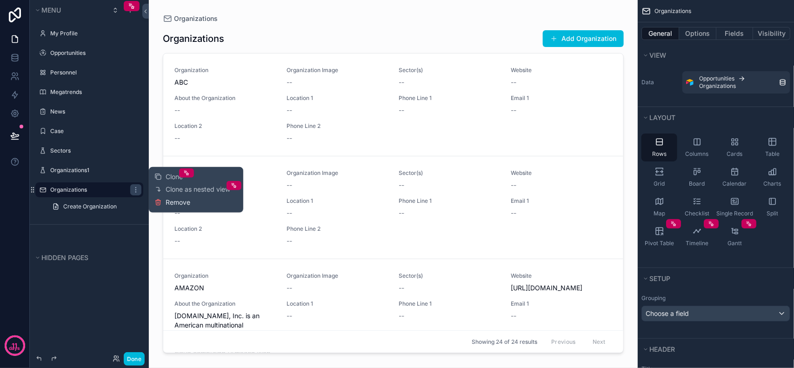
click at [166, 201] on span "Remove" at bounding box center [178, 202] width 25 height 9
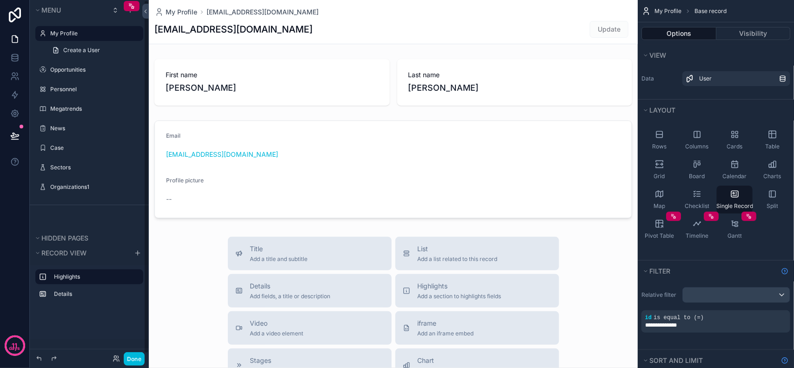
click at [89, 184] on label "Organizations1" at bounding box center [93, 186] width 87 height 7
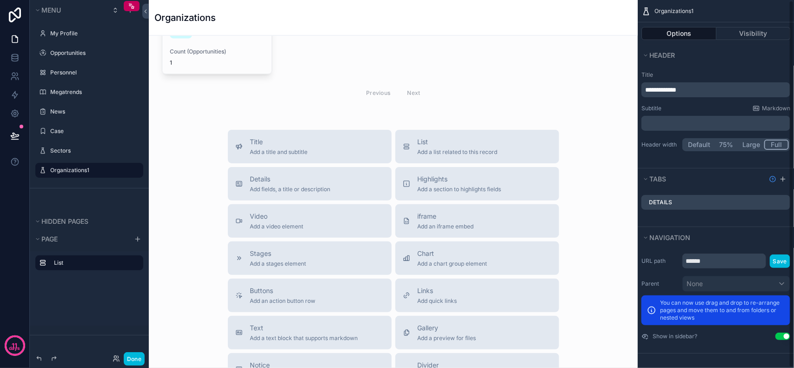
scroll to position [1, 0]
click at [719, 263] on input "******" at bounding box center [724, 260] width 84 height 15
click at [664, 271] on div "URL path ****** Save Parent None You can now use drag and drop to re-arrange pa…" at bounding box center [715, 296] width 156 height 94
click at [765, 32] on button "Visibility" at bounding box center [753, 33] width 74 height 13
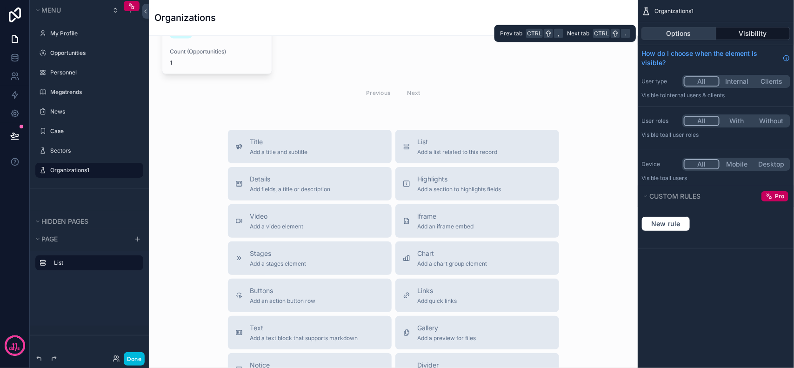
click at [682, 36] on button "Options" at bounding box center [678, 33] width 75 height 13
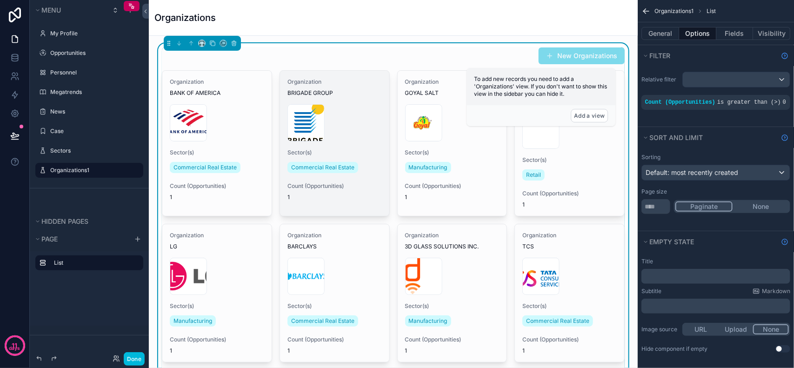
click at [338, 93] on span "BRIGADE GROUP" at bounding box center [334, 92] width 94 height 7
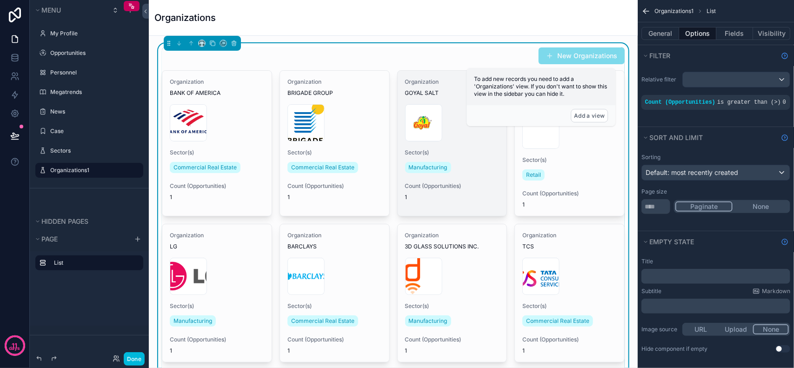
click at [447, 178] on div "Organization GOYAL SALT 1706791_profilepicture .png Sector(s) Manufacturing Cou…" at bounding box center [452, 140] width 109 height 138
click at [471, 194] on span "1" at bounding box center [452, 196] width 94 height 7
click at [463, 178] on div "Organization GOYAL SALT 1706791_profilepicture .png Sector(s) Manufacturing Cou…" at bounding box center [452, 140] width 109 height 138
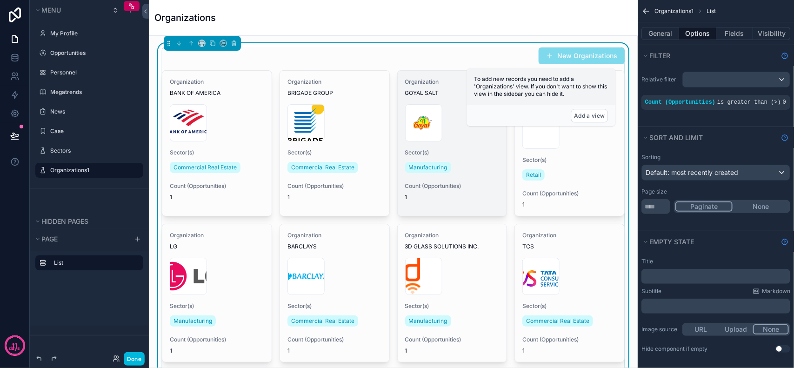
click at [463, 178] on div "Organization GOYAL SALT 1706791_profilepicture .png Sector(s) Manufacturing Cou…" at bounding box center [452, 140] width 109 height 138
click at [471, 173] on div "Manufacturing" at bounding box center [452, 167] width 94 height 15
click at [472, 171] on div "Manufacturing" at bounding box center [452, 167] width 94 height 15
click at [472, 169] on div "Manufacturing" at bounding box center [452, 167] width 94 height 15
click at [475, 163] on div "Manufacturing" at bounding box center [452, 167] width 94 height 15
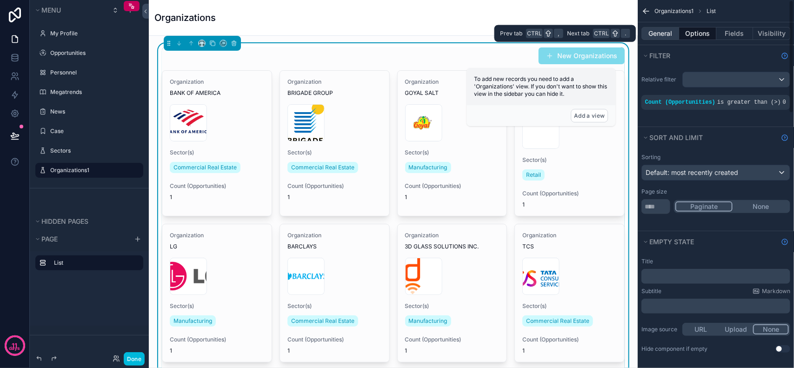
click at [663, 33] on button "General" at bounding box center [660, 33] width 38 height 13
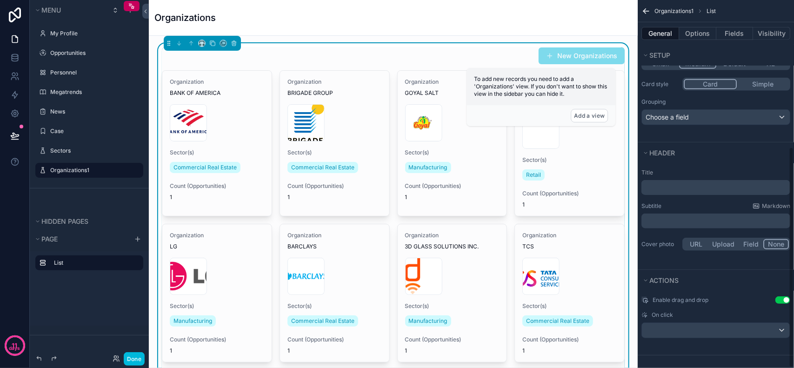
scroll to position [245, 0]
click at [724, 325] on div "scrollable content" at bounding box center [716, 327] width 148 height 15
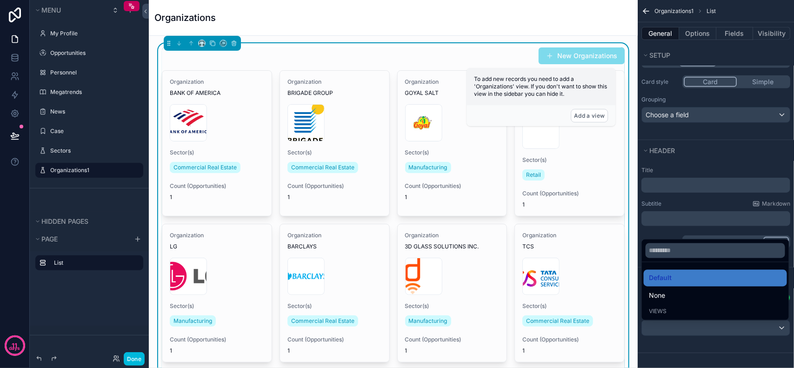
click at [674, 308] on div "Views" at bounding box center [715, 311] width 132 height 7
click at [662, 308] on span "Views" at bounding box center [658, 311] width 18 height 7
click at [661, 308] on span "Views" at bounding box center [658, 311] width 18 height 7
click at [673, 290] on div "None" at bounding box center [715, 295] width 132 height 11
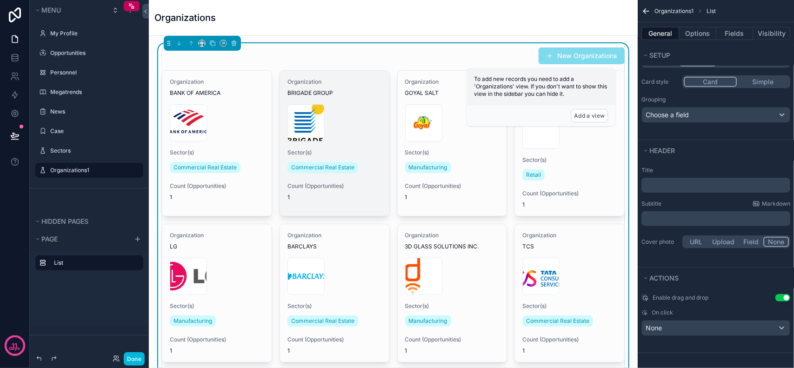
click at [352, 103] on div "Organization BRIGADE GROUP Brigade_Group.svg .png Sector(s) Commercial Real Est…" at bounding box center [334, 140] width 109 height 138
click at [347, 122] on div "Brigade_Group.svg .png" at bounding box center [334, 122] width 94 height 37
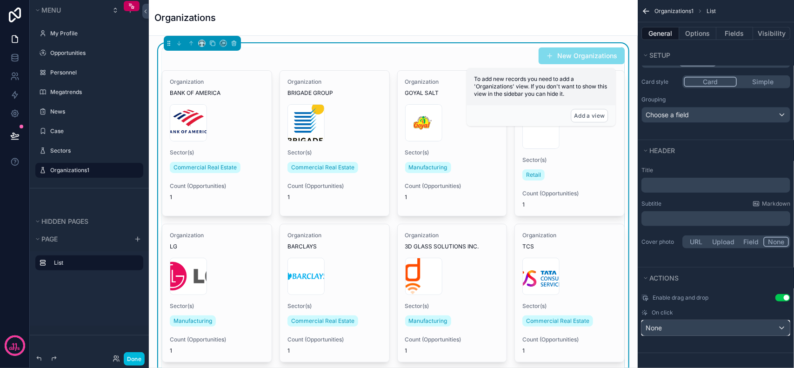
click at [718, 333] on div "None" at bounding box center [716, 327] width 148 height 15
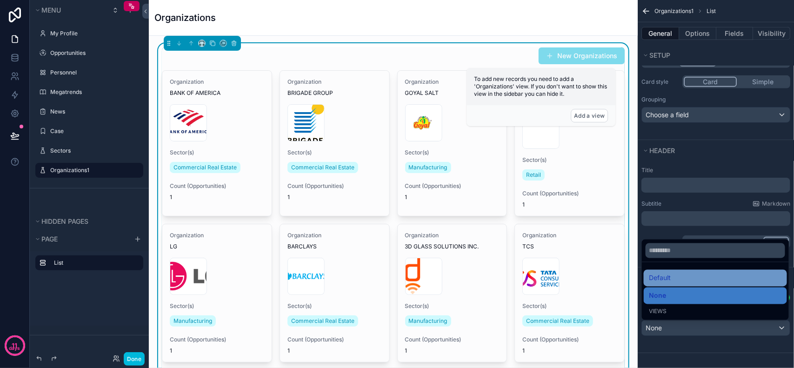
click at [670, 277] on span "Default" at bounding box center [660, 277] width 22 height 11
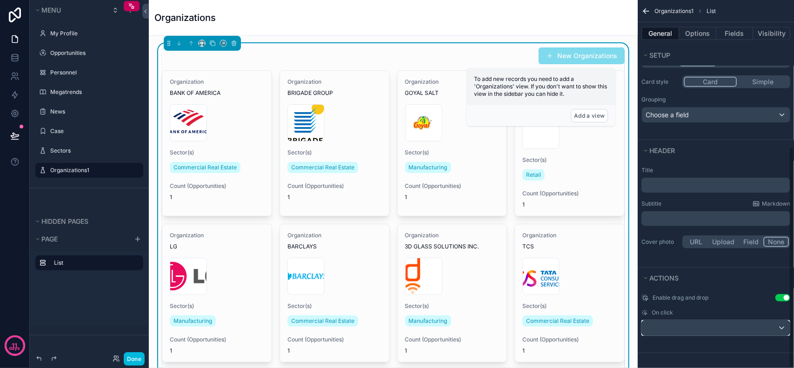
click at [691, 324] on div "scrollable content" at bounding box center [716, 327] width 148 height 15
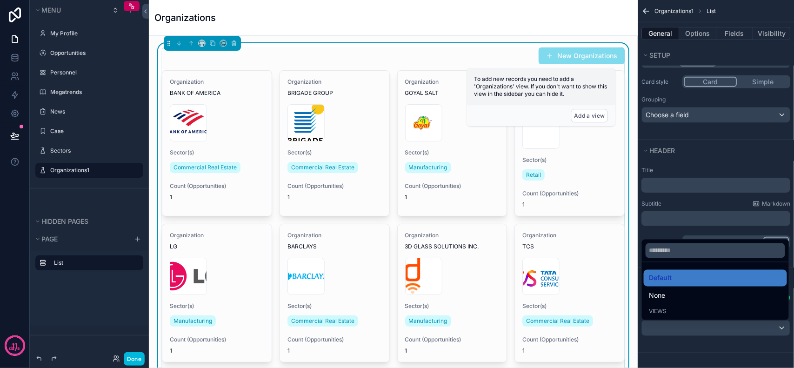
click at [691, 324] on div "scrollable content" at bounding box center [397, 184] width 794 height 368
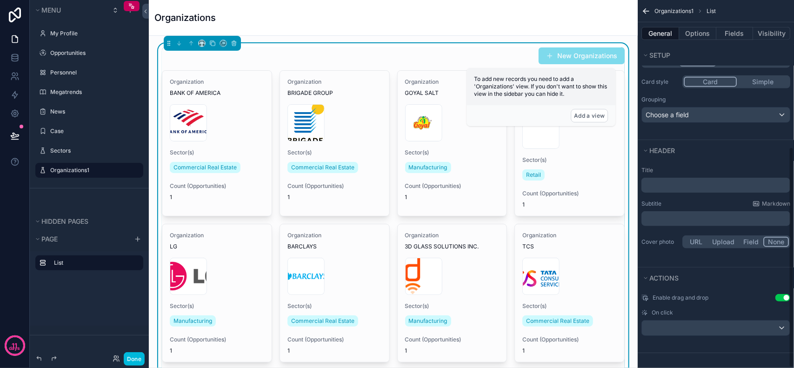
click at [694, 257] on div "Title ﻿ Subtitle Markdown ﻿ Cover photo URL Upload Field None" at bounding box center [715, 214] width 156 height 106
click at [591, 116] on button "Add a view" at bounding box center [589, 115] width 37 height 13
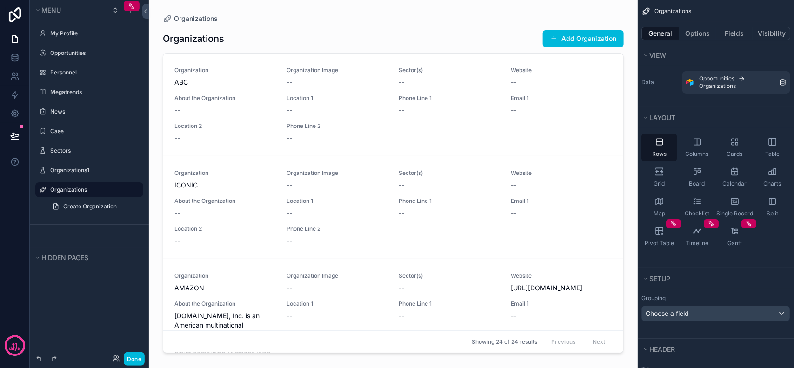
click at [92, 170] on label "Organizations1" at bounding box center [93, 169] width 87 height 7
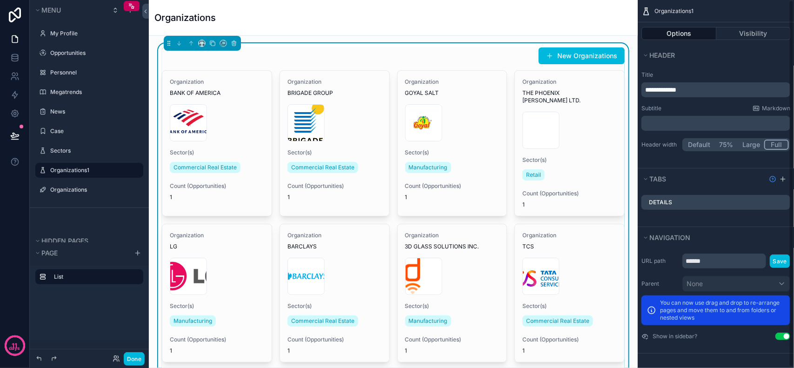
scroll to position [1, 0]
click at [478, 58] on div "New Organizations" at bounding box center [393, 56] width 463 height 18
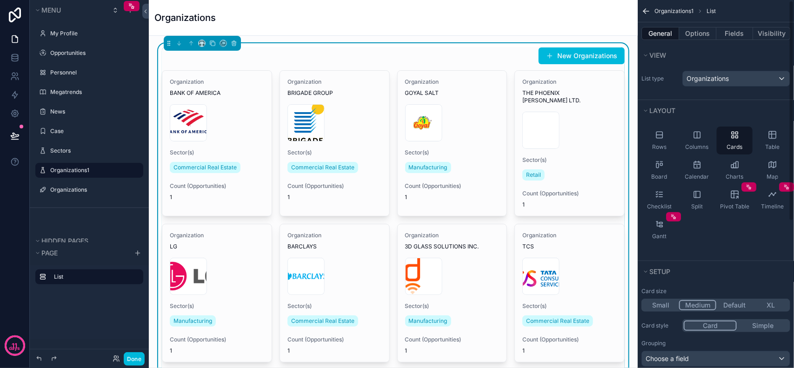
click at [537, 27] on div "Organizations" at bounding box center [393, 17] width 478 height 35
click at [569, 22] on div "Organizations" at bounding box center [393, 17] width 478 height 13
click at [584, 24] on div "Organizations" at bounding box center [393, 17] width 478 height 13
click at [647, 8] on icon "scrollable content" at bounding box center [645, 11] width 9 height 9
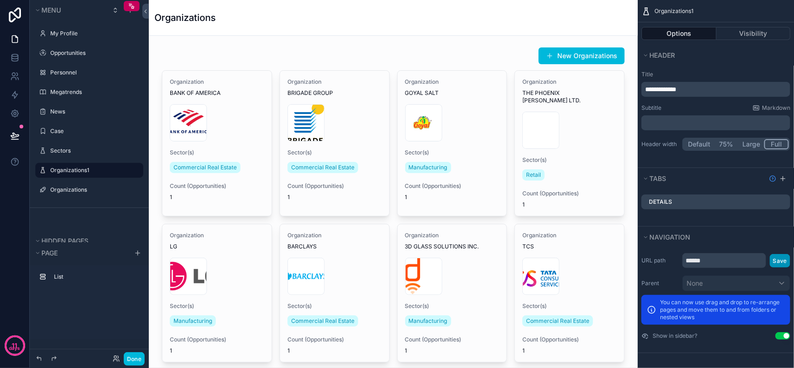
click at [782, 259] on button "Save" at bounding box center [779, 260] width 20 height 13
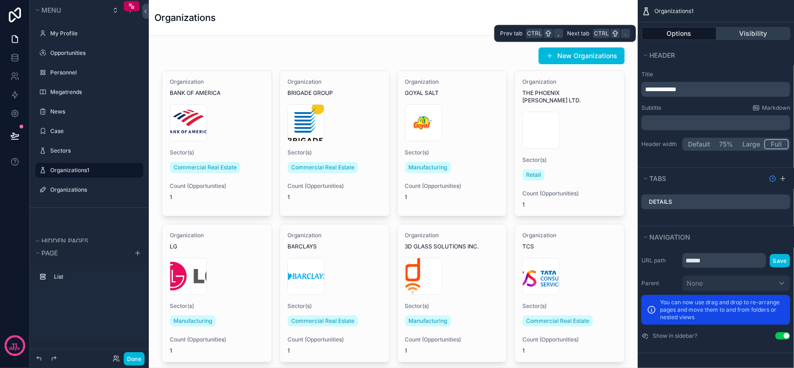
click at [721, 33] on button "Visibility" at bounding box center [753, 33] width 74 height 13
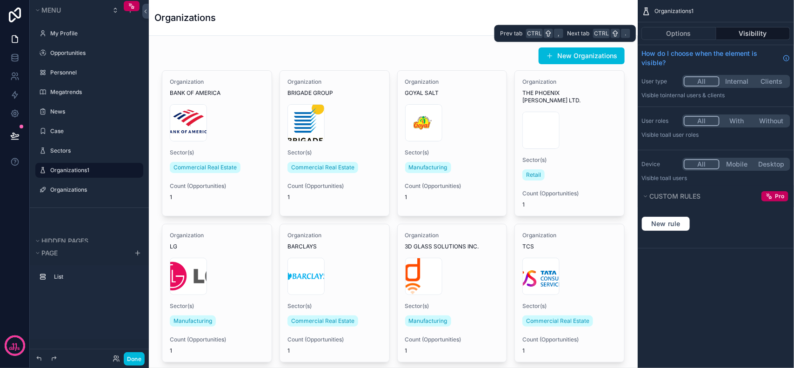
scroll to position [0, 0]
click at [698, 36] on button "Options" at bounding box center [678, 33] width 75 height 13
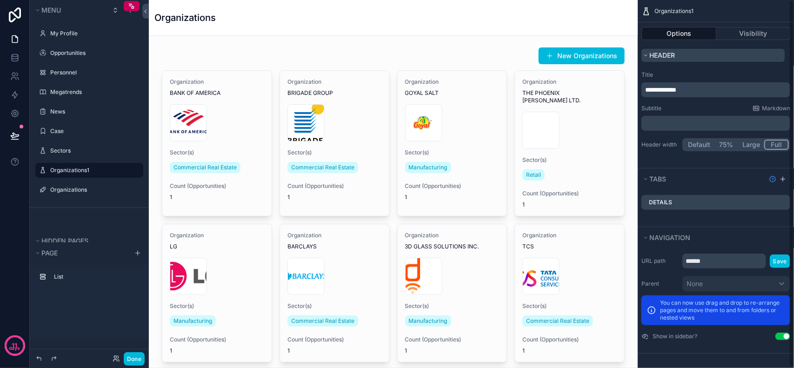
click at [681, 60] on button "Header" at bounding box center [712, 55] width 143 height 13
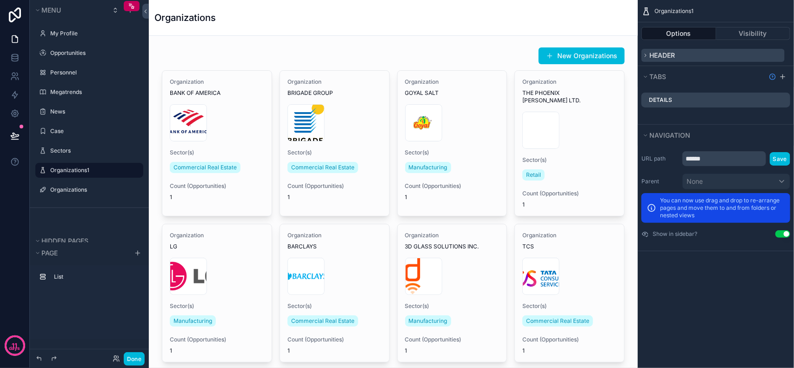
click at [691, 56] on button "Header" at bounding box center [712, 55] width 143 height 13
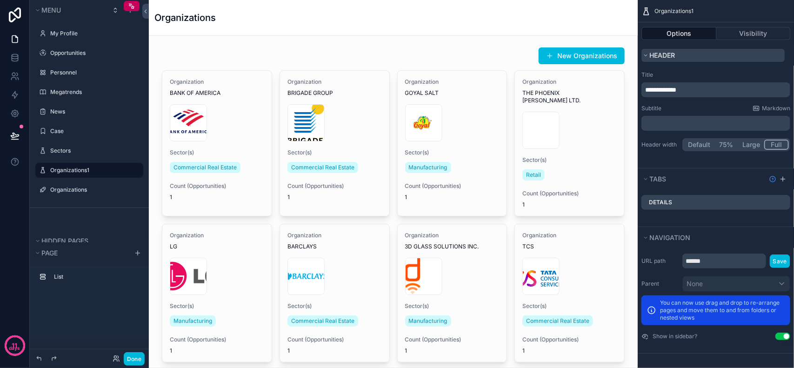
click at [691, 54] on button "Header" at bounding box center [712, 55] width 143 height 13
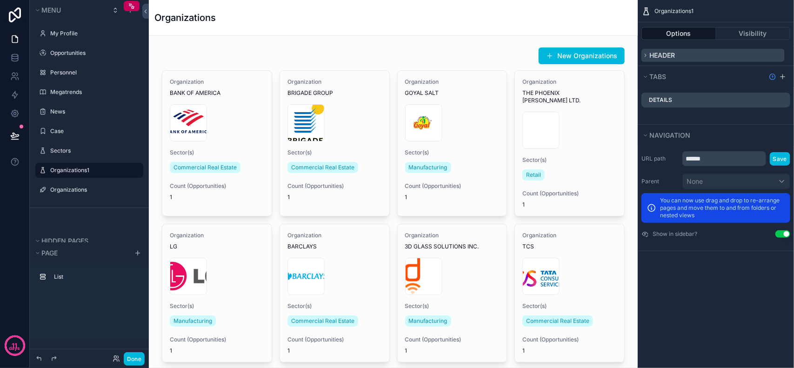
click at [681, 54] on button "Header" at bounding box center [712, 55] width 143 height 13
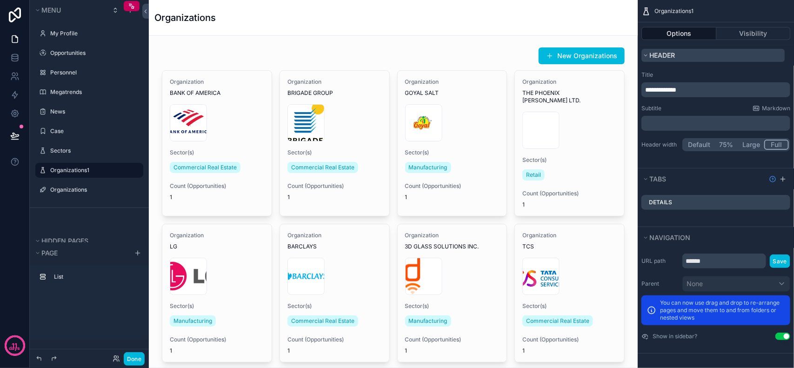
click at [681, 54] on button "Header" at bounding box center [712, 55] width 143 height 13
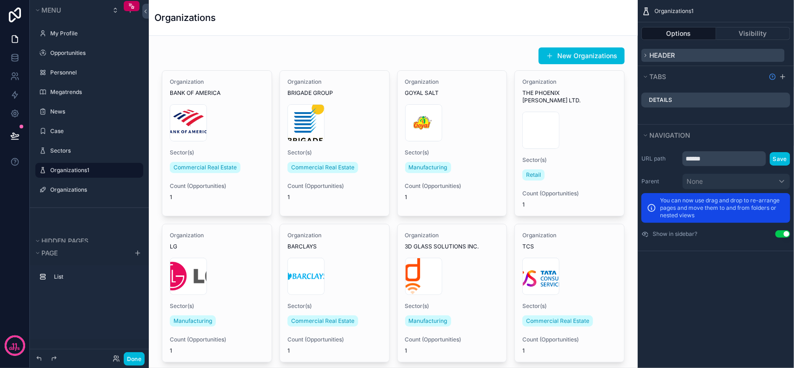
click at [687, 54] on button "Header" at bounding box center [712, 55] width 143 height 13
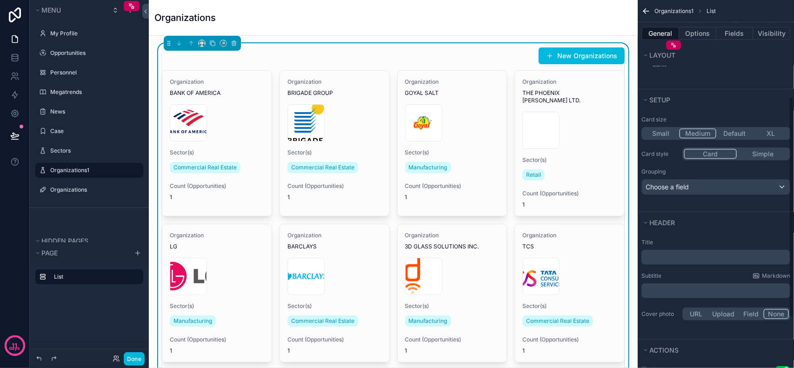
scroll to position [174, 0]
click at [719, 184] on div "Choose a field" at bounding box center [716, 185] width 148 height 15
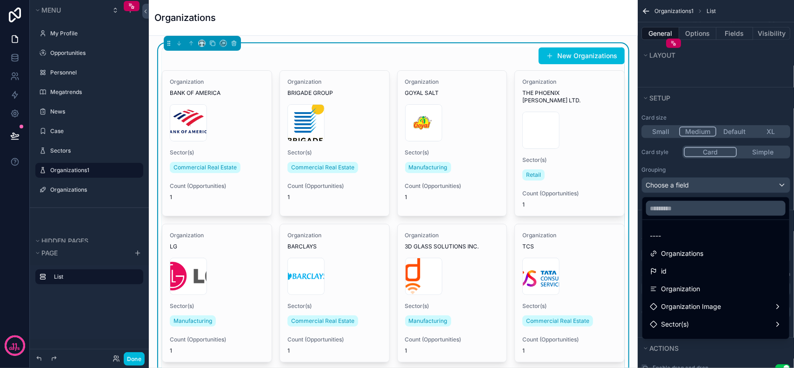
click at [719, 184] on div "scrollable content" at bounding box center [397, 184] width 794 height 368
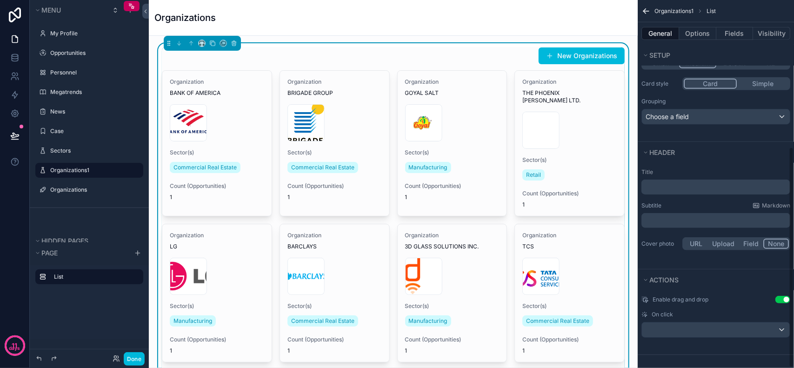
scroll to position [245, 0]
click at [708, 280] on button "Actions" at bounding box center [712, 278] width 143 height 13
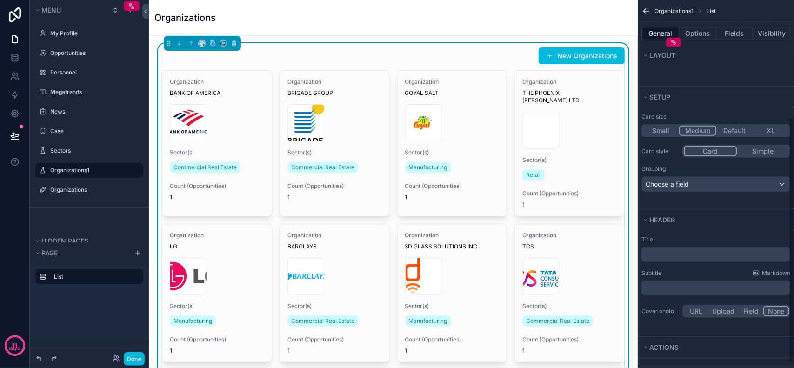
scroll to position [181, 0]
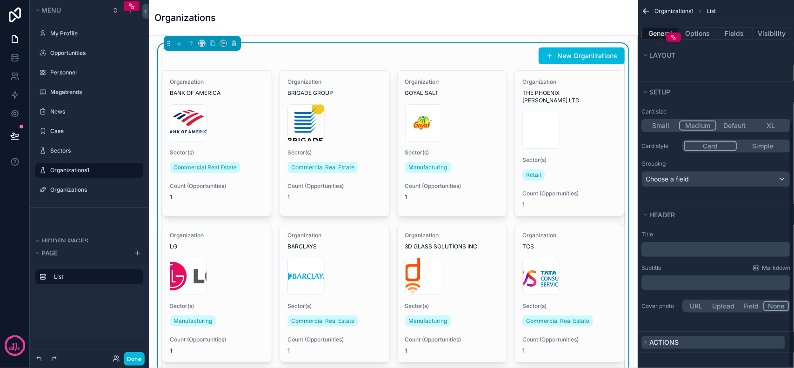
click at [687, 339] on button "Actions" at bounding box center [712, 342] width 143 height 13
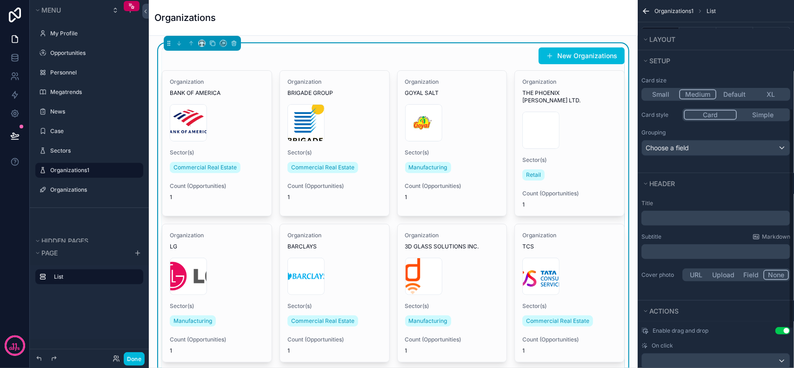
scroll to position [245, 0]
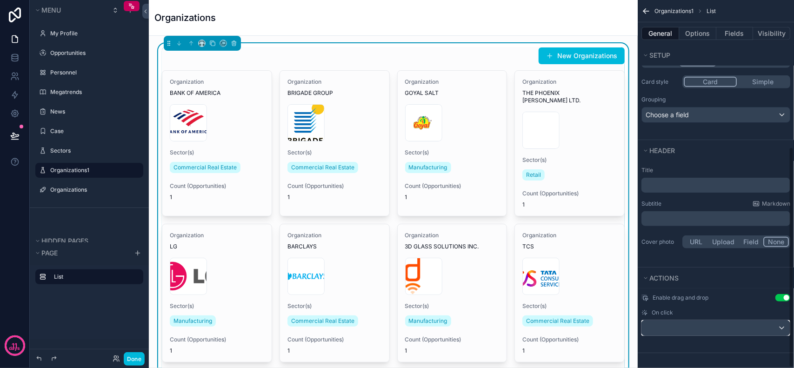
click at [737, 328] on div "scrollable content" at bounding box center [716, 327] width 148 height 15
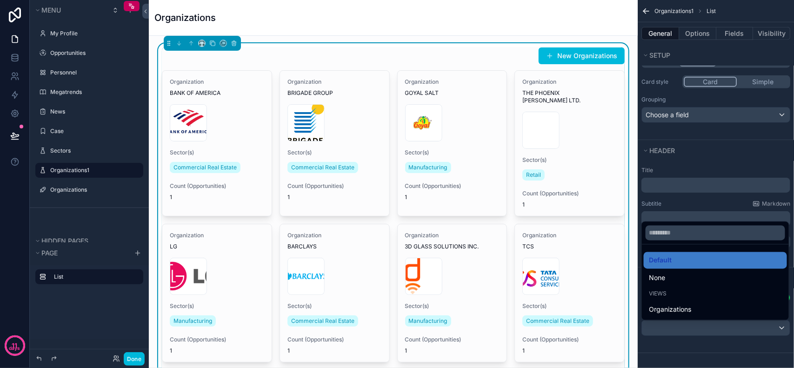
click at [287, 20] on div "Organizations" at bounding box center [393, 17] width 478 height 13
click at [112, 294] on div "scrollable content" at bounding box center [397, 184] width 794 height 368
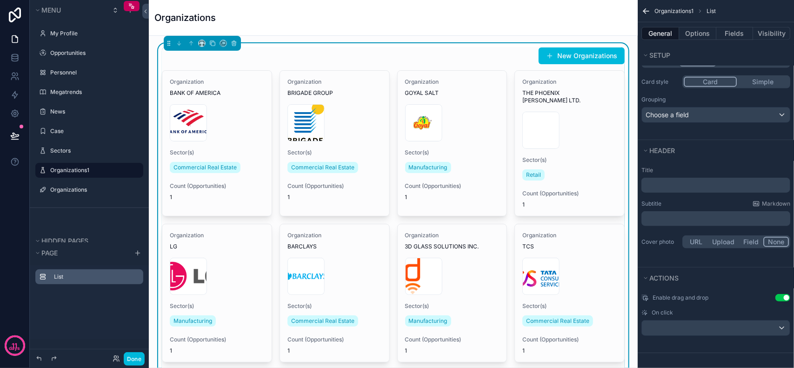
click at [110, 279] on label "List" at bounding box center [95, 276] width 82 height 7
click at [374, 14] on div "Organizations" at bounding box center [393, 17] width 478 height 13
click at [380, 23] on div "Organizations" at bounding box center [393, 17] width 478 height 13
click at [643, 7] on icon "scrollable content" at bounding box center [645, 11] width 9 height 9
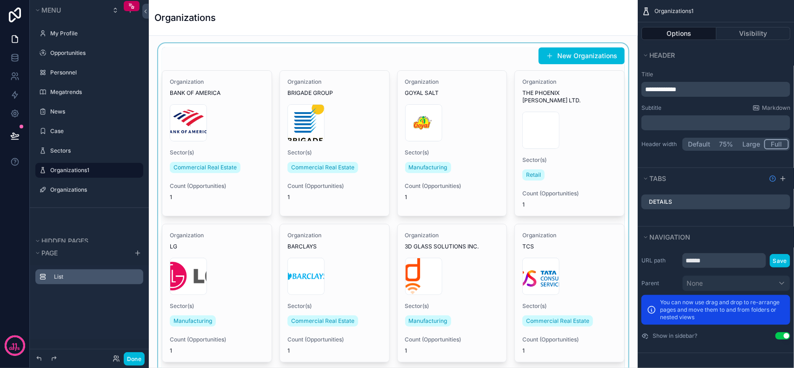
scroll to position [0, 0]
click at [70, 275] on label "List" at bounding box center [95, 276] width 82 height 7
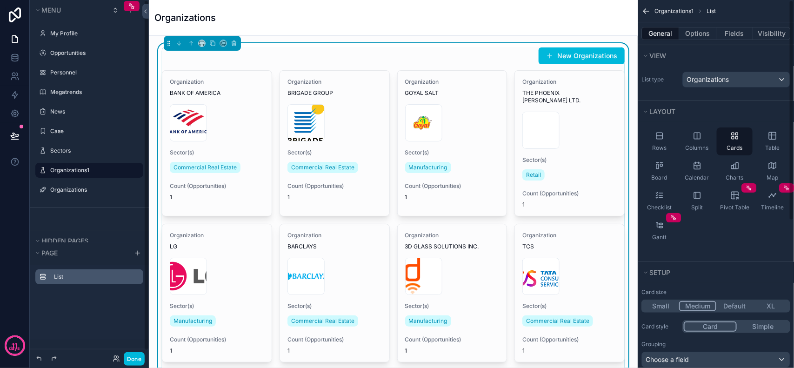
click at [647, 10] on icon "scrollable content" at bounding box center [645, 11] width 9 height 9
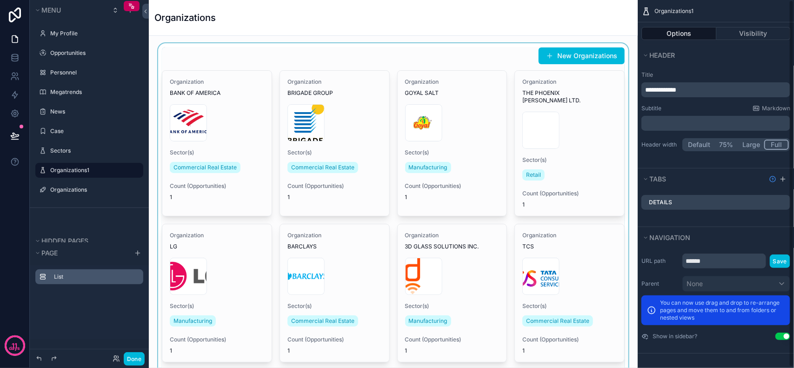
click at [540, 12] on div "Organizations" at bounding box center [393, 17] width 478 height 13
click at [131, 13] on icon "scrollable content" at bounding box center [129, 10] width 7 height 7
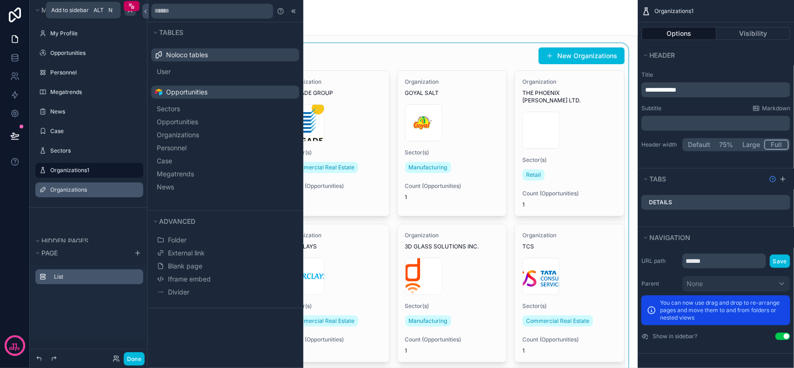
click at [64, 189] on label "Organizations" at bounding box center [93, 189] width 87 height 7
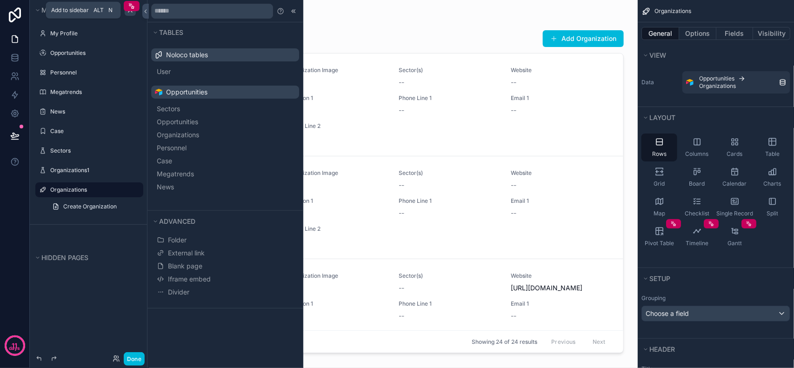
click at [75, 191] on label "Organizations" at bounding box center [93, 189] width 87 height 7
click at [0, 0] on icon "scrollable content" at bounding box center [0, 0] width 0 height 0
click at [91, 171] on label "Organizations1" at bounding box center [93, 169] width 87 height 7
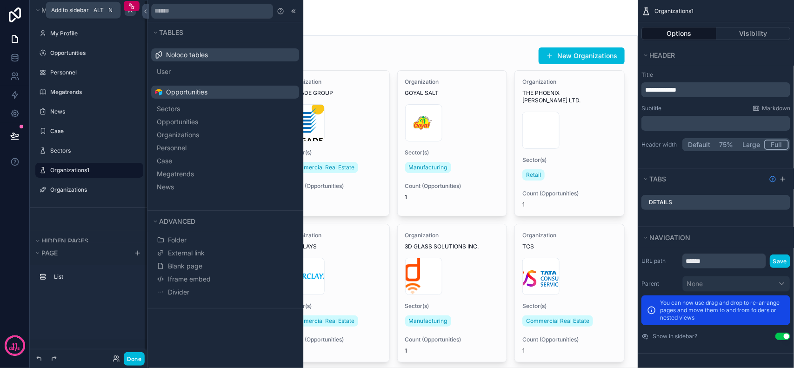
click at [0, 0] on icon "scrollable content" at bounding box center [0, 0] width 0 height 0
click at [94, 190] on label "Organizations" at bounding box center [93, 189] width 87 height 7
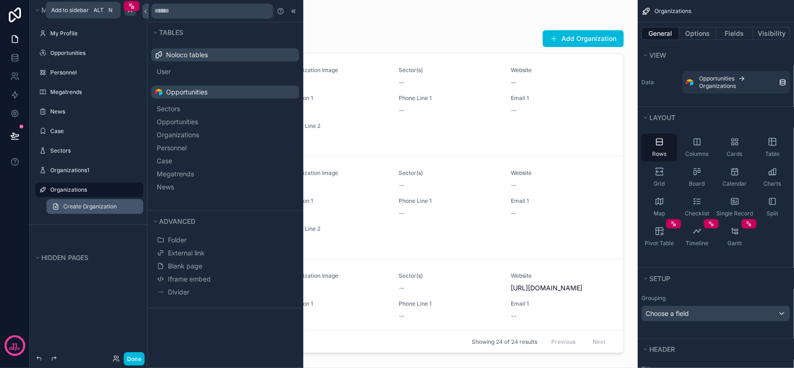
click at [128, 205] on link "Create Organization" at bounding box center [94, 206] width 97 height 15
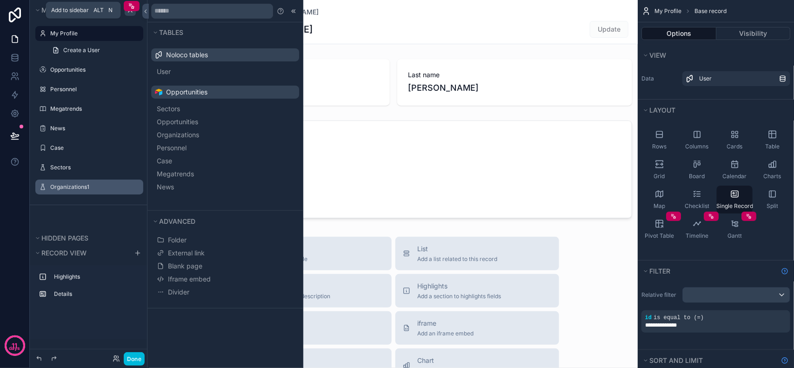
click at [74, 189] on label "Organizations1" at bounding box center [93, 186] width 87 height 7
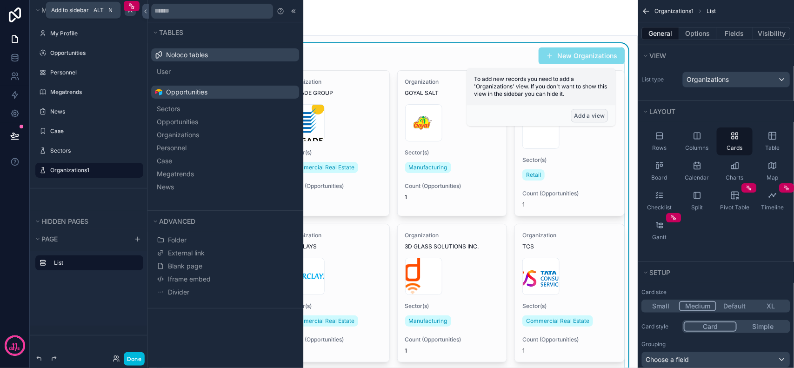
click at [596, 113] on button "Add a view" at bounding box center [589, 115] width 37 height 13
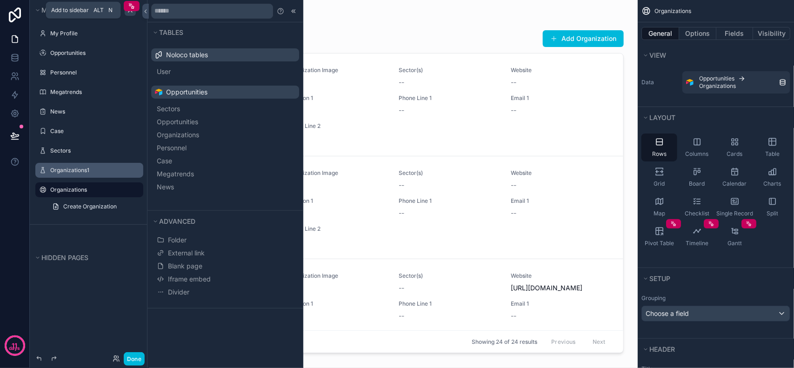
click at [467, 33] on div "scrollable content" at bounding box center [393, 178] width 476 height 357
click at [0, 0] on icon "scrollable content" at bounding box center [0, 0] width 0 height 0
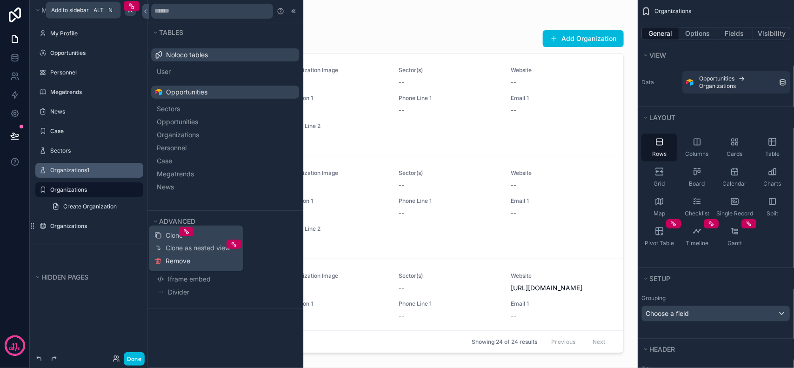
click at [183, 263] on span "Remove" at bounding box center [178, 260] width 25 height 9
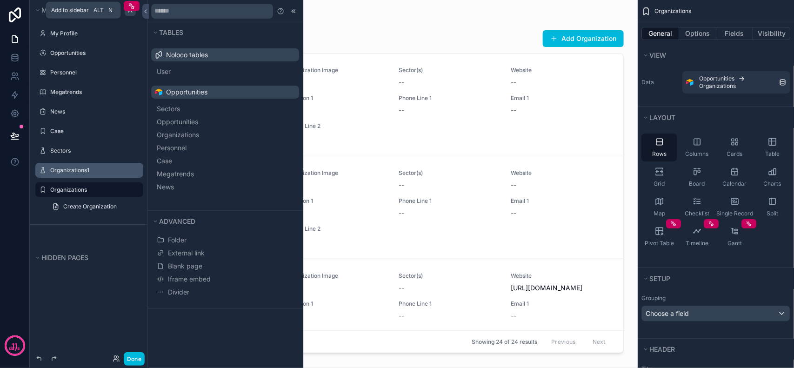
click at [0, 0] on icon "scrollable content" at bounding box center [0, 0] width 0 height 0
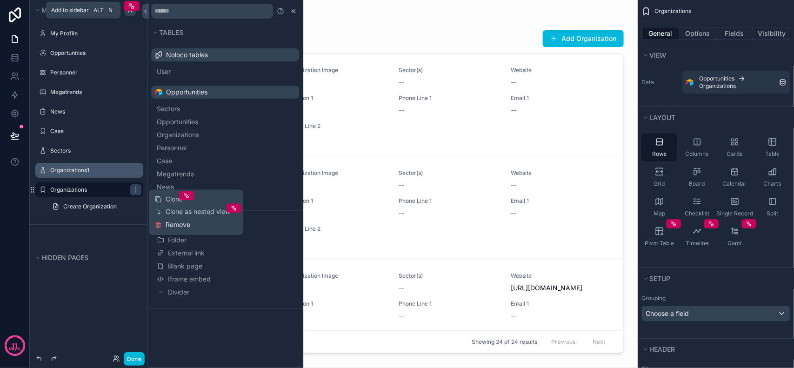
click at [166, 226] on span "Remove" at bounding box center [178, 224] width 25 height 9
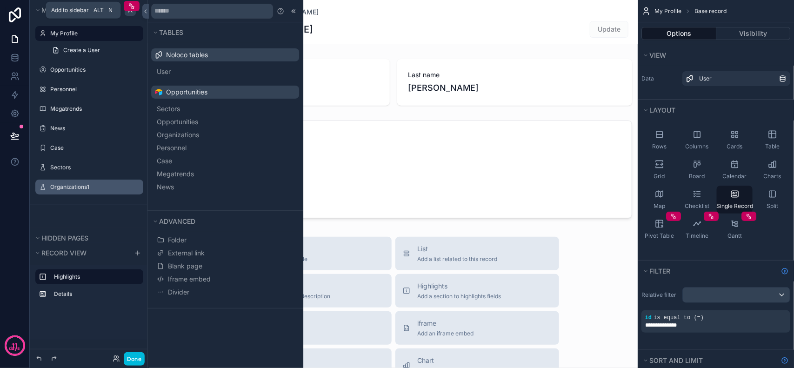
click at [0, 0] on icon "scrollable content" at bounding box center [0, 0] width 0 height 0
click at [172, 45] on span "Remove" at bounding box center [178, 45] width 25 height 9
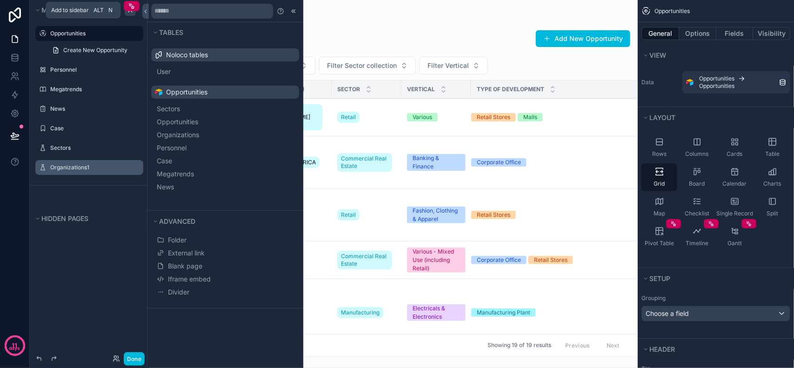
click at [85, 167] on label "Organizations1" at bounding box center [93, 167] width 87 height 7
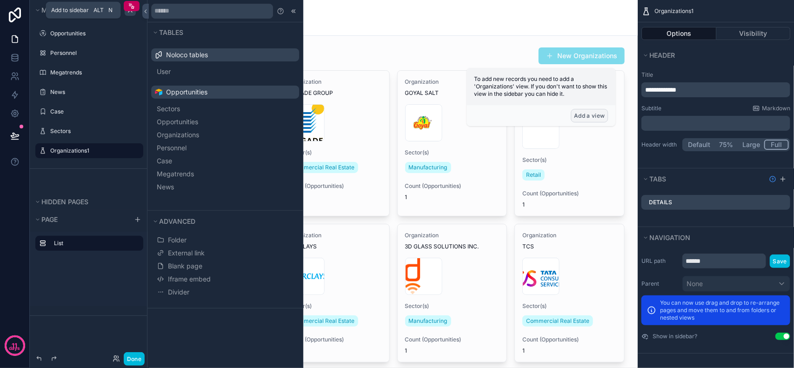
click at [582, 116] on button "Add a view" at bounding box center [589, 115] width 37 height 13
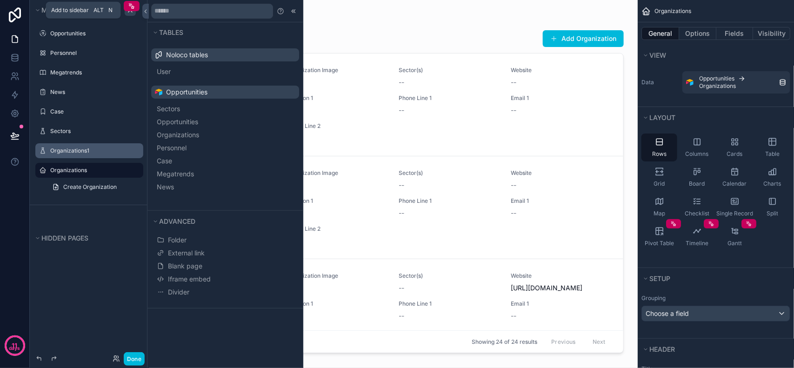
drag, startPoint x: 53, startPoint y: 191, endPoint x: 73, endPoint y: 170, distance: 29.0
click at [73, 170] on label "Organizations" at bounding box center [93, 169] width 87 height 7
click at [89, 154] on div "Organizations1" at bounding box center [95, 150] width 91 height 7
click at [95, 8] on span "Alt" at bounding box center [99, 10] width 10 height 7
click at [68, 12] on span "Add to sidebar" at bounding box center [71, 10] width 38 height 7
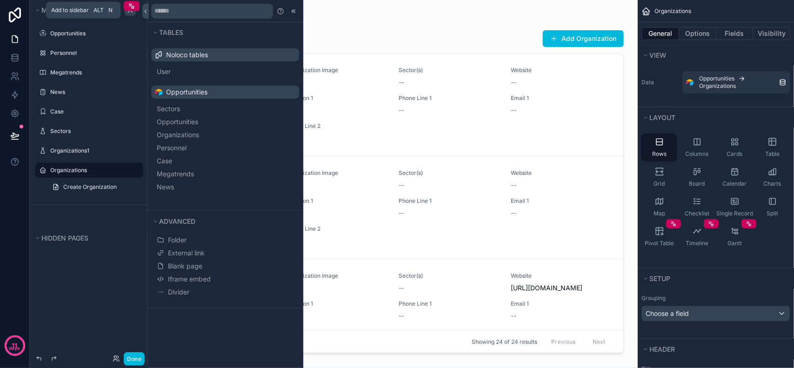
click at [74, 10] on span "Add to sidebar" at bounding box center [71, 10] width 38 height 7
click at [76, 10] on span "Add to sidebar" at bounding box center [71, 10] width 38 height 7
click at [119, 12] on icon "scrollable content" at bounding box center [115, 10] width 7 height 7
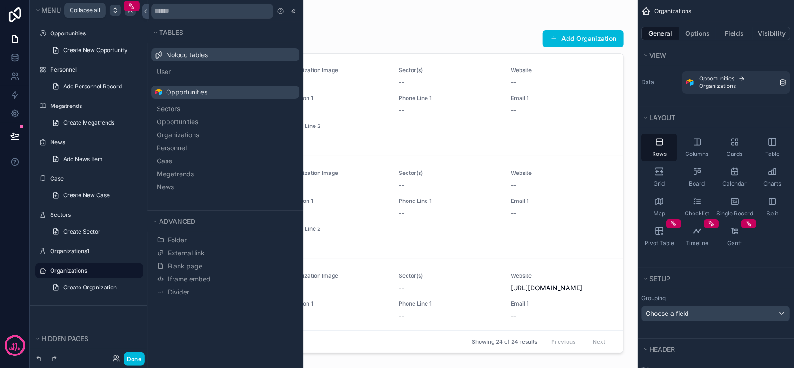
click at [116, 10] on icon "scrollable content" at bounding box center [115, 10] width 7 height 7
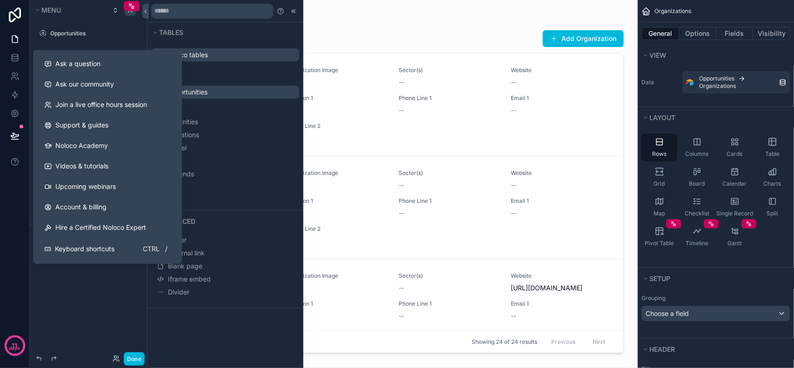
drag, startPoint x: 29, startPoint y: 171, endPoint x: 62, endPoint y: 301, distance: 134.3
click at [62, 301] on div "Tables Noloco tables User Opportunities Sectors Opportunities Organizations Per…" at bounding box center [397, 184] width 794 height 368
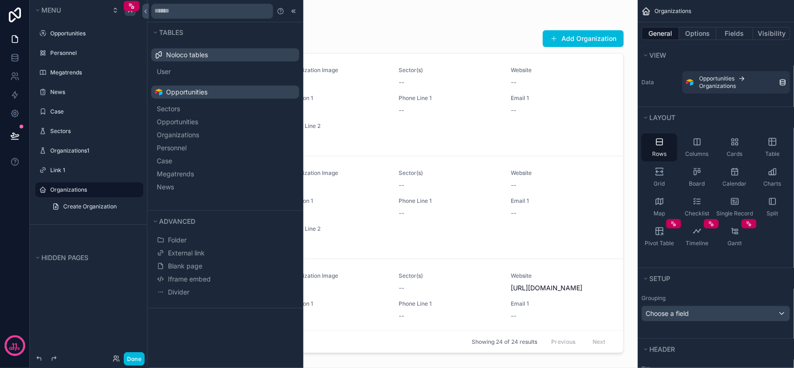
drag, startPoint x: 62, startPoint y: 301, endPoint x: 59, endPoint y: 294, distance: 7.7
click at [60, 300] on div "Menu Opportunities Personnel Megatrends News Case Sectors Organizations1 Link 1…" at bounding box center [89, 178] width 119 height 357
click at [0, 0] on icon "scrollable content" at bounding box center [0, 0] width 0 height 0
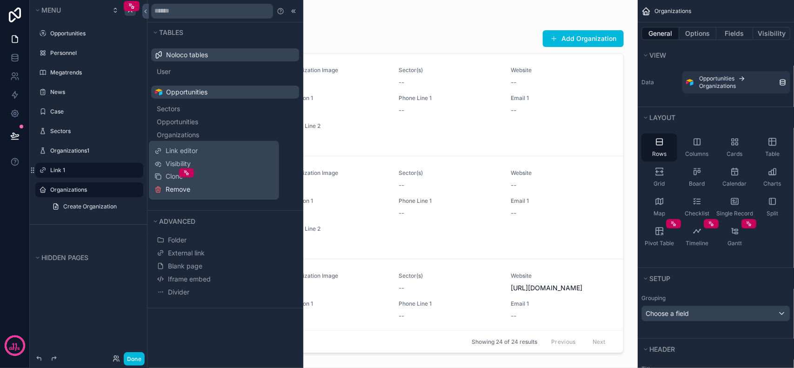
click at [177, 187] on span "Remove" at bounding box center [178, 189] width 25 height 9
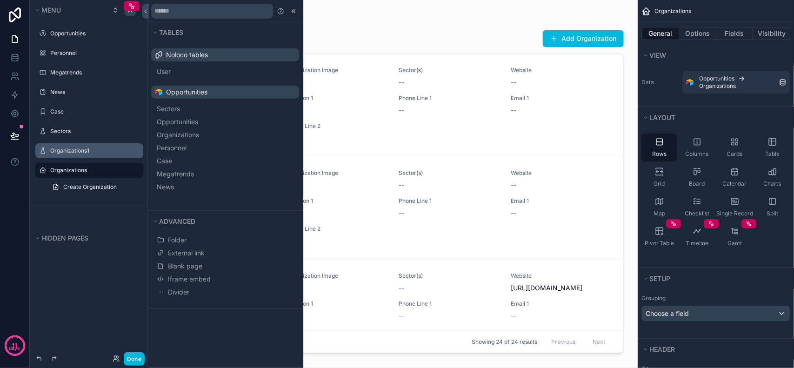
click at [92, 149] on label "Organizations1" at bounding box center [93, 150] width 87 height 7
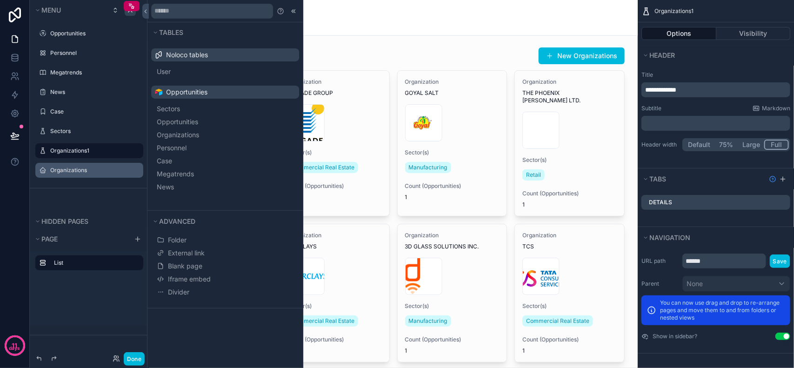
click at [540, 29] on div "Organizations" at bounding box center [393, 17] width 478 height 35
click at [292, 9] on icon at bounding box center [293, 10] width 7 height 7
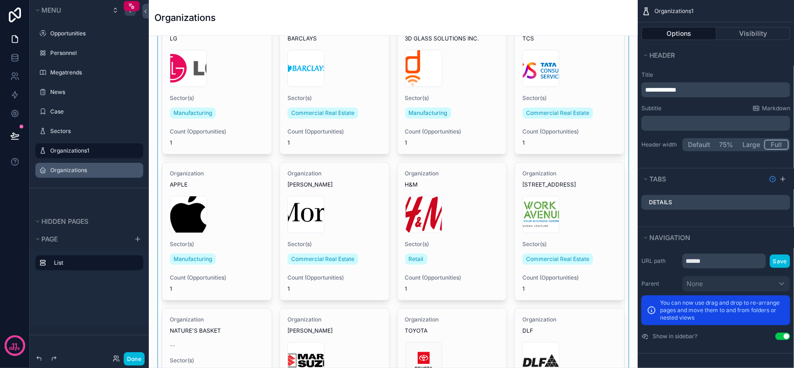
scroll to position [232, 0]
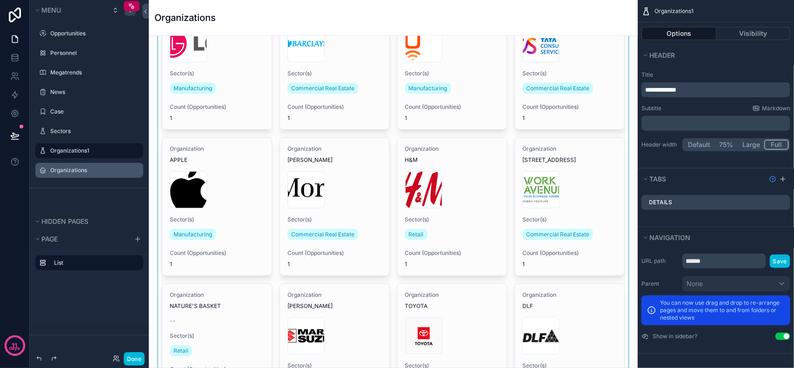
click at [311, 184] on div "scrollable content" at bounding box center [393, 206] width 474 height 790
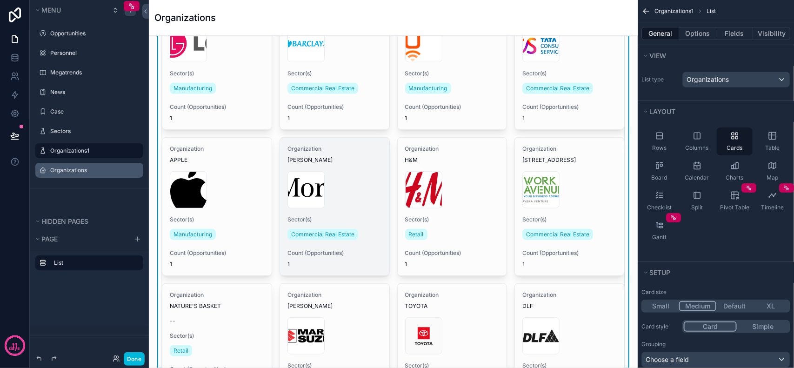
click at [331, 174] on div "J_P_Morgan_Logo_2008.svg .png" at bounding box center [334, 189] width 94 height 37
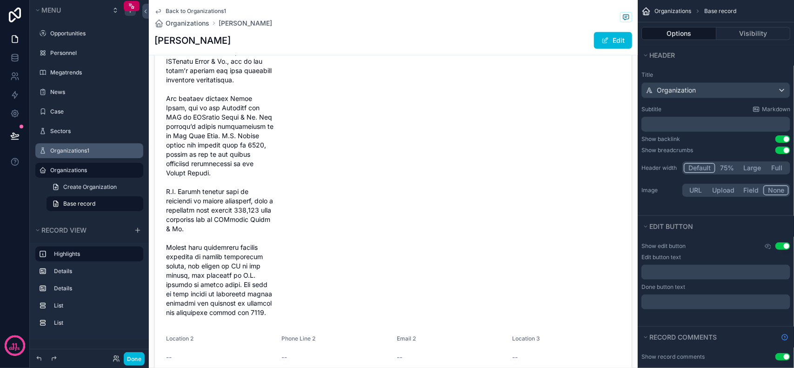
click at [67, 149] on label "Organizations1" at bounding box center [93, 150] width 87 height 7
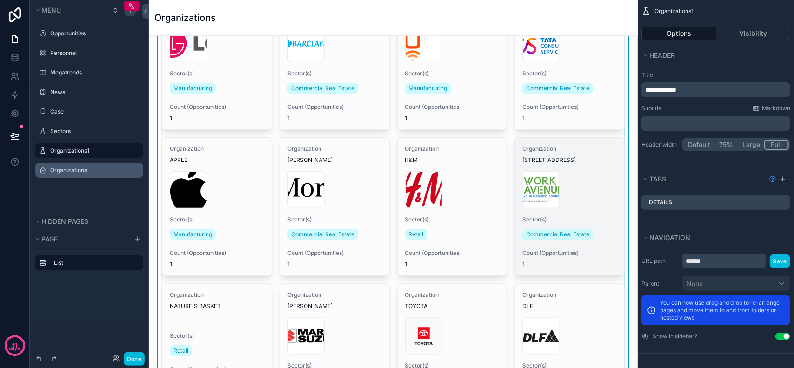
click at [572, 175] on div "workavenue-logo .png" at bounding box center [569, 189] width 94 height 37
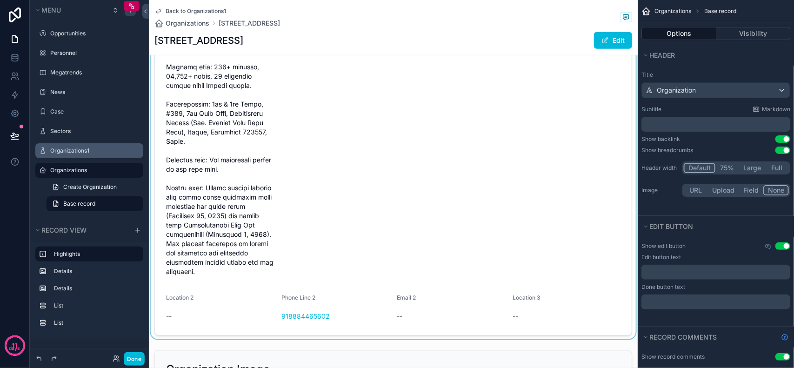
scroll to position [174, 0]
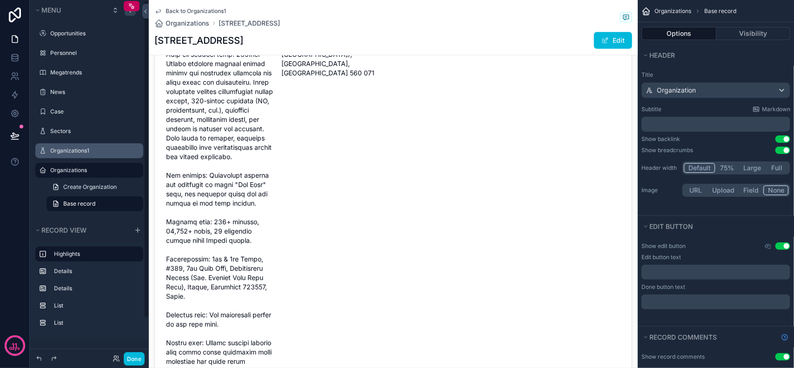
click at [68, 153] on label "Organizations1" at bounding box center [93, 150] width 87 height 7
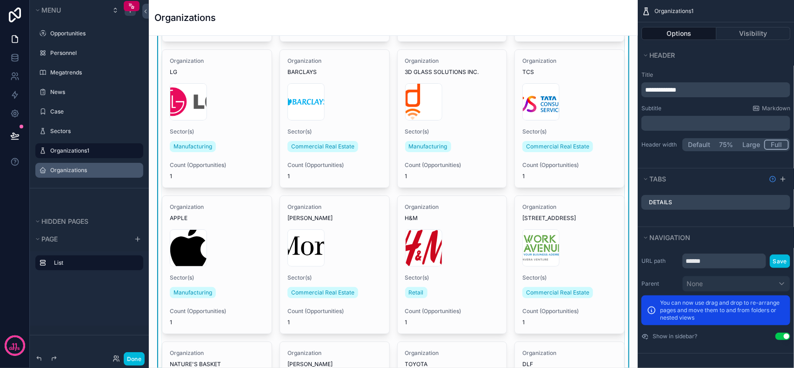
click at [496, 21] on div "Organizations" at bounding box center [393, 17] width 478 height 13
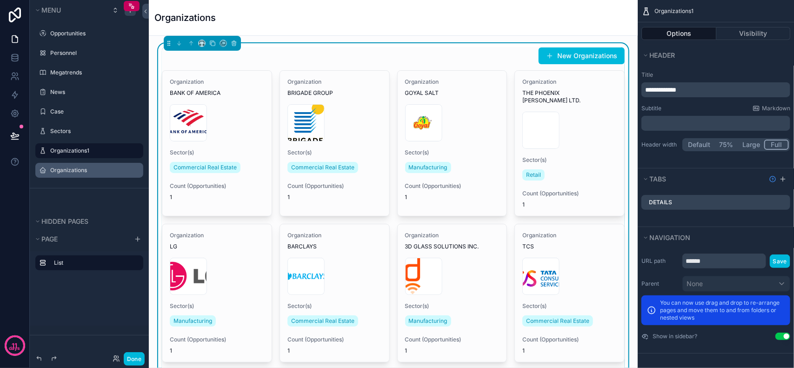
drag, startPoint x: 407, startPoint y: 53, endPoint x: 305, endPoint y: 215, distance: 192.5
click at [407, 53] on div "New Organizations" at bounding box center [393, 56] width 463 height 18
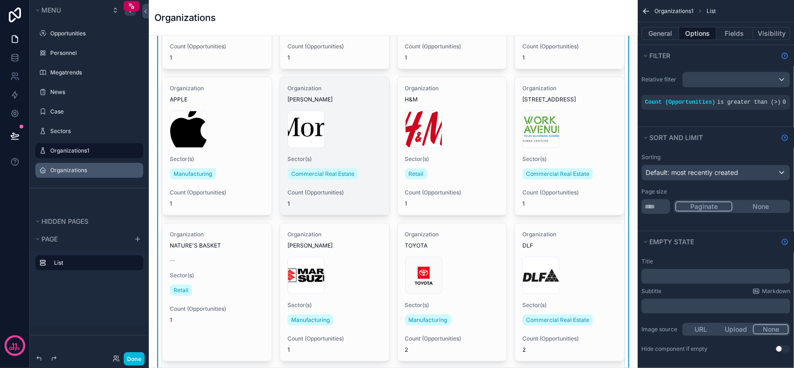
scroll to position [232, 0]
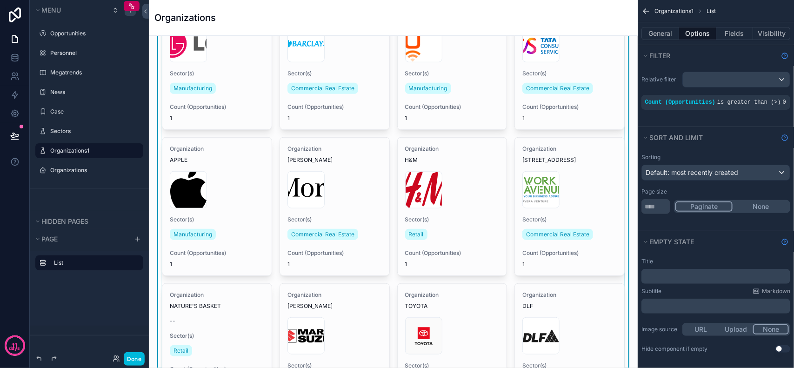
drag, startPoint x: 80, startPoint y: 171, endPoint x: 80, endPoint y: 154, distance: 16.3
click at [80, 171] on label "Organizations" at bounding box center [93, 169] width 87 height 7
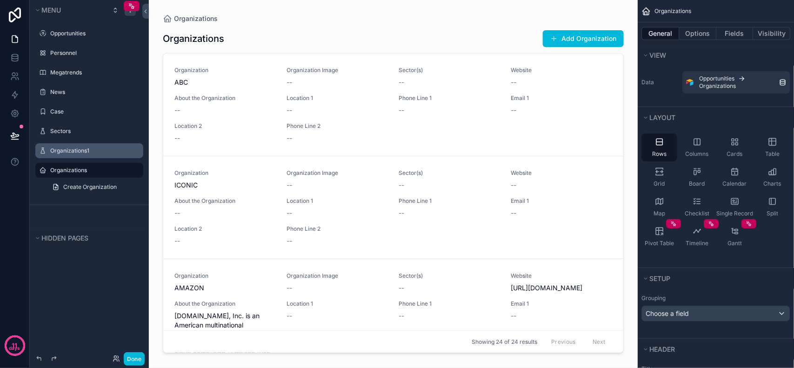
click at [85, 150] on label "Organizations1" at bounding box center [93, 150] width 87 height 7
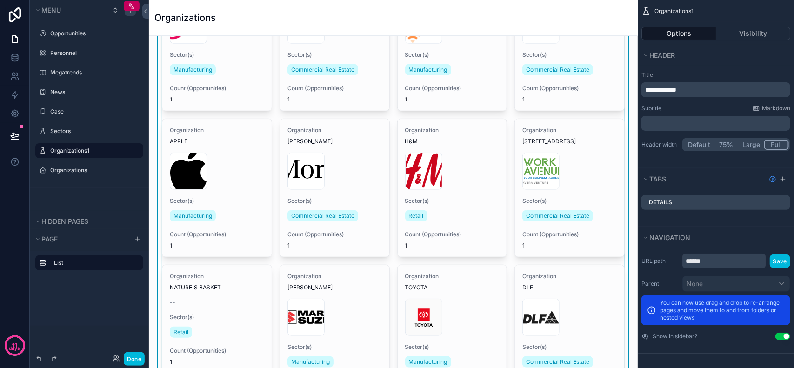
scroll to position [255, 0]
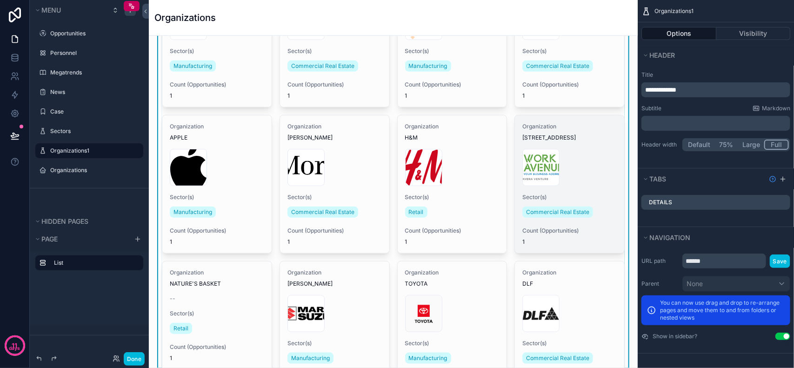
click at [557, 134] on span "[STREET_ADDRESS]" at bounding box center [569, 137] width 94 height 7
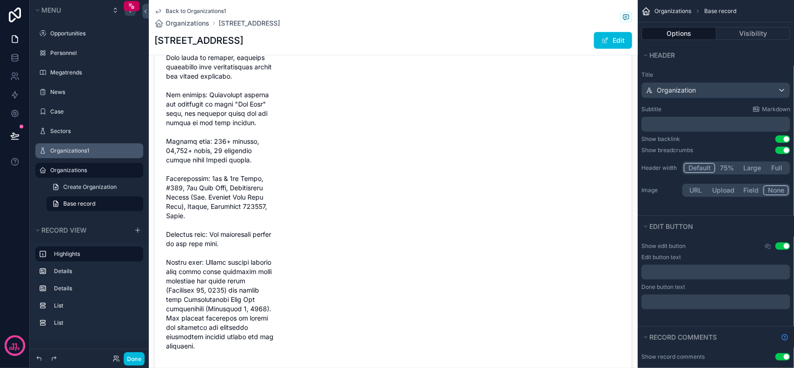
click at [68, 154] on div "Organizations1" at bounding box center [95, 150] width 91 height 7
click at [67, 150] on label "Organizations1" at bounding box center [93, 150] width 87 height 7
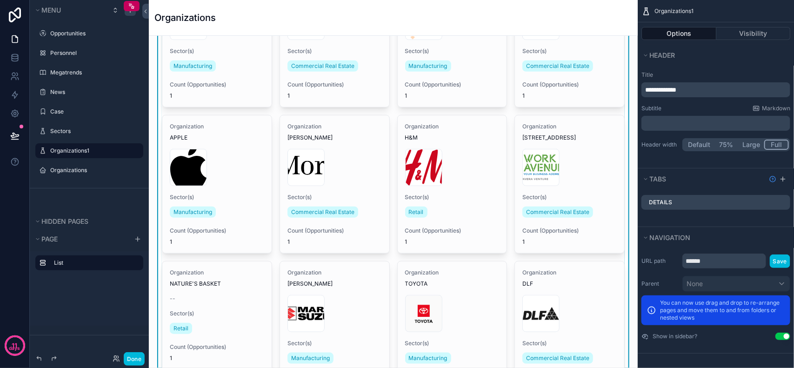
scroll to position [1, 0]
click at [73, 166] on div "Organizations" at bounding box center [95, 169] width 91 height 7
click at [75, 168] on label "Organizations" at bounding box center [93, 169] width 87 height 7
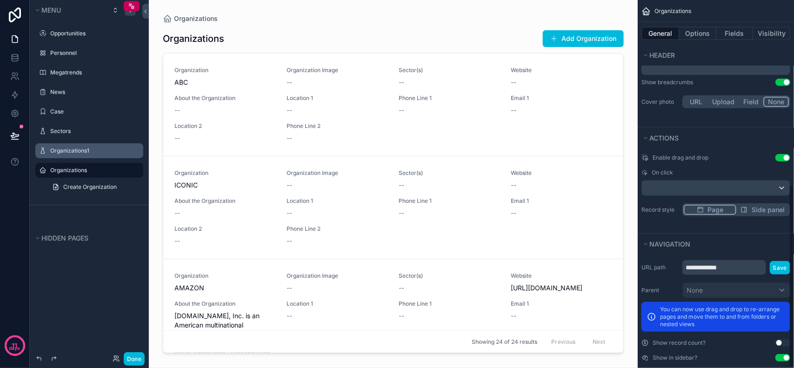
scroll to position [373, 0]
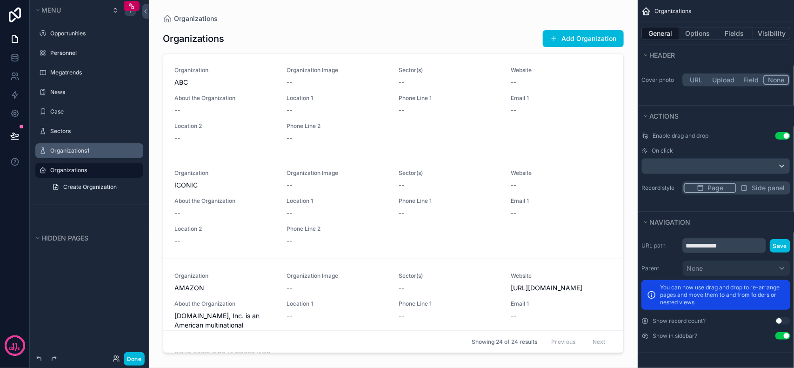
click at [0, 0] on icon "scrollable content" at bounding box center [0, 0] width 0 height 0
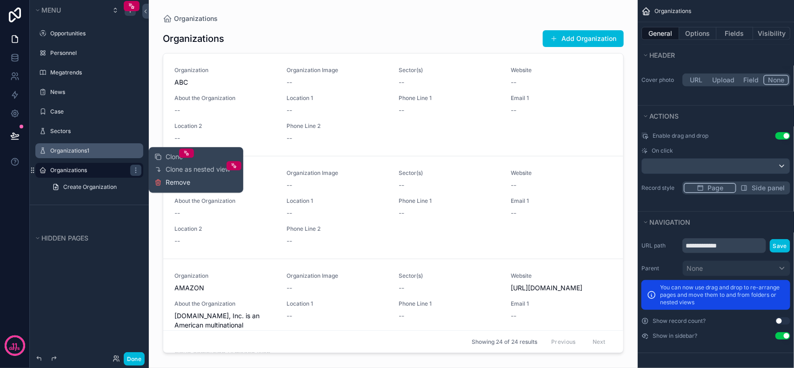
click at [175, 182] on span "Remove" at bounding box center [178, 182] width 25 height 9
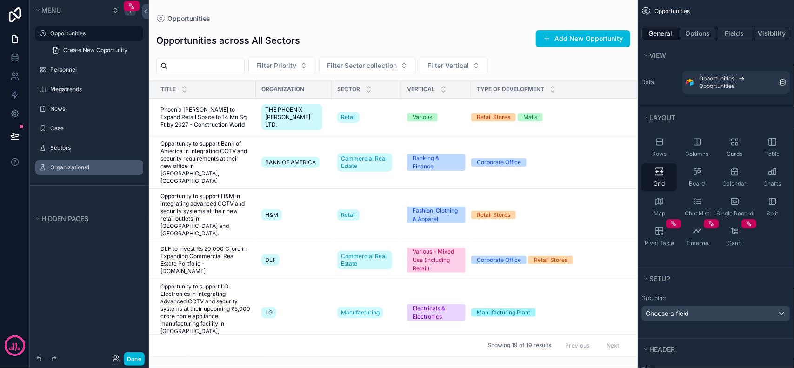
click at [90, 166] on label "Organizations1" at bounding box center [93, 167] width 87 height 7
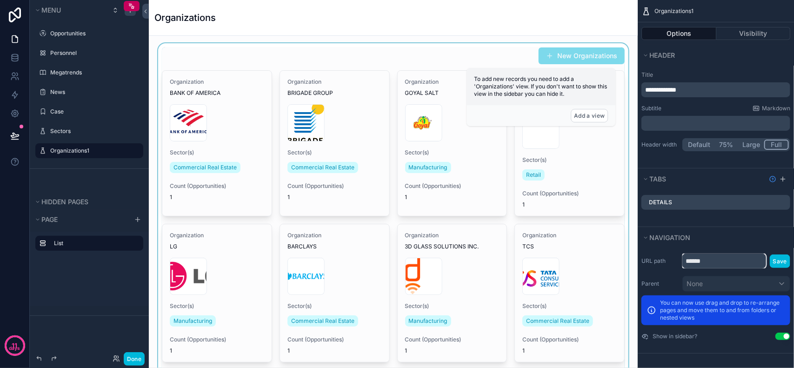
drag, startPoint x: 719, startPoint y: 259, endPoint x: 616, endPoint y: 254, distance: 103.3
click at [617, 254] on div "Opportunities 19 Personnel Megatrends News Case Sectors Organizations1 Powered …" at bounding box center [471, 184] width 645 height 368
type input "**********"
click at [781, 259] on button "Save" at bounding box center [779, 260] width 20 height 13
click at [775, 260] on button "Save" at bounding box center [779, 260] width 20 height 13
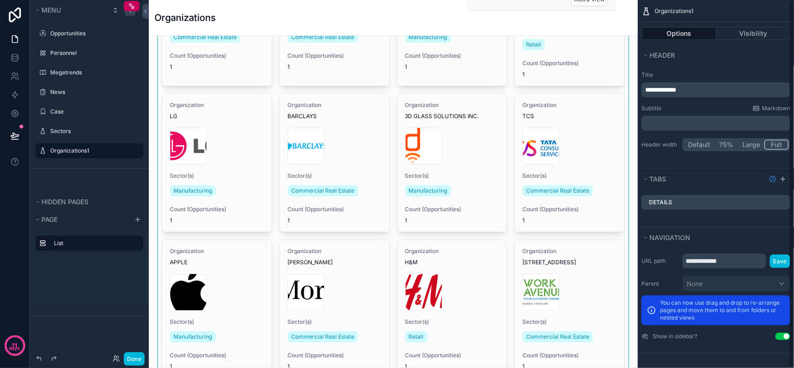
scroll to position [116, 0]
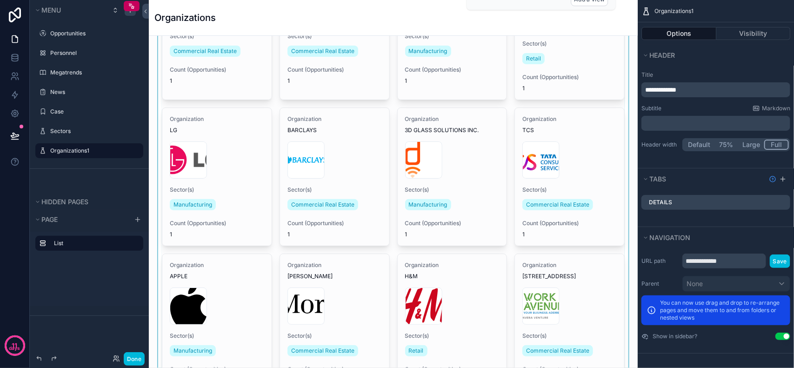
click at [542, 160] on div "scrollable content" at bounding box center [393, 322] width 474 height 790
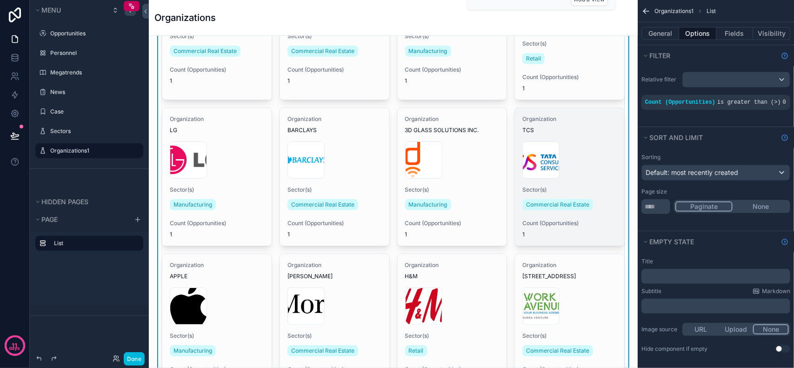
click at [583, 159] on div "images" at bounding box center [569, 159] width 94 height 37
click at [533, 126] on span "TCS" at bounding box center [569, 129] width 94 height 7
click at [549, 115] on span "Organization" at bounding box center [569, 118] width 94 height 7
click at [536, 117] on div "Organization TCS" at bounding box center [569, 124] width 94 height 19
click at [565, 119] on div "Organization TCS" at bounding box center [569, 124] width 94 height 19
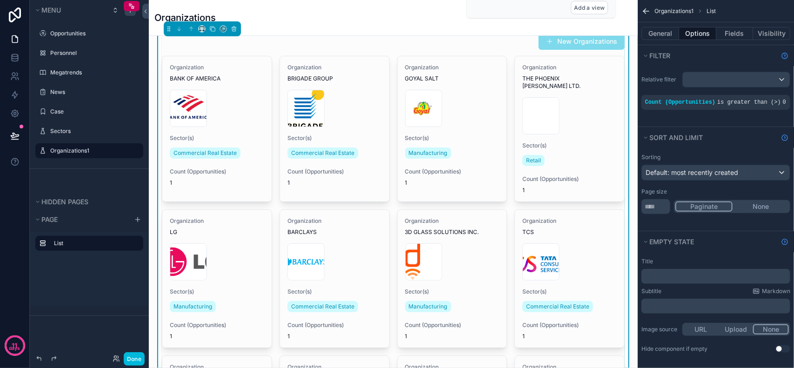
scroll to position [0, 0]
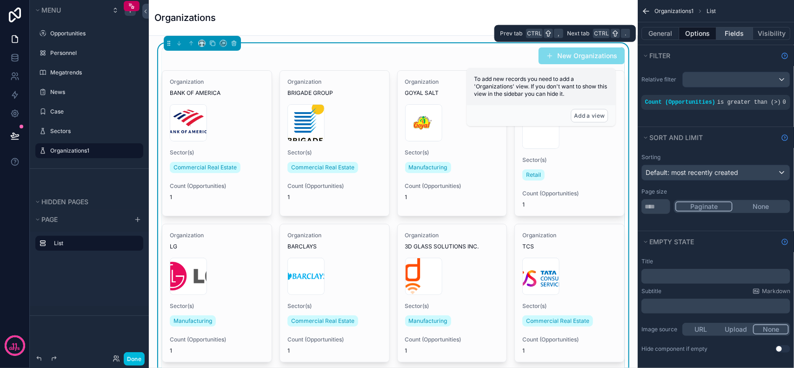
click at [739, 35] on button "Fields" at bounding box center [734, 33] width 37 height 13
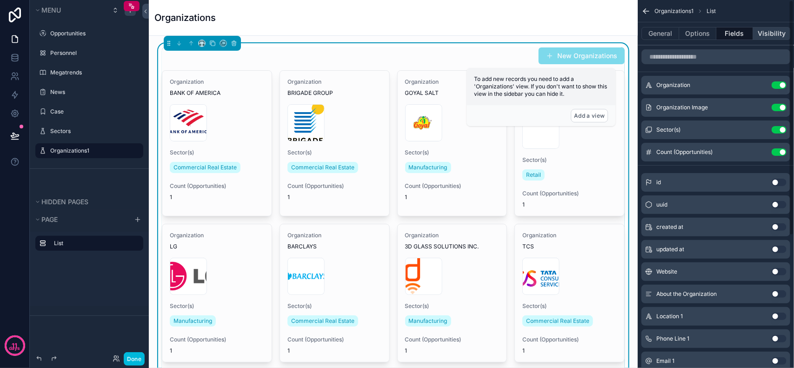
click at [765, 36] on button "Visibility" at bounding box center [771, 33] width 37 height 13
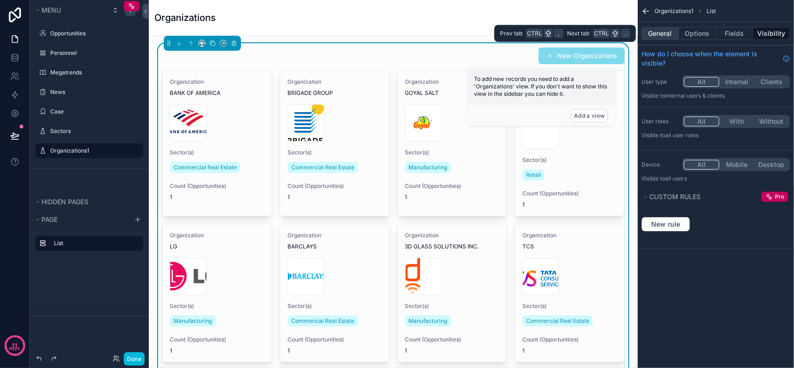
click at [663, 31] on button "General" at bounding box center [660, 33] width 38 height 13
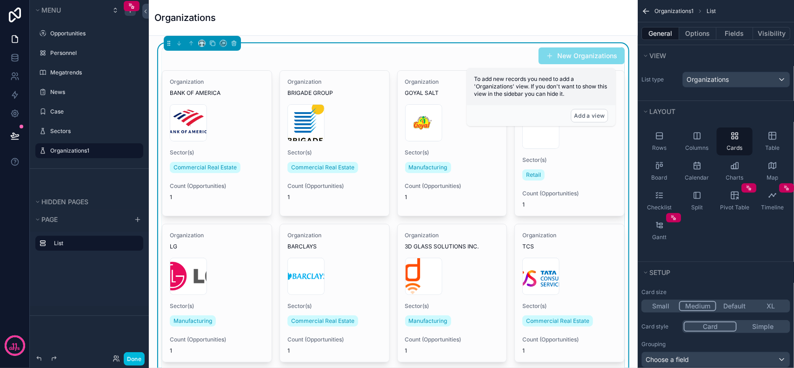
click at [648, 7] on icon "scrollable content" at bounding box center [645, 11] width 9 height 9
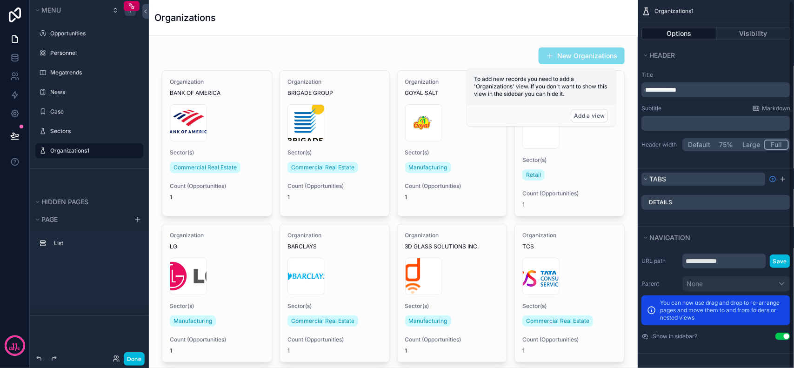
scroll to position [1, 0]
click at [705, 259] on input "**********" at bounding box center [724, 260] width 84 height 15
click at [735, 265] on input "**********" at bounding box center [724, 260] width 84 height 15
click at [779, 261] on button "Save" at bounding box center [779, 260] width 20 height 13
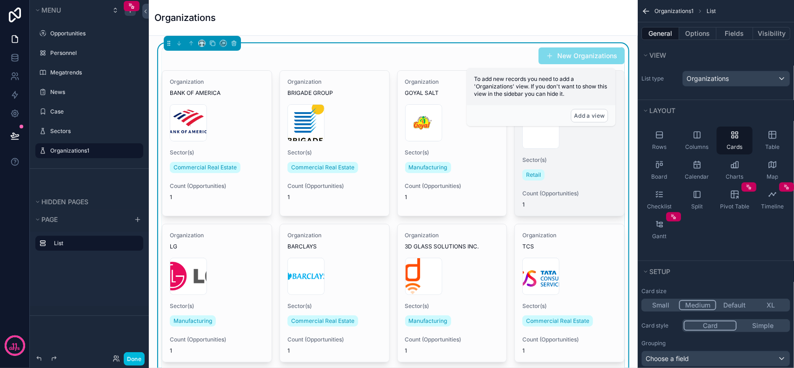
click at [573, 140] on div "logoWhite .png" at bounding box center [569, 130] width 94 height 37
click at [562, 140] on div "logoWhite .png" at bounding box center [569, 130] width 94 height 37
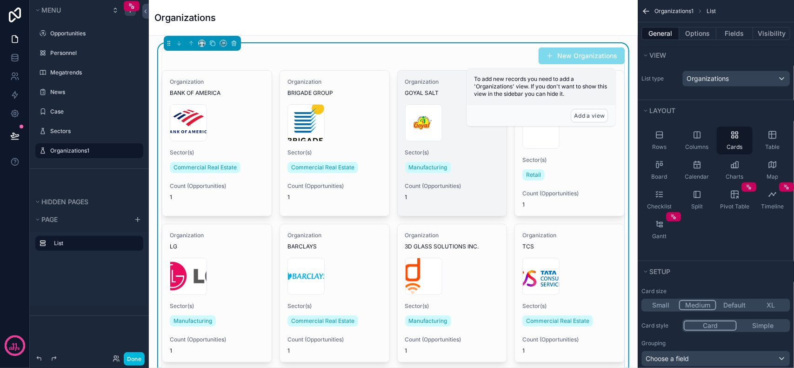
click at [441, 111] on div "1706791_profilepicture .png" at bounding box center [452, 122] width 94 height 37
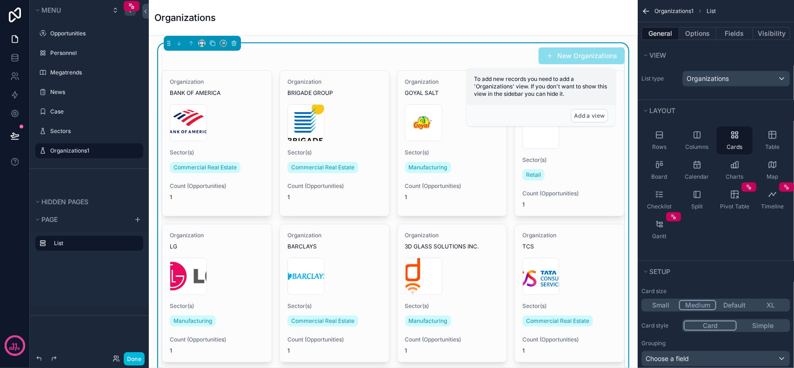
click at [580, 59] on button "New Organizations" at bounding box center [581, 55] width 86 height 17
click at [722, 244] on div "Rows Columns Cards Table Board Calendar Charts Map Checklist Split Pivot Table …" at bounding box center [715, 185] width 156 height 125
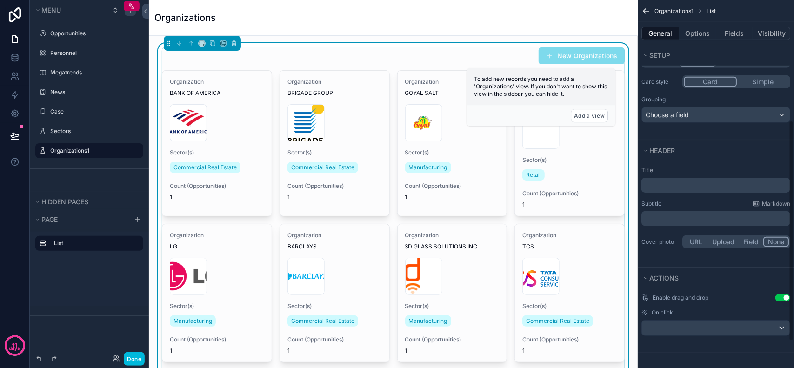
scroll to position [245, 0]
click at [696, 322] on div "scrollable content" at bounding box center [716, 327] width 148 height 15
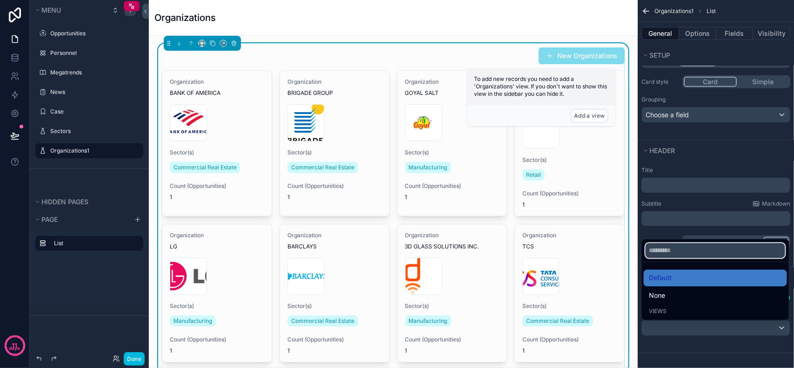
click at [667, 254] on input "scrollable content" at bounding box center [714, 250] width 139 height 15
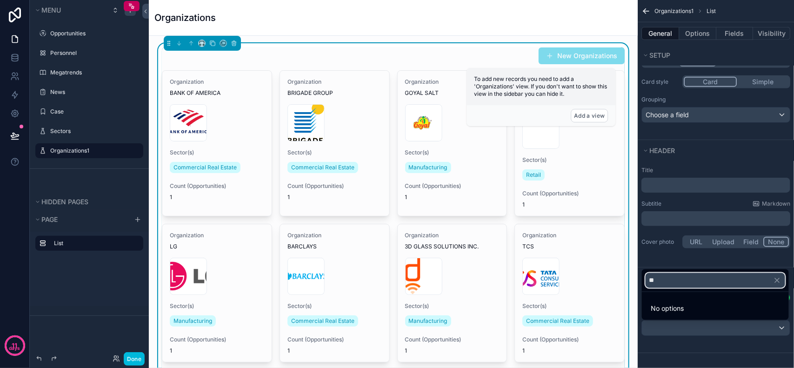
type input "*"
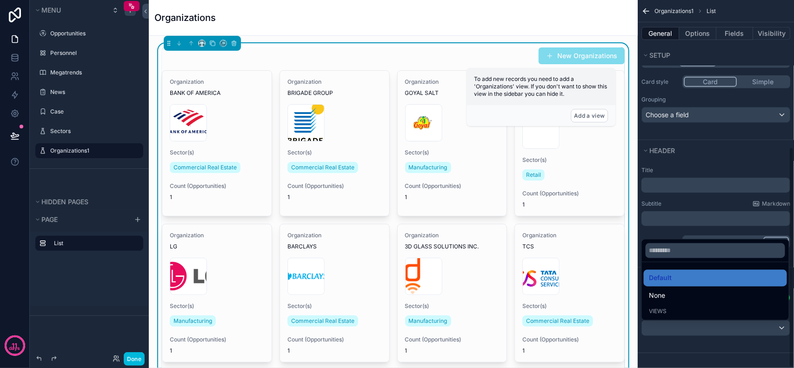
click at [676, 154] on div "scrollable content" at bounding box center [397, 184] width 794 height 368
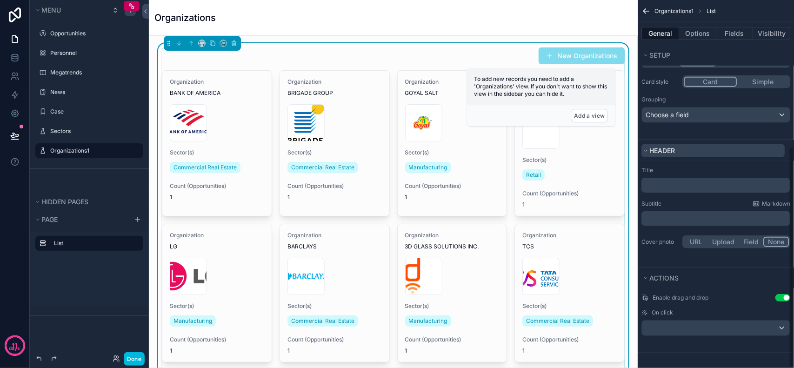
click at [674, 147] on span "Header" at bounding box center [662, 150] width 26 height 8
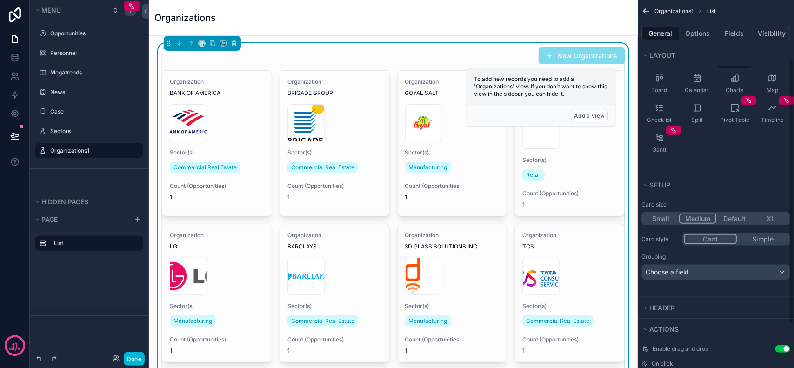
scroll to position [140, 0]
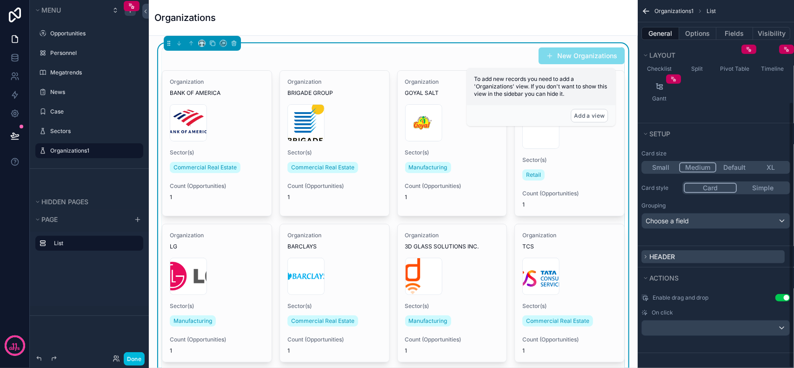
click at [681, 255] on button "Header" at bounding box center [712, 256] width 143 height 13
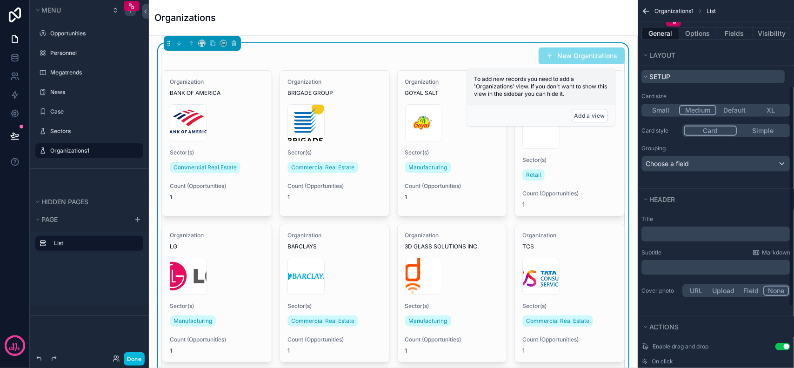
scroll to position [245, 0]
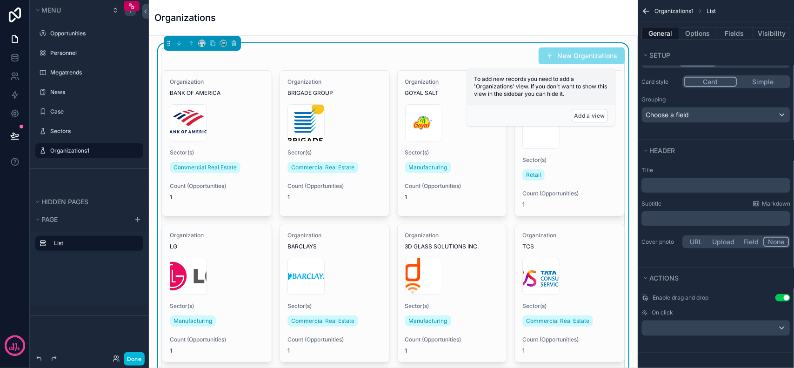
click at [685, 186] on p "﻿" at bounding box center [716, 184] width 143 height 9
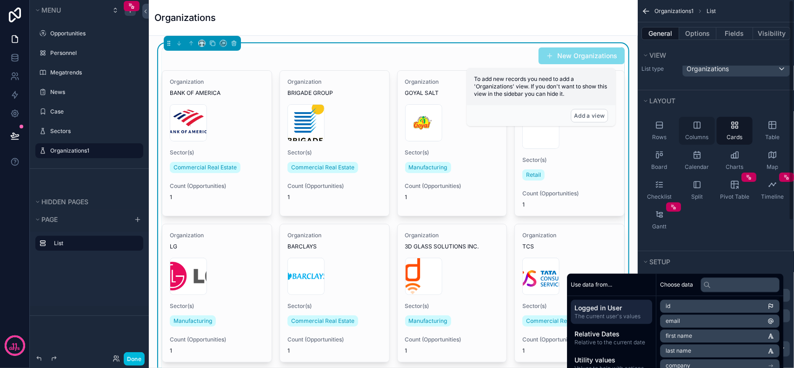
scroll to position [0, 0]
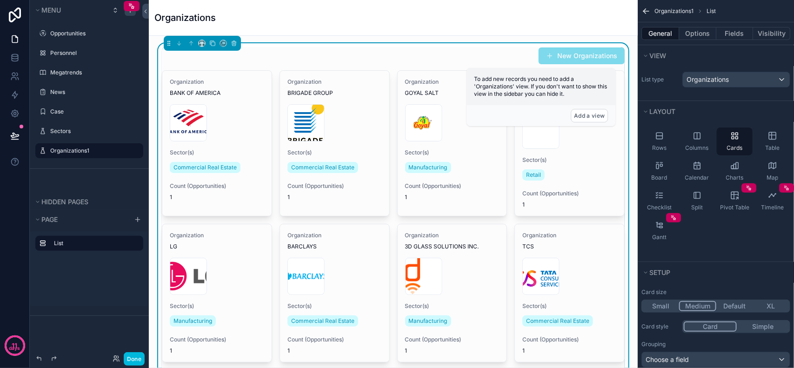
click at [663, 70] on div "List type Organizations" at bounding box center [715, 79] width 156 height 23
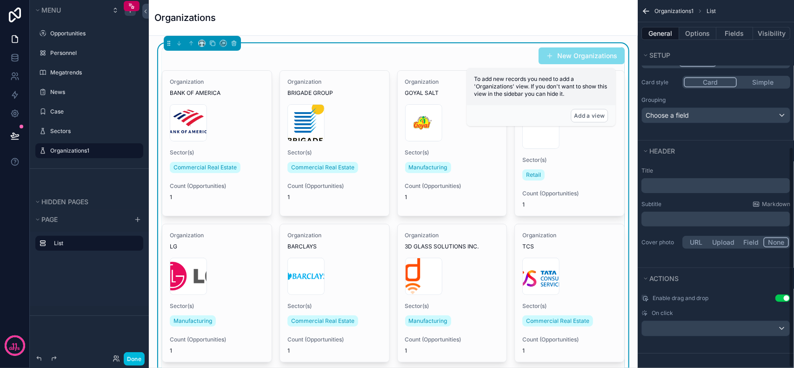
scroll to position [245, 0]
click at [704, 329] on div "scrollable content" at bounding box center [716, 327] width 148 height 15
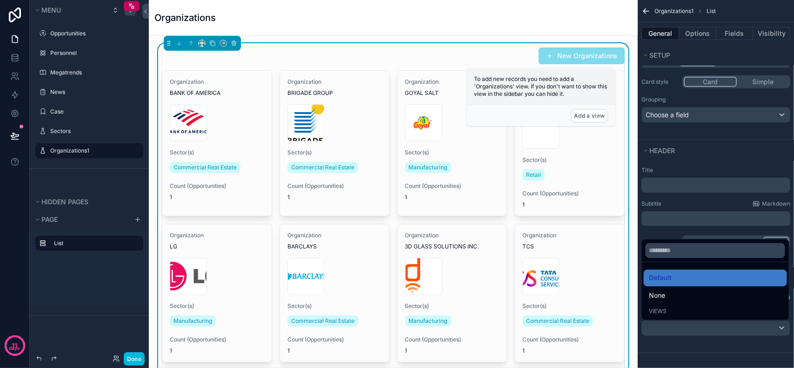
click at [714, 330] on div "scrollable content" at bounding box center [397, 184] width 794 height 368
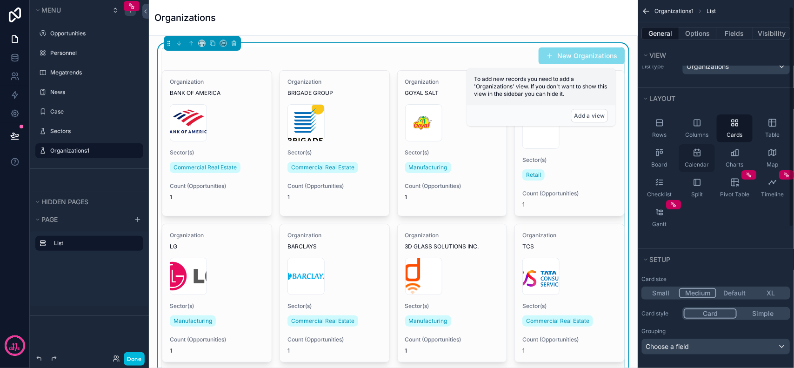
scroll to position [0, 0]
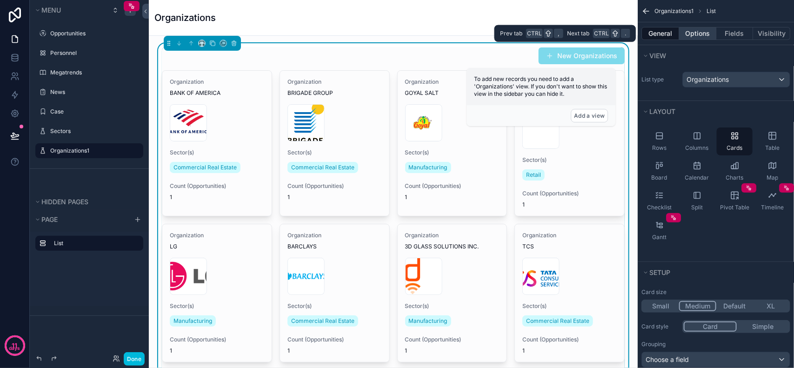
click at [700, 38] on button "Options" at bounding box center [697, 33] width 37 height 13
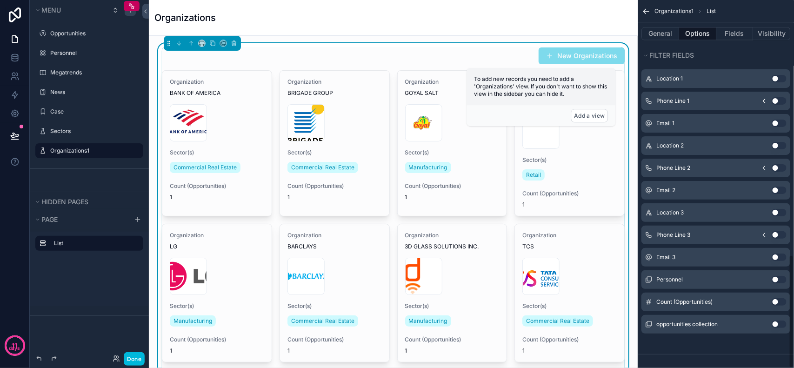
scroll to position [825, 0]
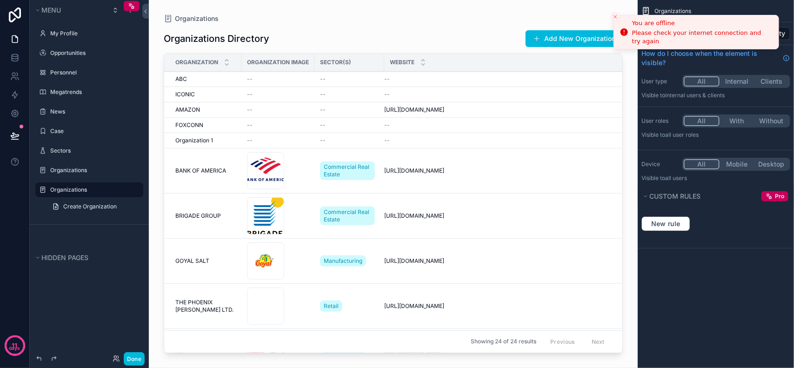
click at [617, 17] on icon "Close toast" at bounding box center [615, 17] width 6 height 6
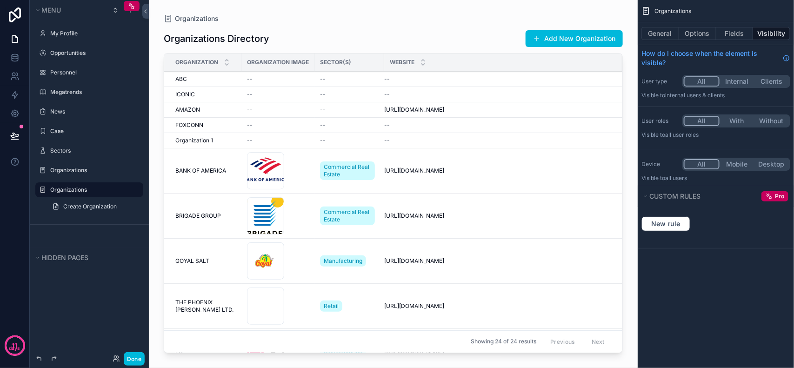
click at [549, 16] on div "Organizations" at bounding box center [393, 18] width 459 height 7
click at [93, 173] on div "Organizations" at bounding box center [89, 170] width 78 height 11
click at [77, 162] on div "Organizations" at bounding box center [89, 170] width 119 height 17
click at [78, 169] on label "Organizations" at bounding box center [87, 169] width 74 height 7
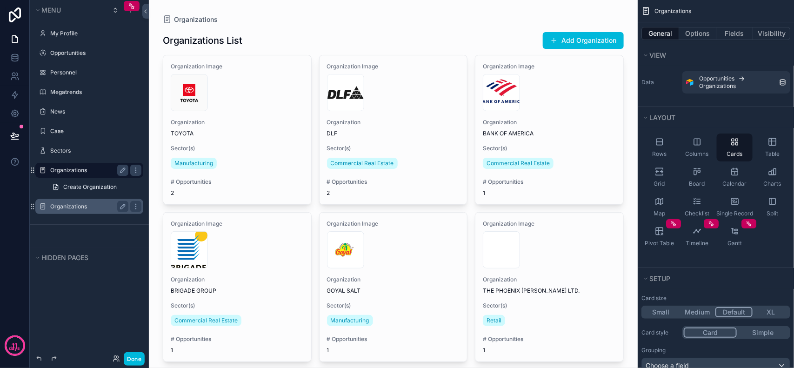
click at [71, 205] on label "Organizations" at bounding box center [87, 206] width 74 height 7
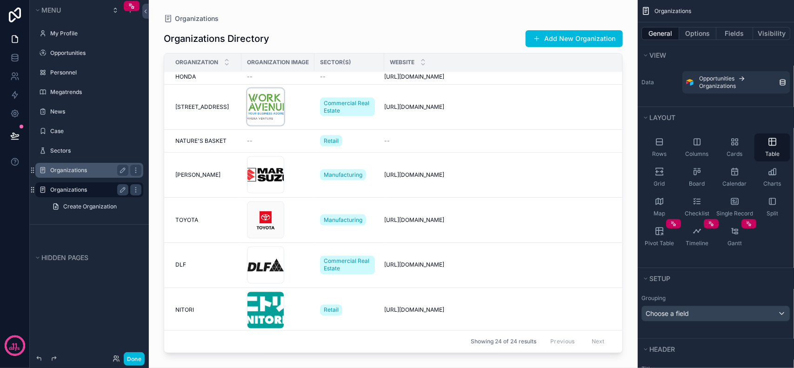
scroll to position [594, 0]
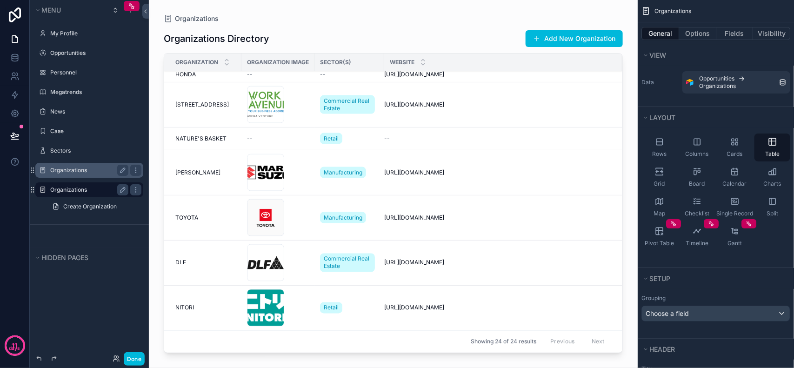
click at [79, 173] on label "Organizations" at bounding box center [87, 169] width 74 height 7
